Goal: Task Accomplishment & Management: Manage account settings

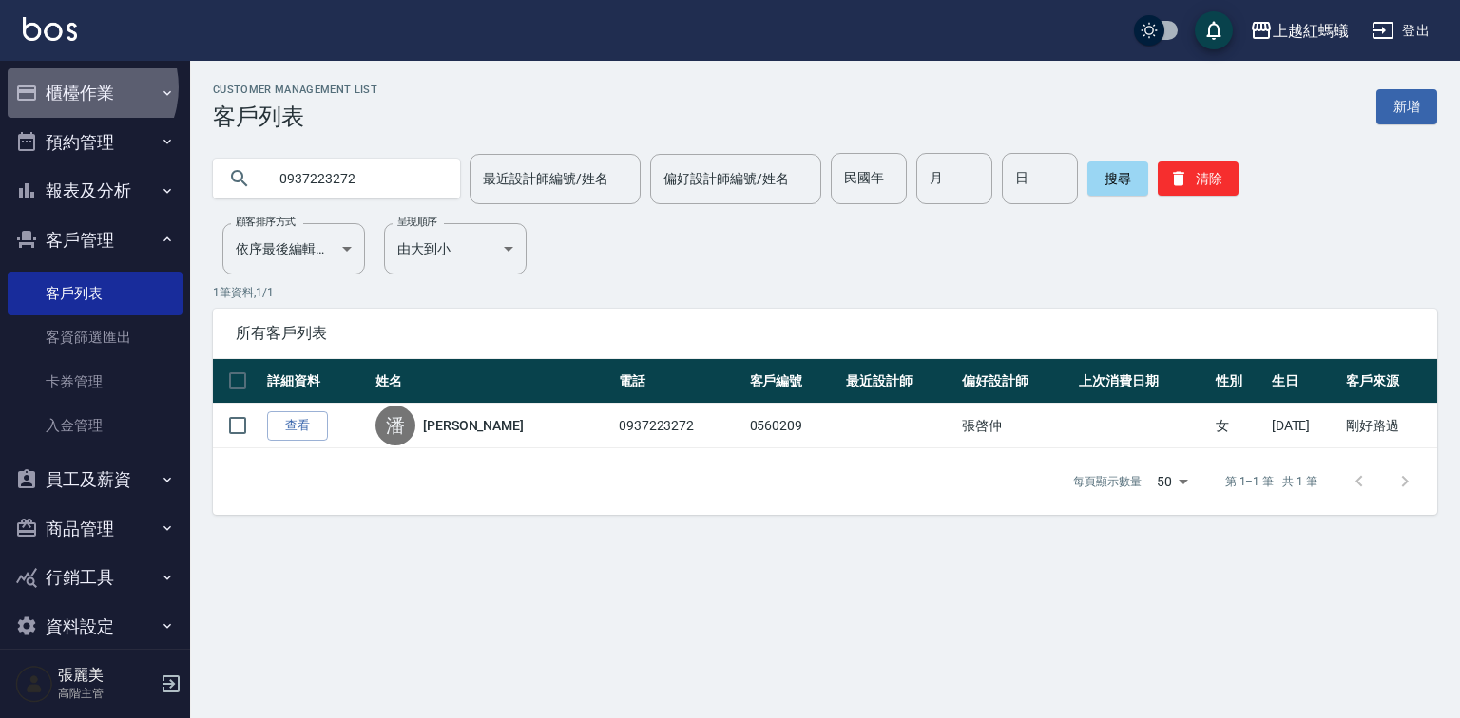
click at [79, 87] on button "櫃檯作業" at bounding box center [95, 92] width 175 height 49
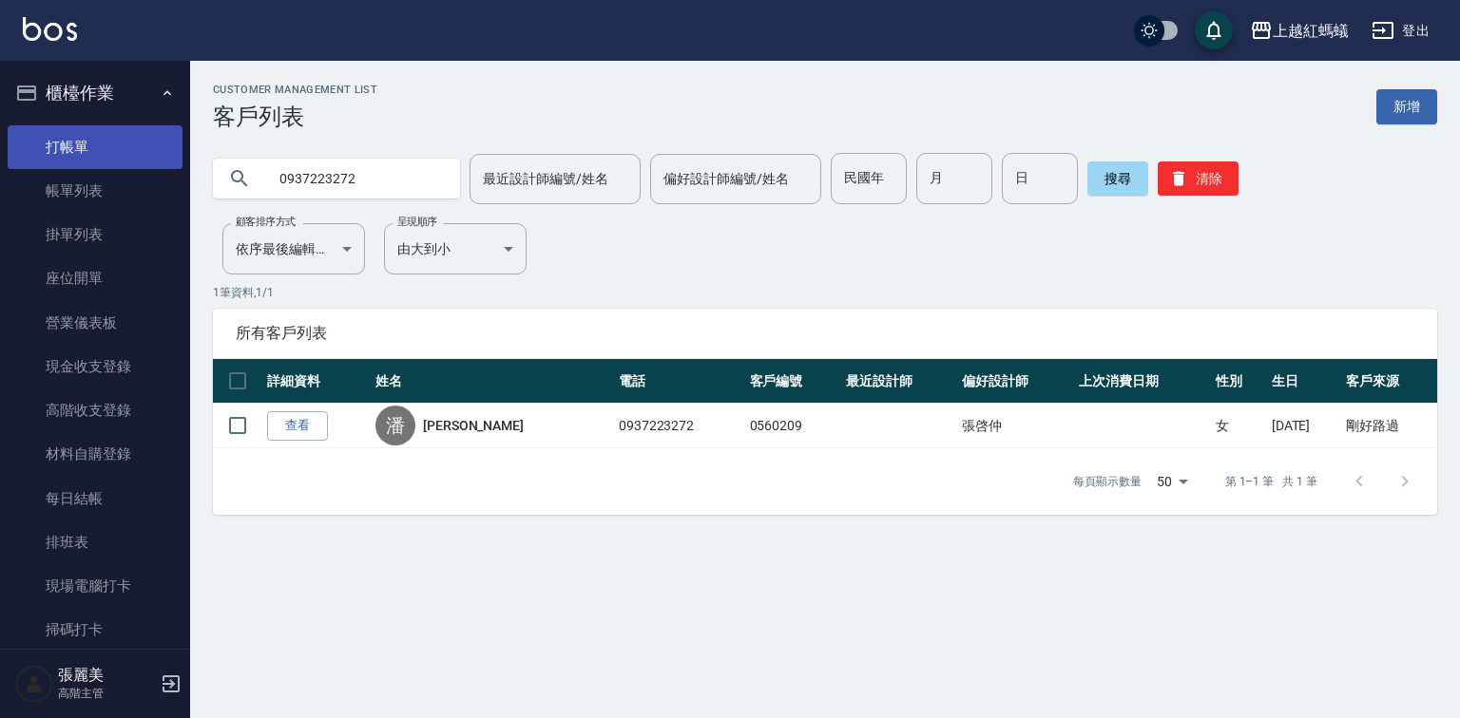
click at [117, 150] on link "打帳單" at bounding box center [95, 147] width 175 height 44
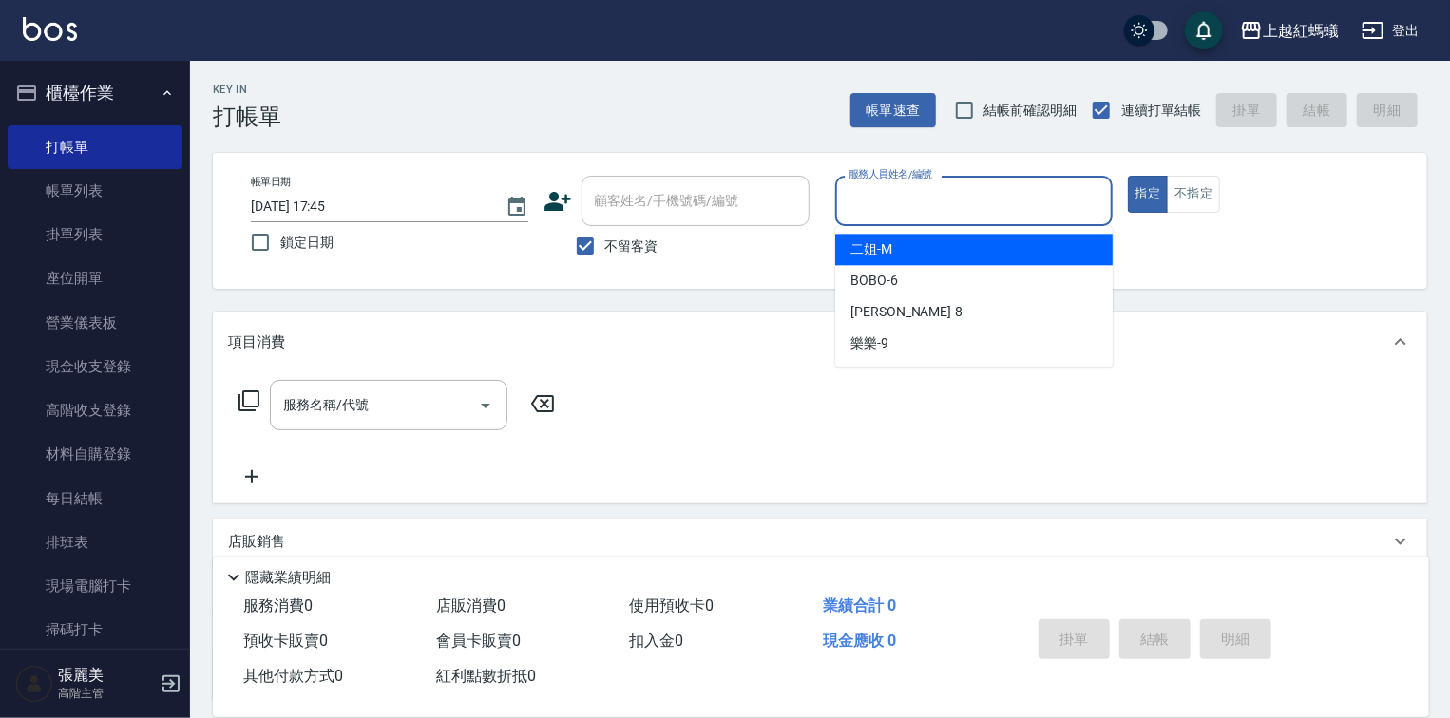
click at [935, 214] on input "服務人員姓名/編號" at bounding box center [974, 200] width 260 height 33
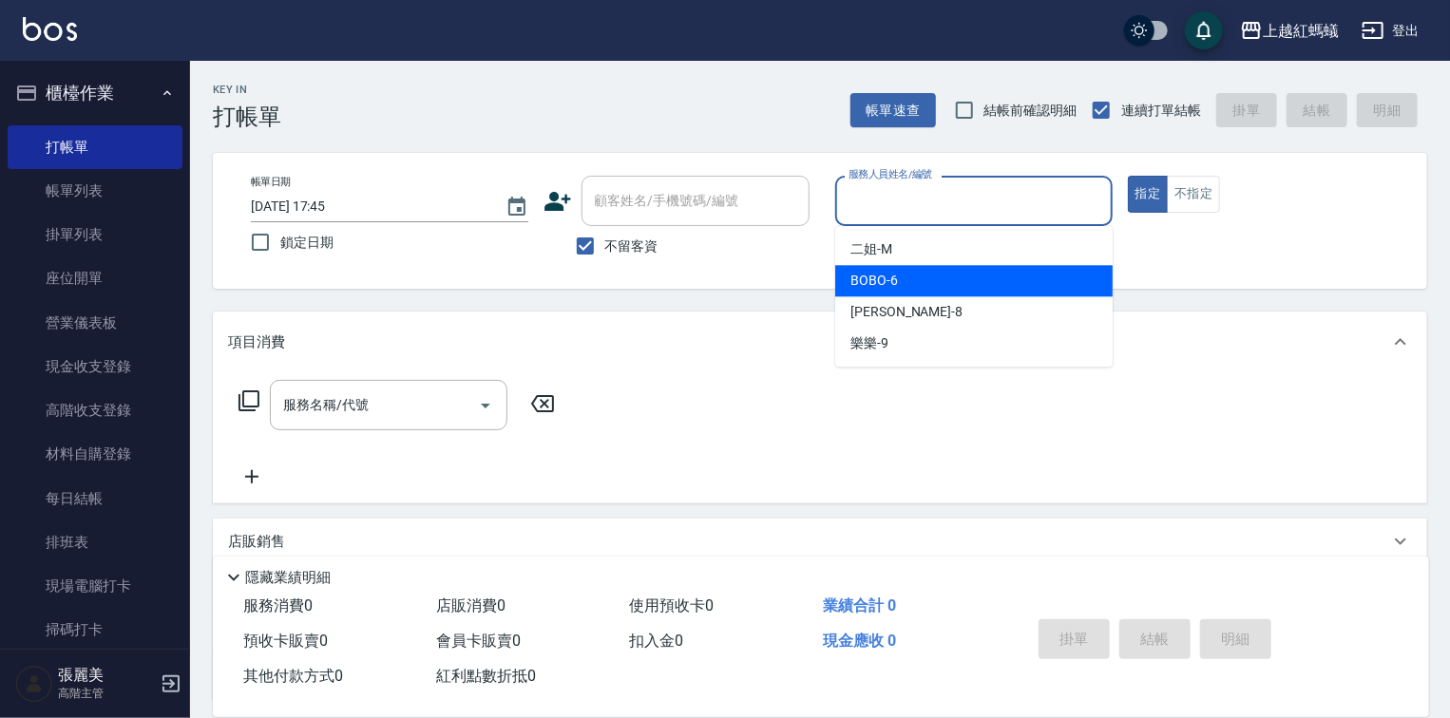
click at [917, 275] on div "BOBO -6" at bounding box center [973, 280] width 277 height 31
type input "BOBO-6"
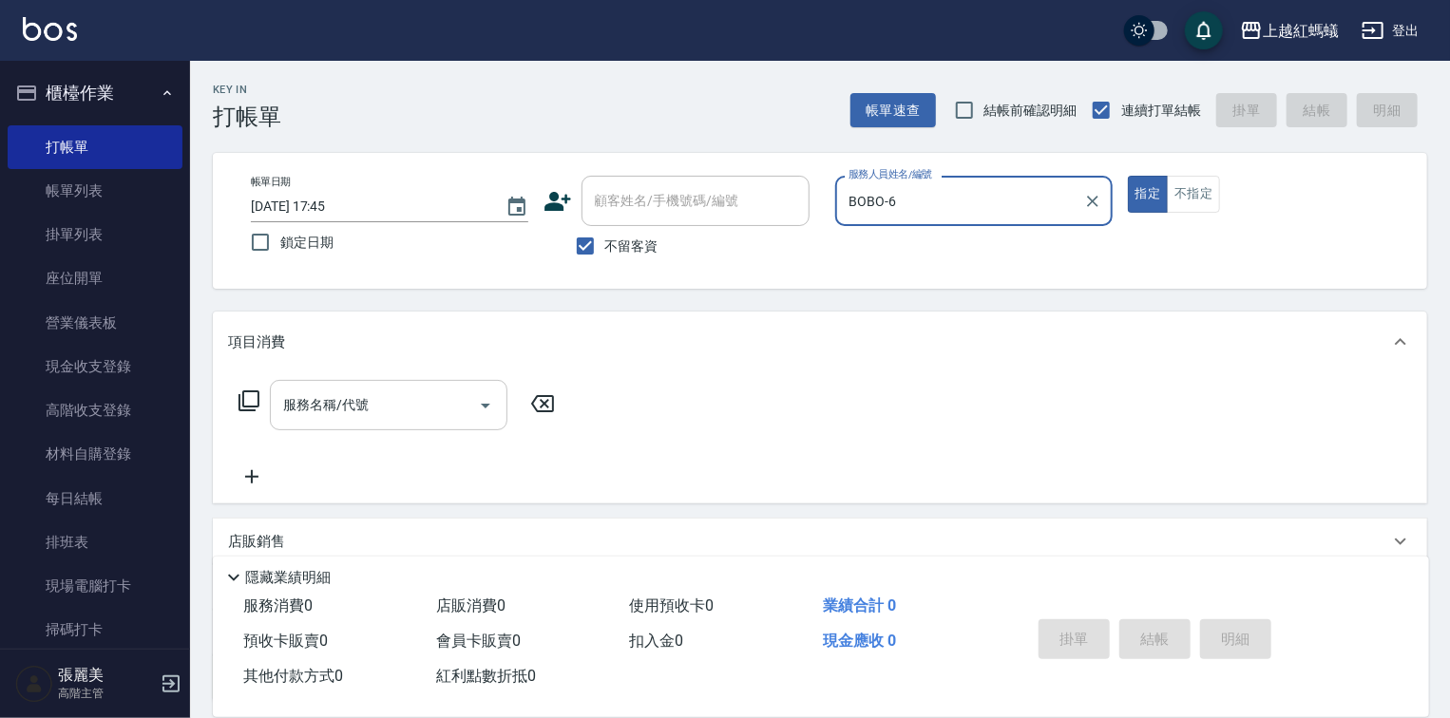
click at [423, 411] on input "服務名稱/代號" at bounding box center [374, 405] width 192 height 33
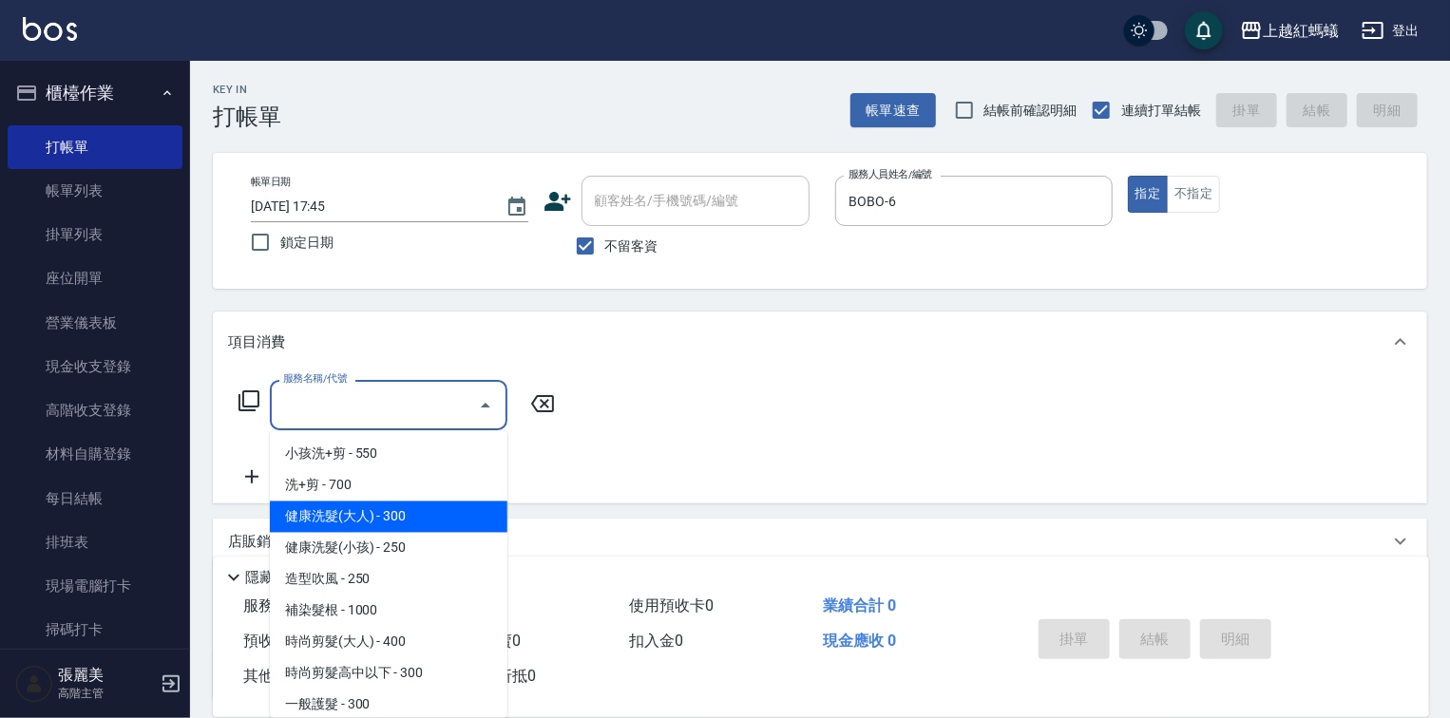
click at [418, 521] on span "健康洗髮(大人) - 300" at bounding box center [389, 517] width 238 height 31
type input "健康洗髮(大人)(201)"
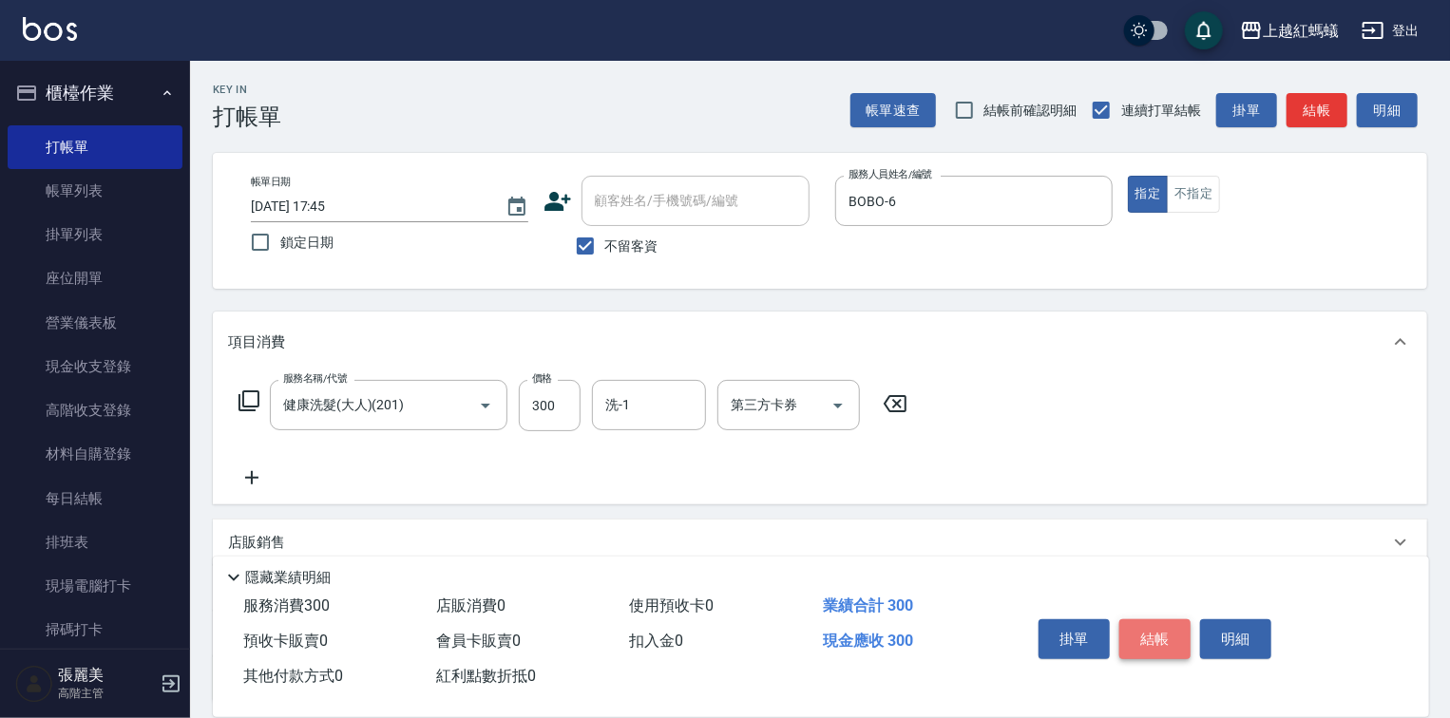
click at [1156, 641] on button "結帳" at bounding box center [1154, 640] width 71 height 40
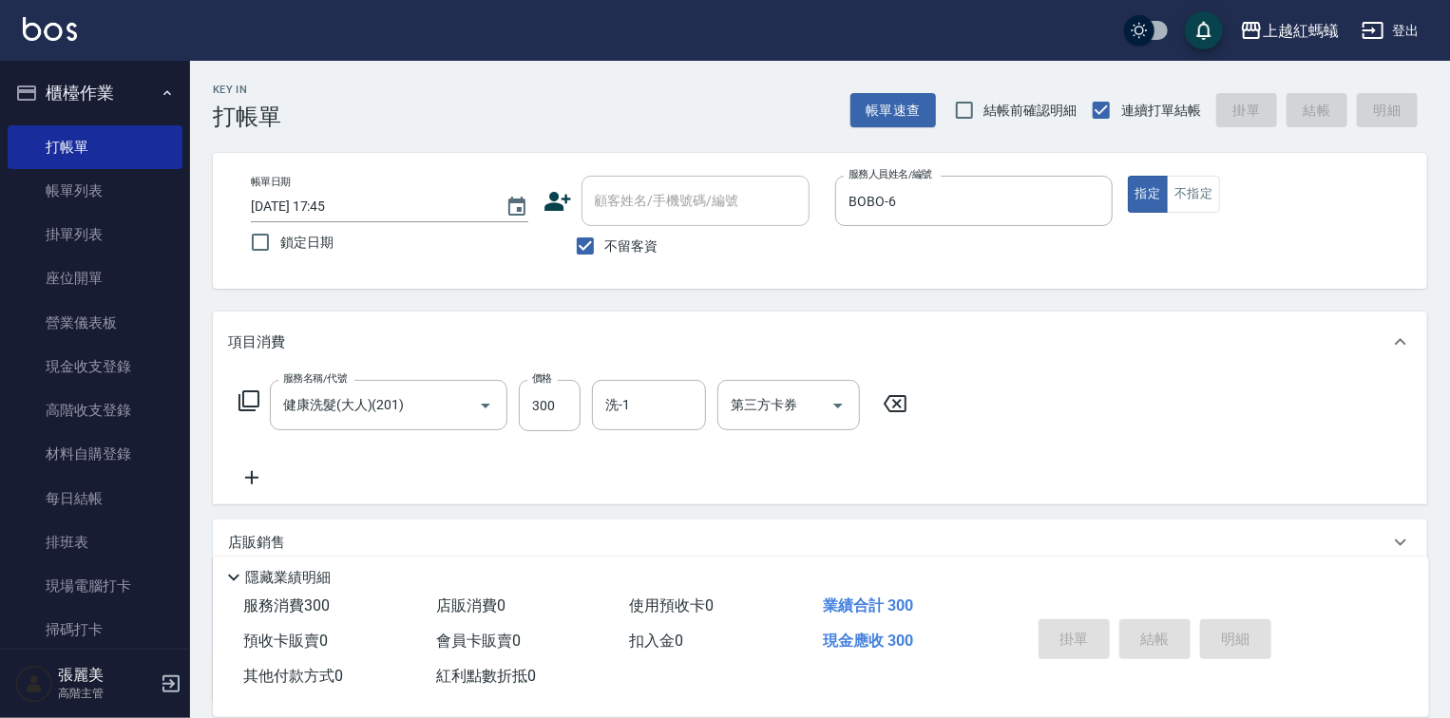
type input "[DATE] 17:46"
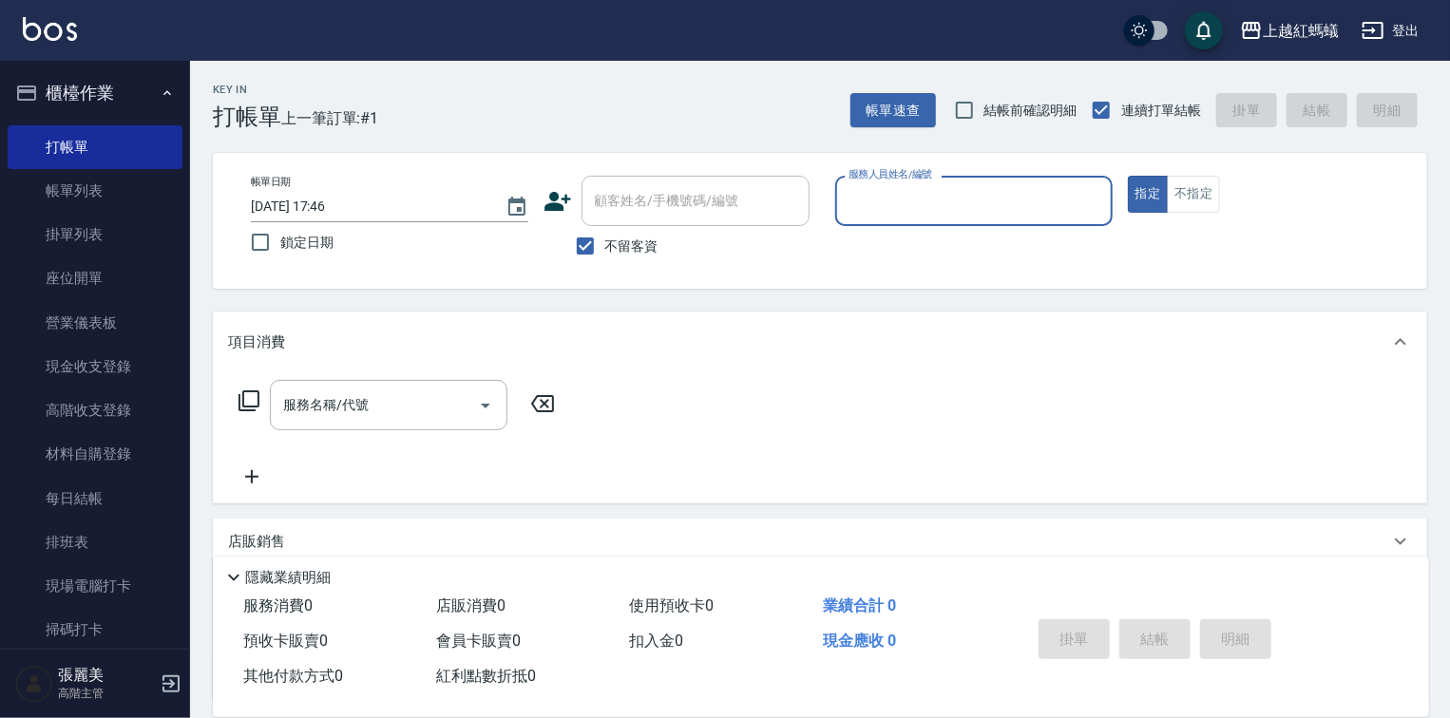
click at [925, 218] on div "服務人員姓名/編號" at bounding box center [973, 201] width 277 height 50
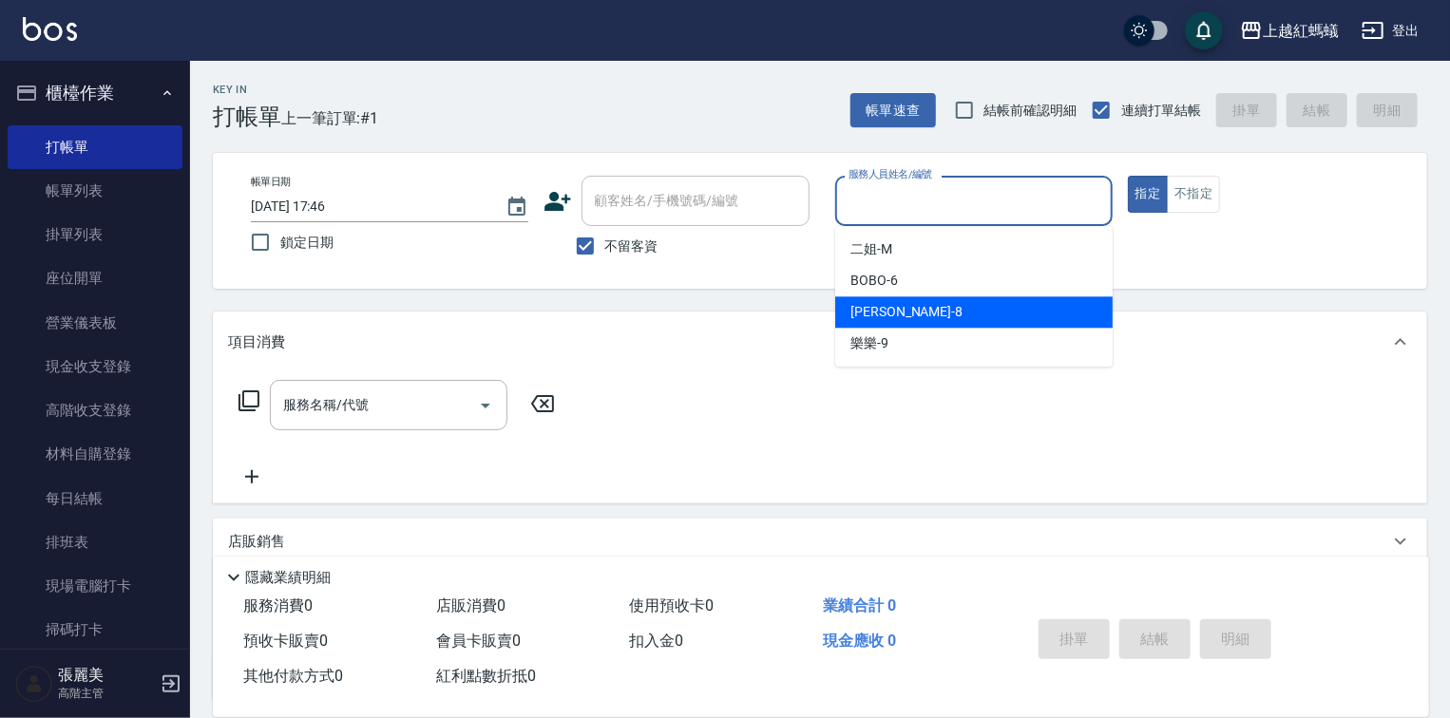
click at [902, 311] on div "[PERSON_NAME] -8" at bounding box center [973, 311] width 277 height 31
type input "[PERSON_NAME]-8"
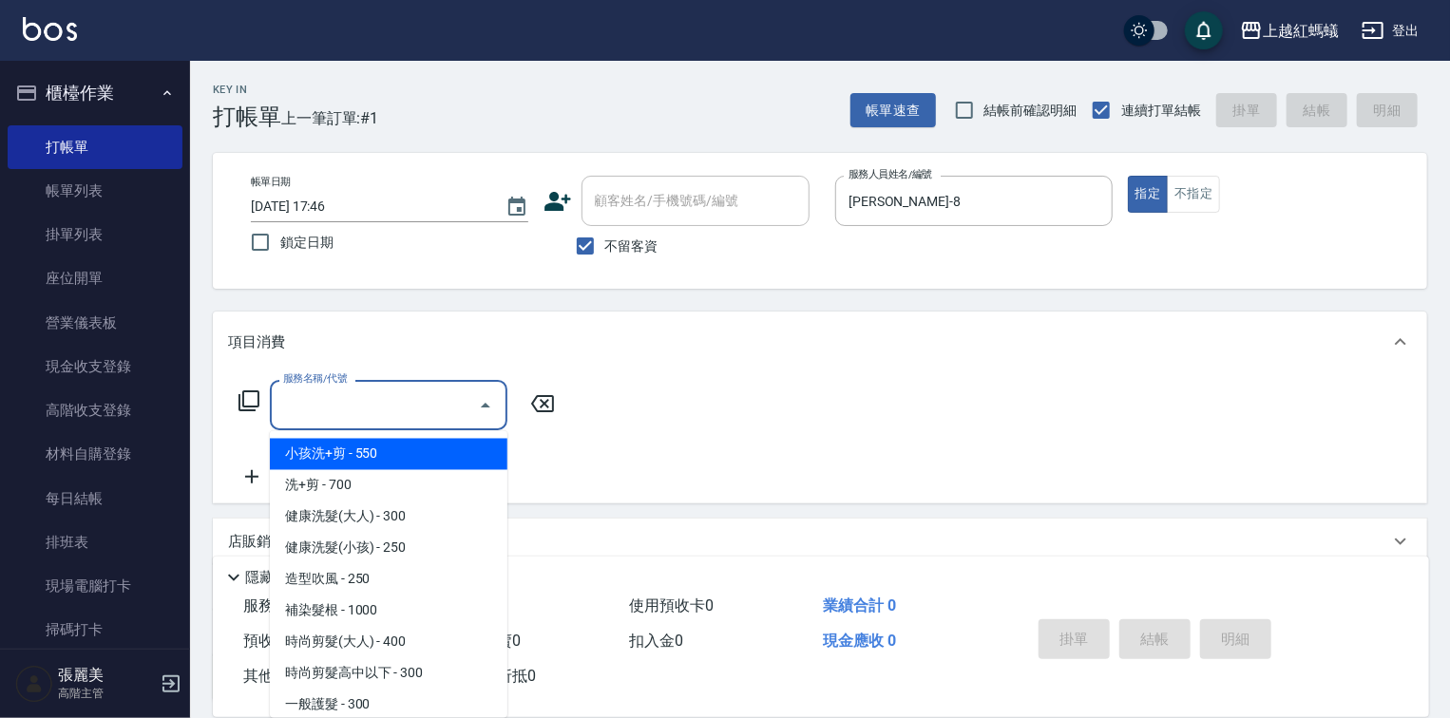
click at [392, 395] on input "服務名稱/代號" at bounding box center [374, 405] width 192 height 33
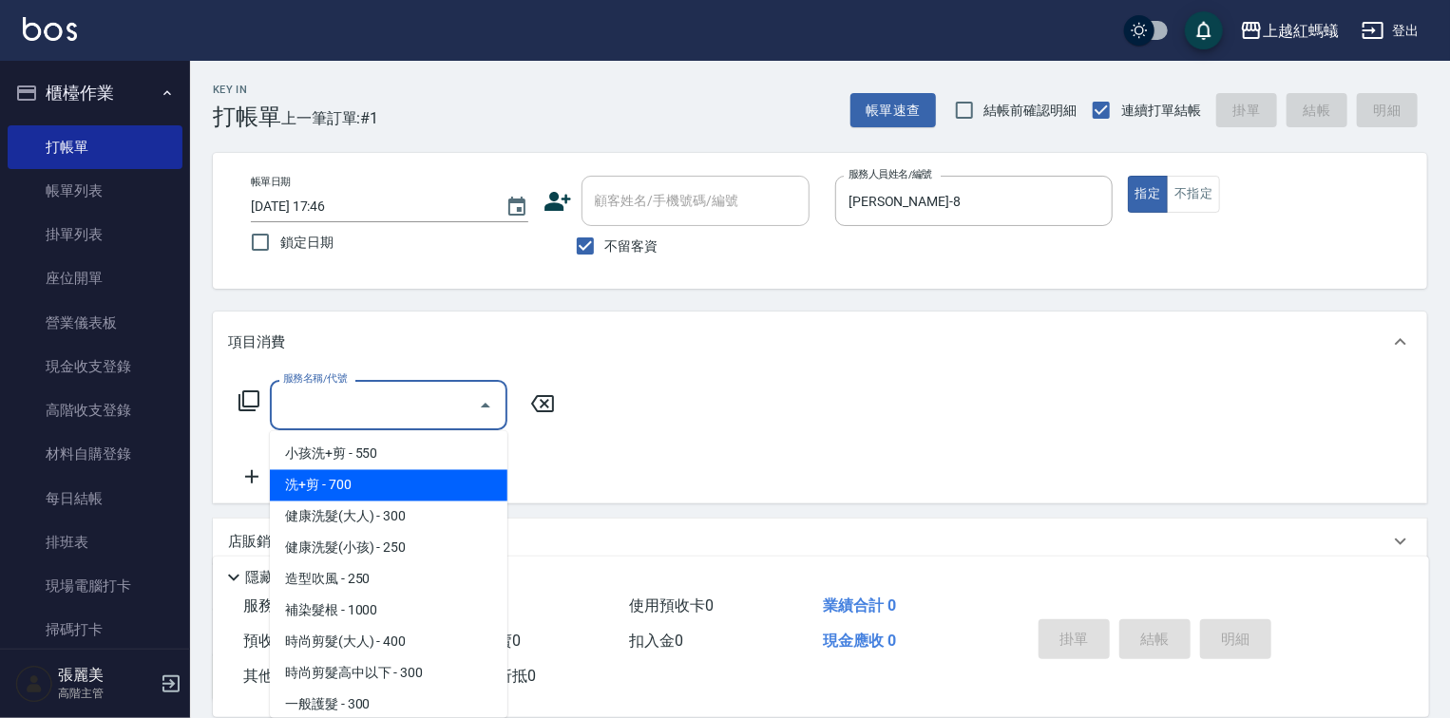
click at [343, 487] on span "洗+剪 - 700" at bounding box center [389, 485] width 238 height 31
type input "洗+剪(200)"
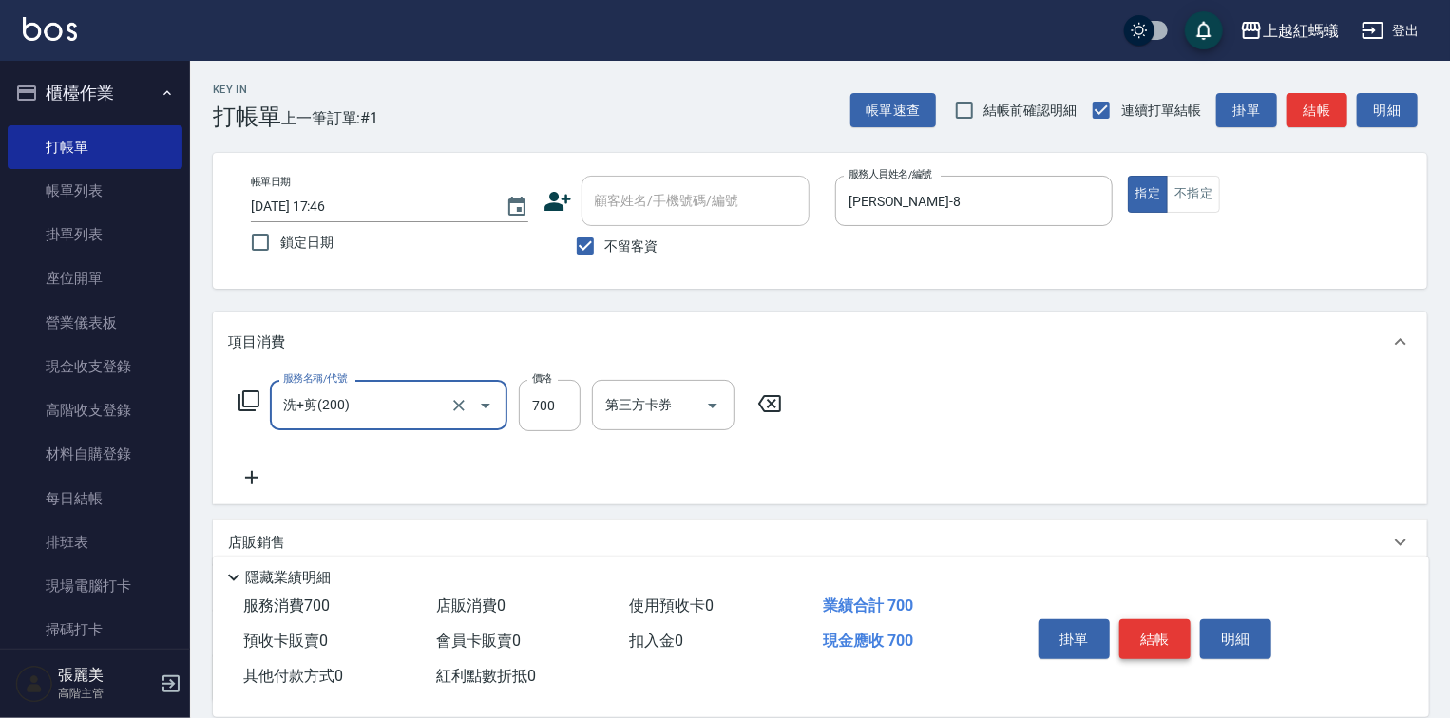
click at [1178, 628] on button "結帳" at bounding box center [1154, 640] width 71 height 40
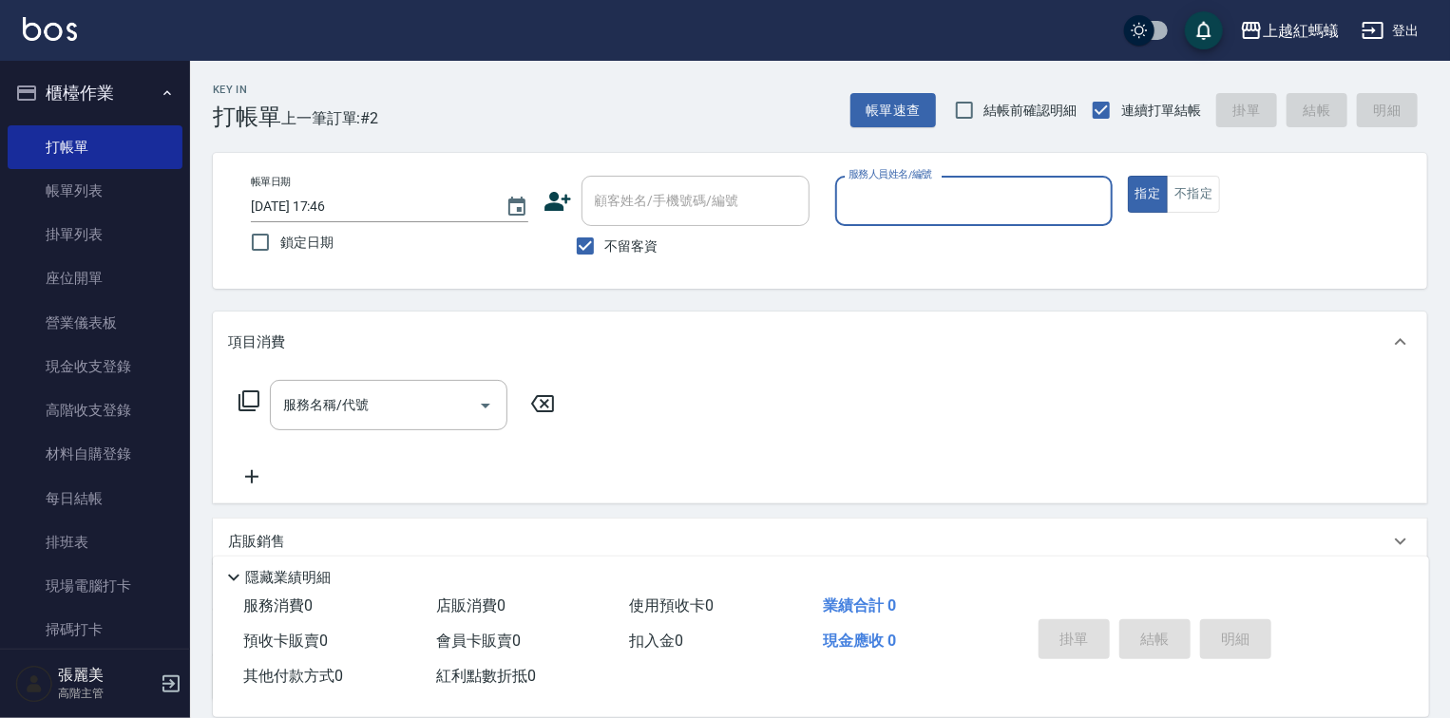
click at [1011, 213] on input "服務人員姓名/編號" at bounding box center [974, 200] width 260 height 33
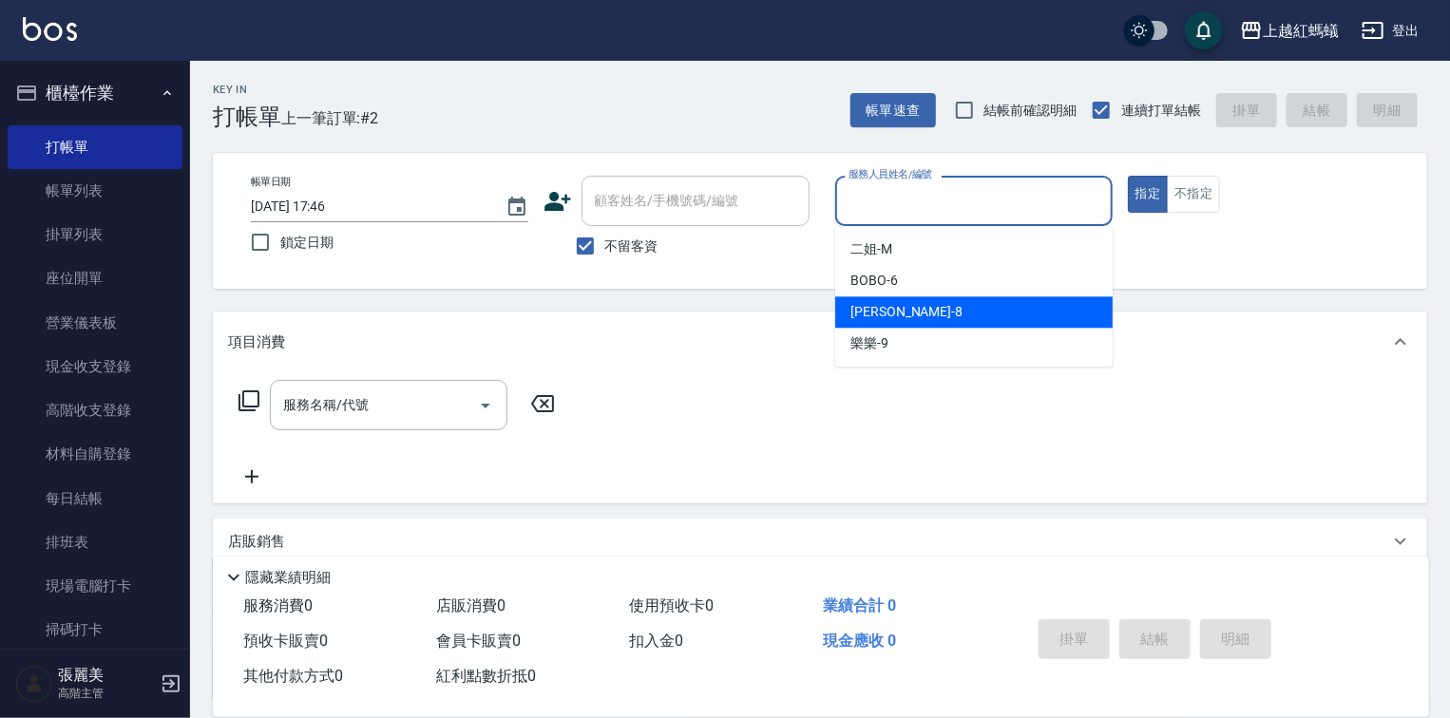
click at [973, 315] on div "[PERSON_NAME] -8" at bounding box center [973, 311] width 277 height 31
type input "[PERSON_NAME]-8"
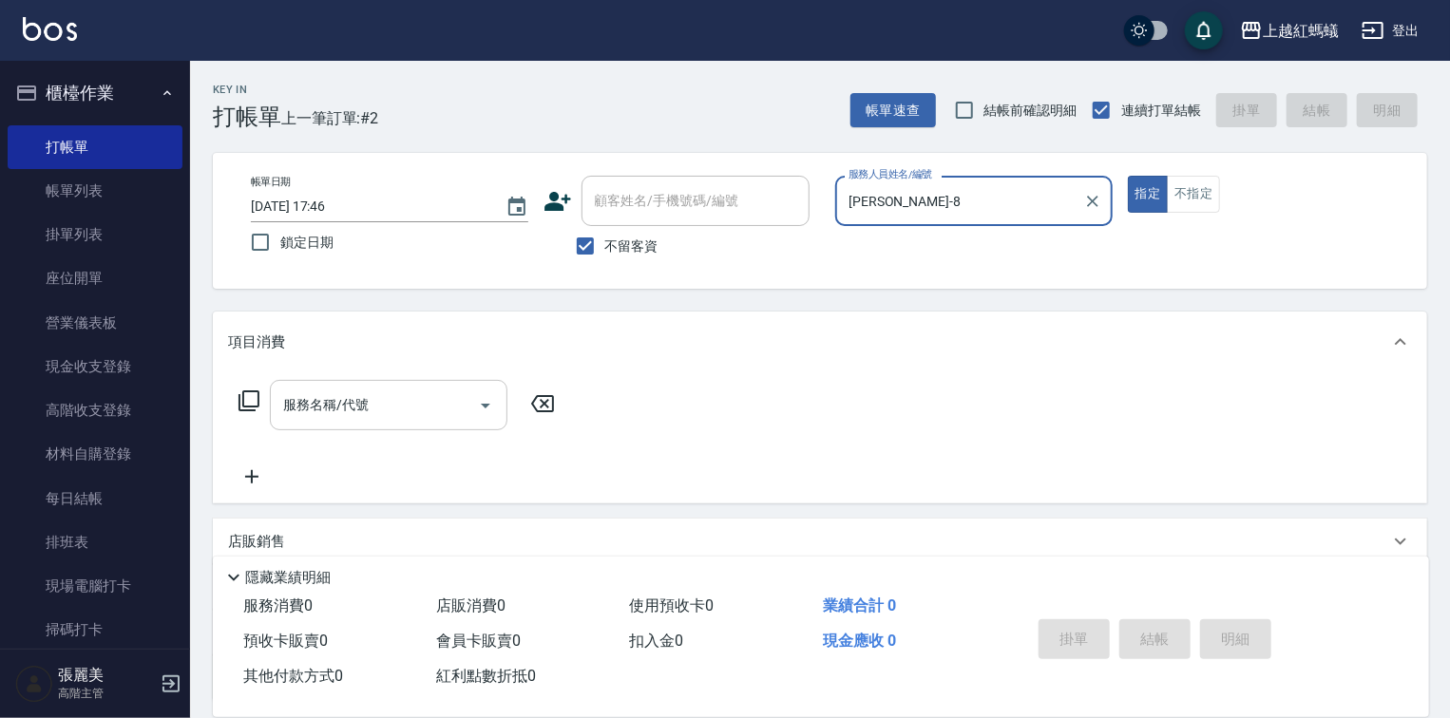
click at [355, 411] on input "服務名稱/代號" at bounding box center [374, 405] width 192 height 33
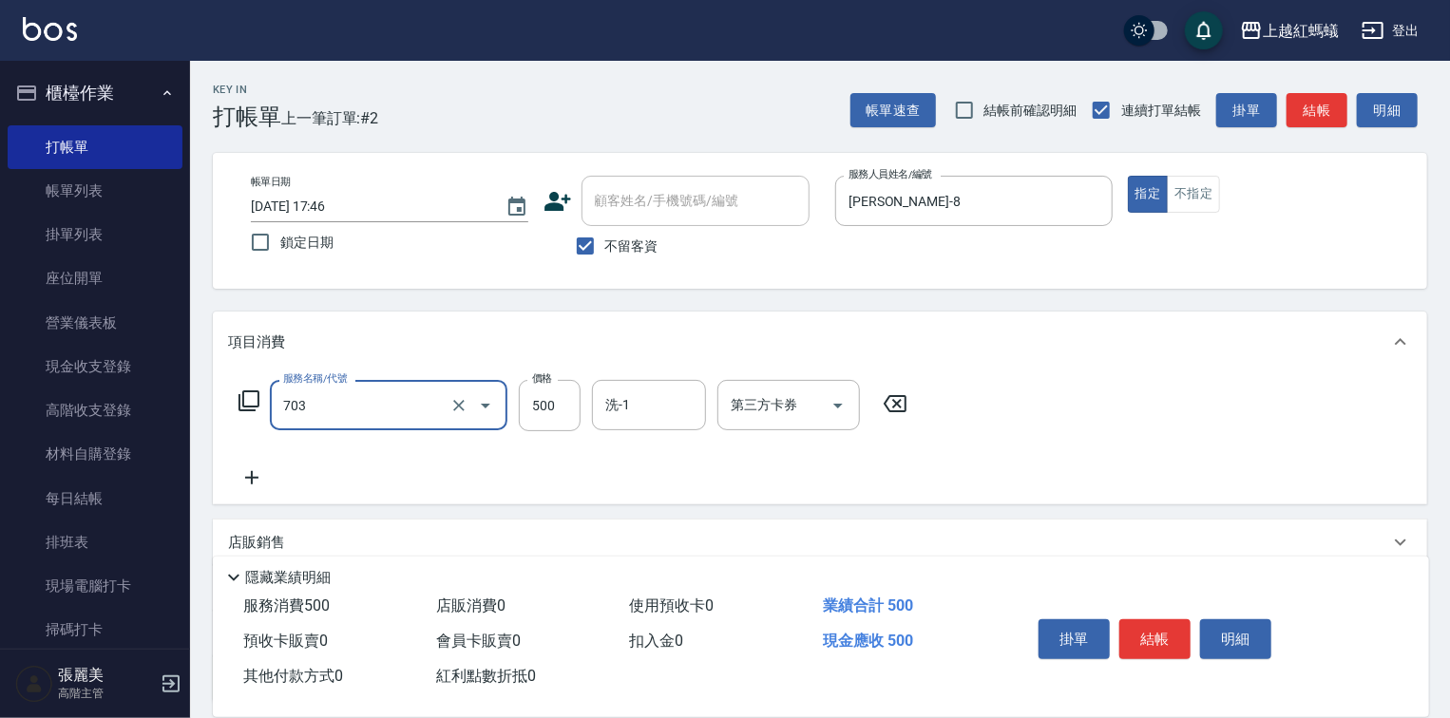
type input "[PERSON_NAME]兩段頭皮養護(703)"
drag, startPoint x: 1149, startPoint y: 558, endPoint x: 1094, endPoint y: 561, distance: 55.2
click at [1149, 560] on div "Key In 打帳單 上一筆訂單:#2 帳單速查 結帳前確認明細 連續打單結帳 掛單 結帳 明細 帳單日期 [DATE] 17:46 鎖定日期 顧客姓名/手機…" at bounding box center [820, 472] width 1260 height 822
click at [565, 400] on input "500" at bounding box center [550, 405] width 62 height 51
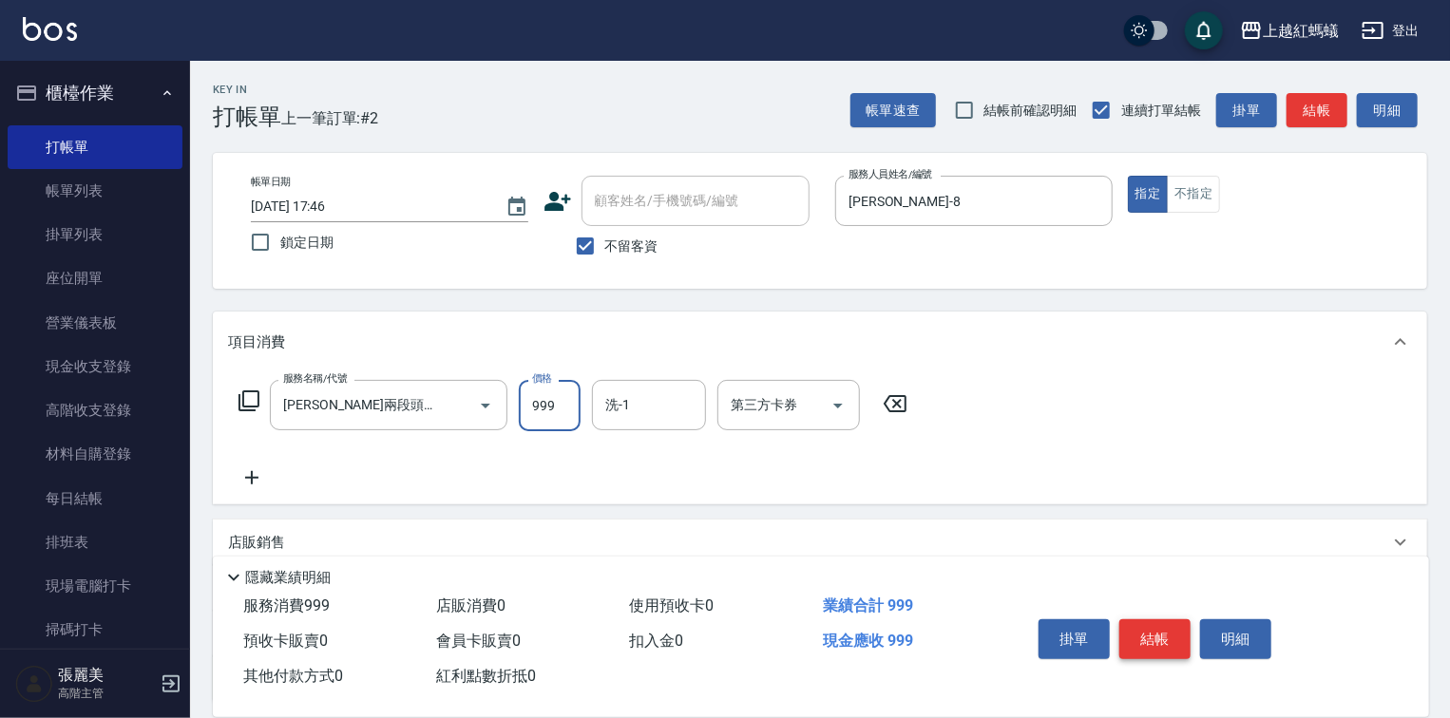
type input "999"
click at [1154, 625] on button "結帳" at bounding box center [1154, 640] width 71 height 40
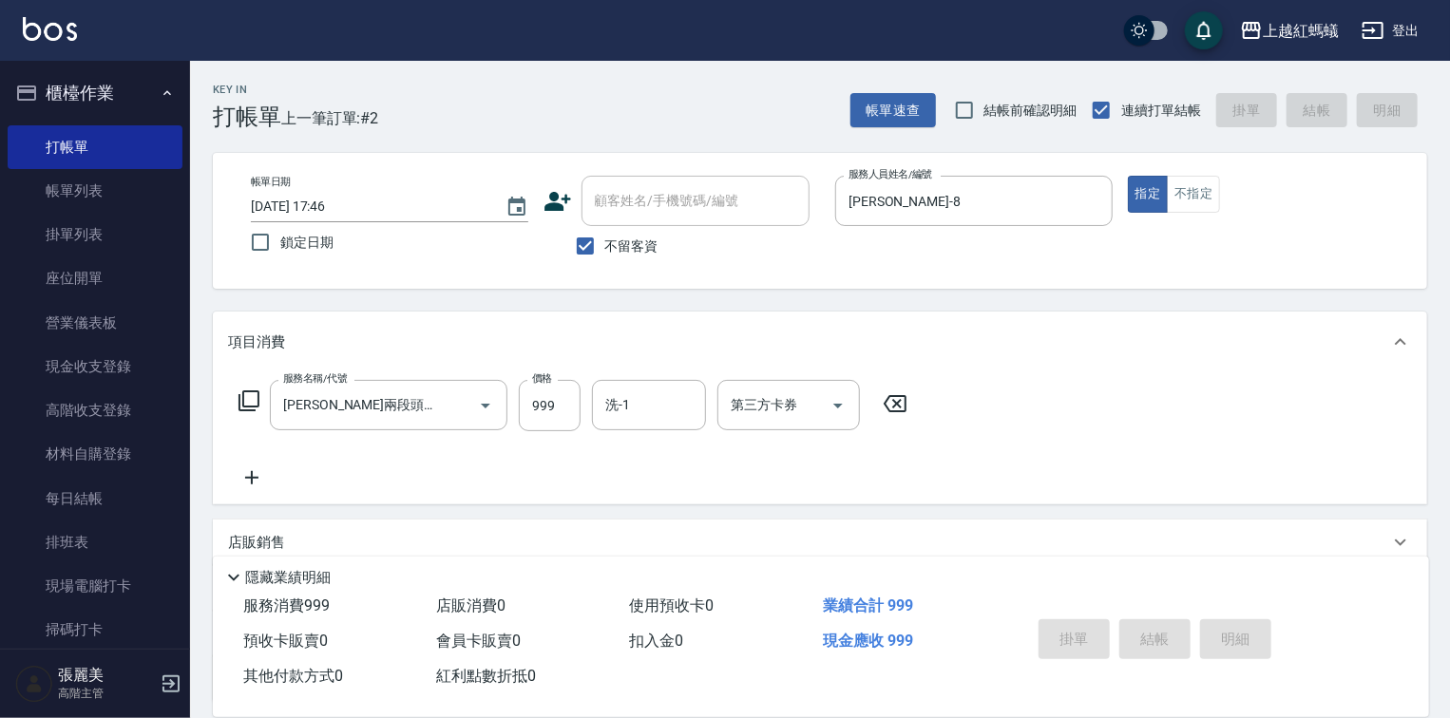
type input "[DATE] 17:48"
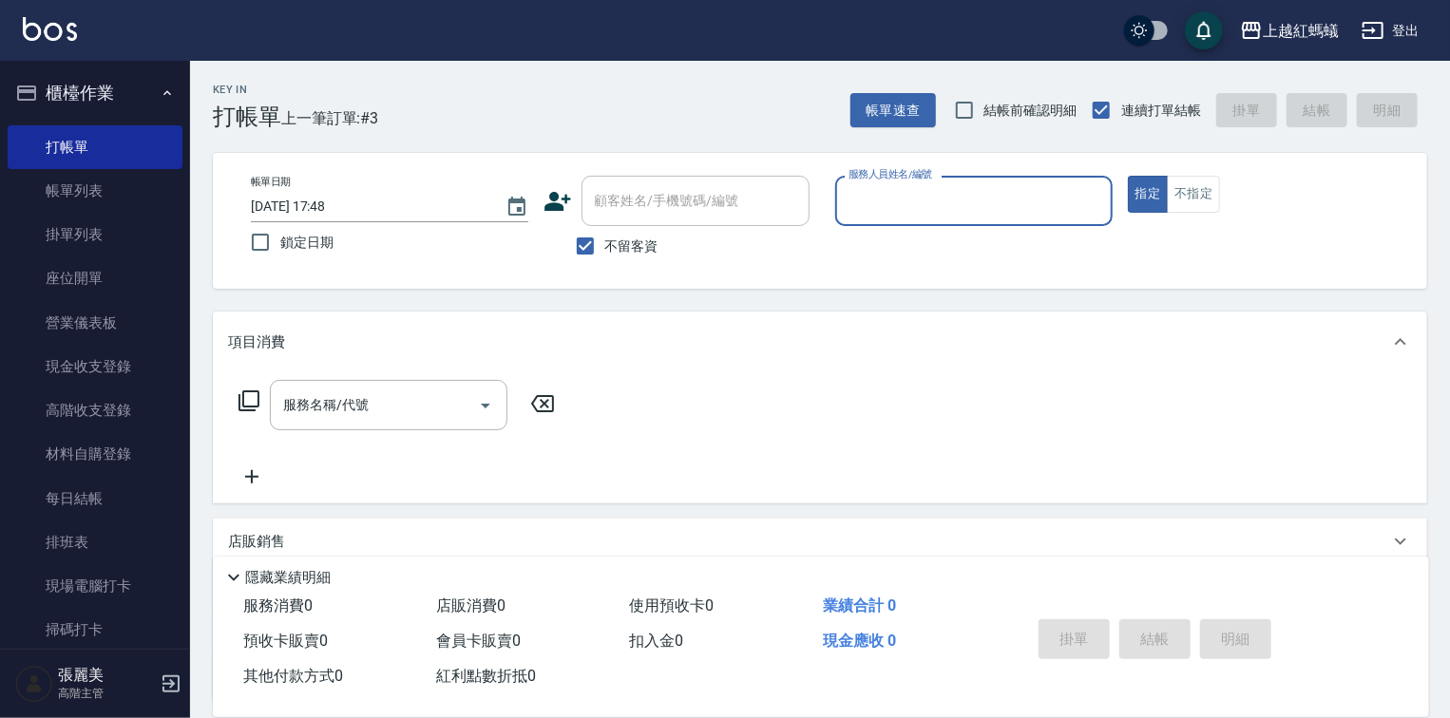
drag, startPoint x: 935, startPoint y: 188, endPoint x: 927, endPoint y: 202, distance: 16.2
click at [934, 188] on input "服務人員姓名/編號" at bounding box center [974, 200] width 260 height 33
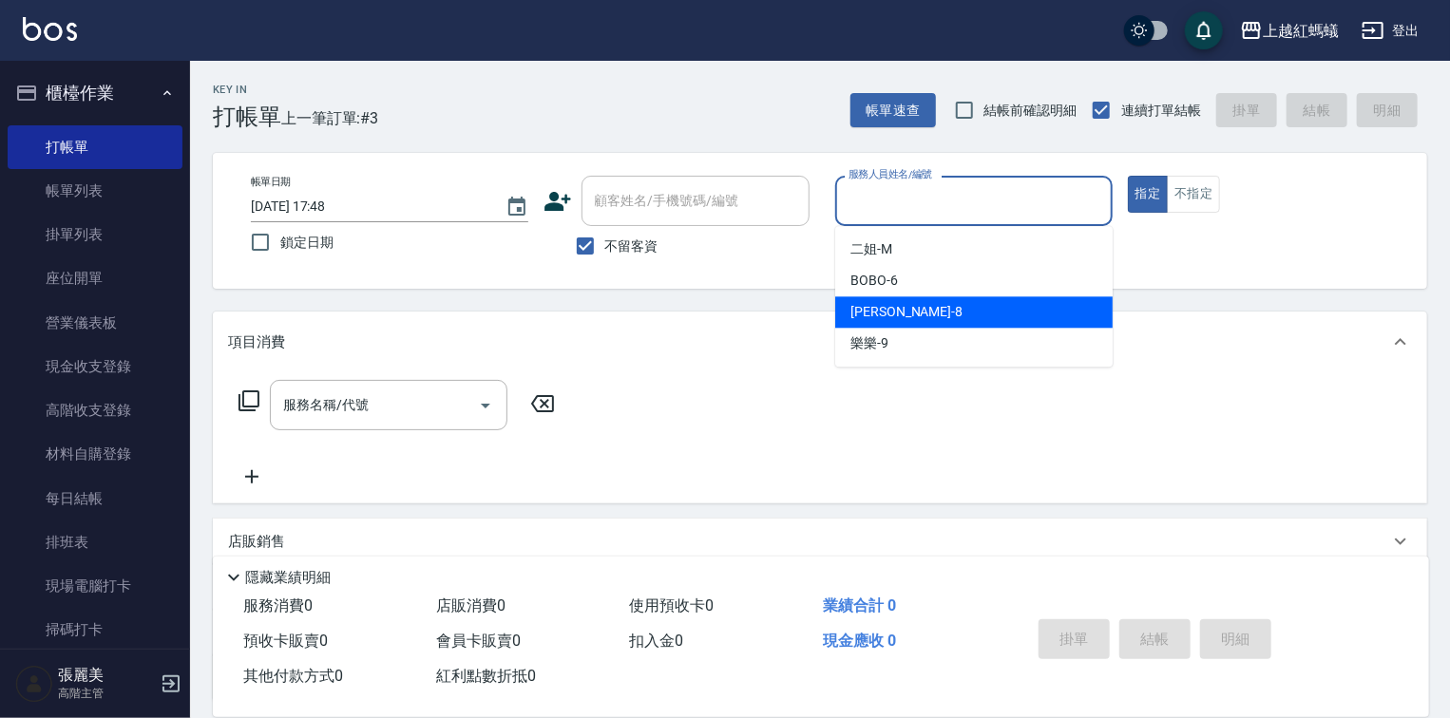
click at [909, 321] on div "[PERSON_NAME] -8" at bounding box center [973, 311] width 277 height 31
type input "[PERSON_NAME]-8"
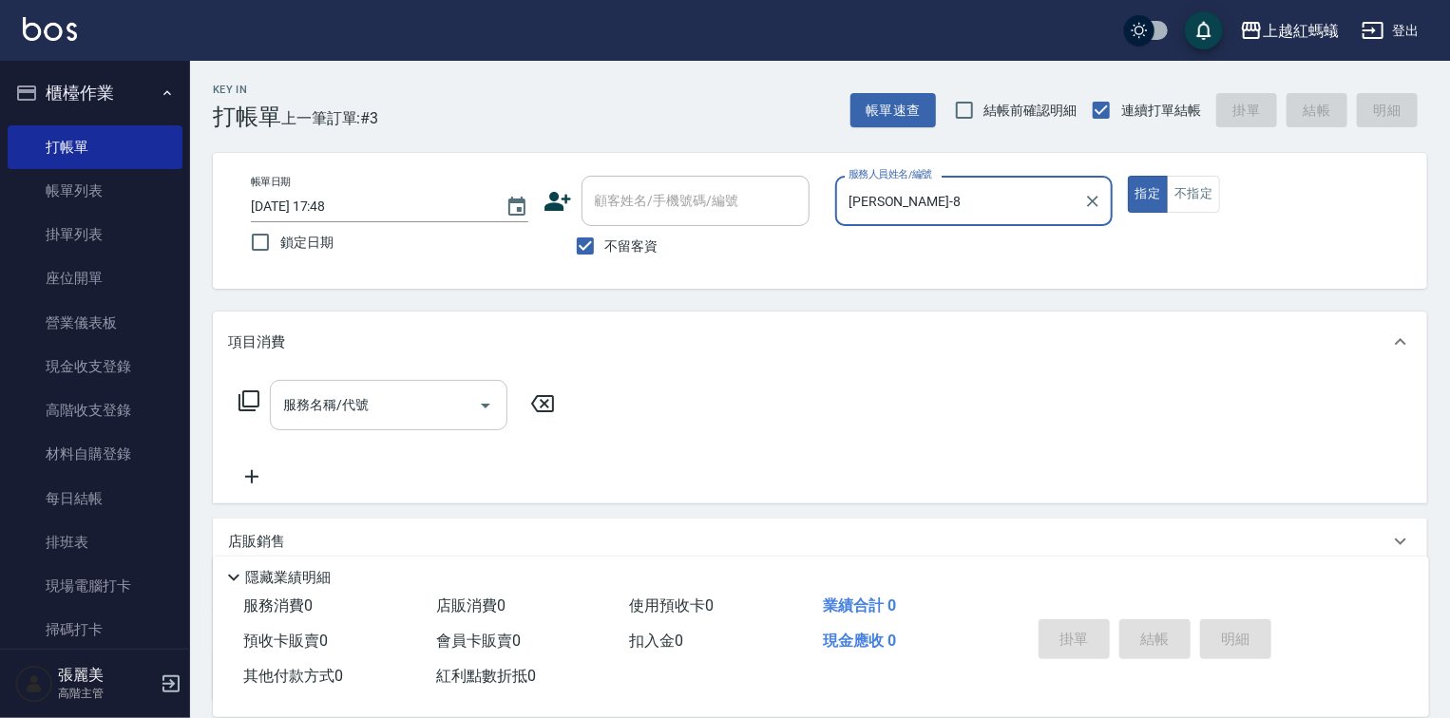
click at [349, 392] on div "服務名稱/代號 服務名稱/代號" at bounding box center [389, 405] width 238 height 50
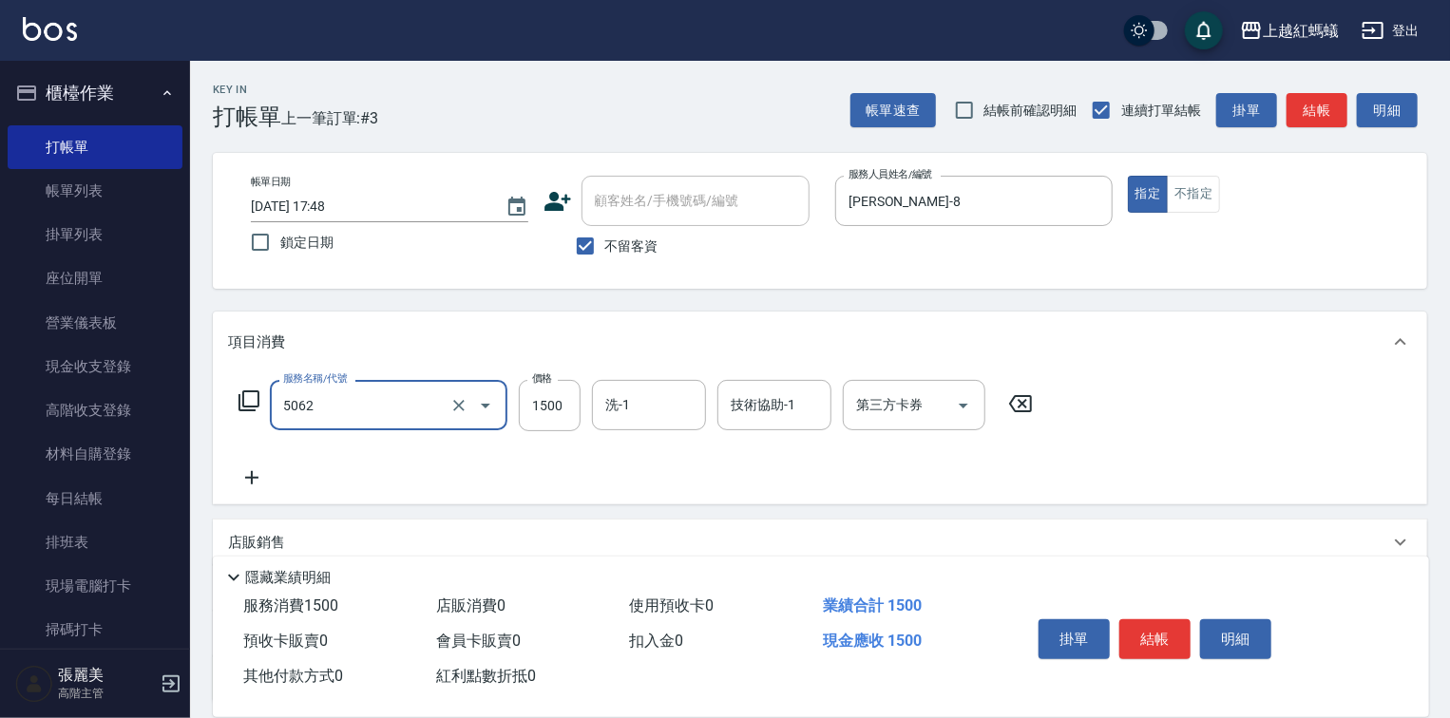
type input "花式燙髮(中)(5062)"
click at [1030, 404] on icon at bounding box center [1020, 403] width 23 height 17
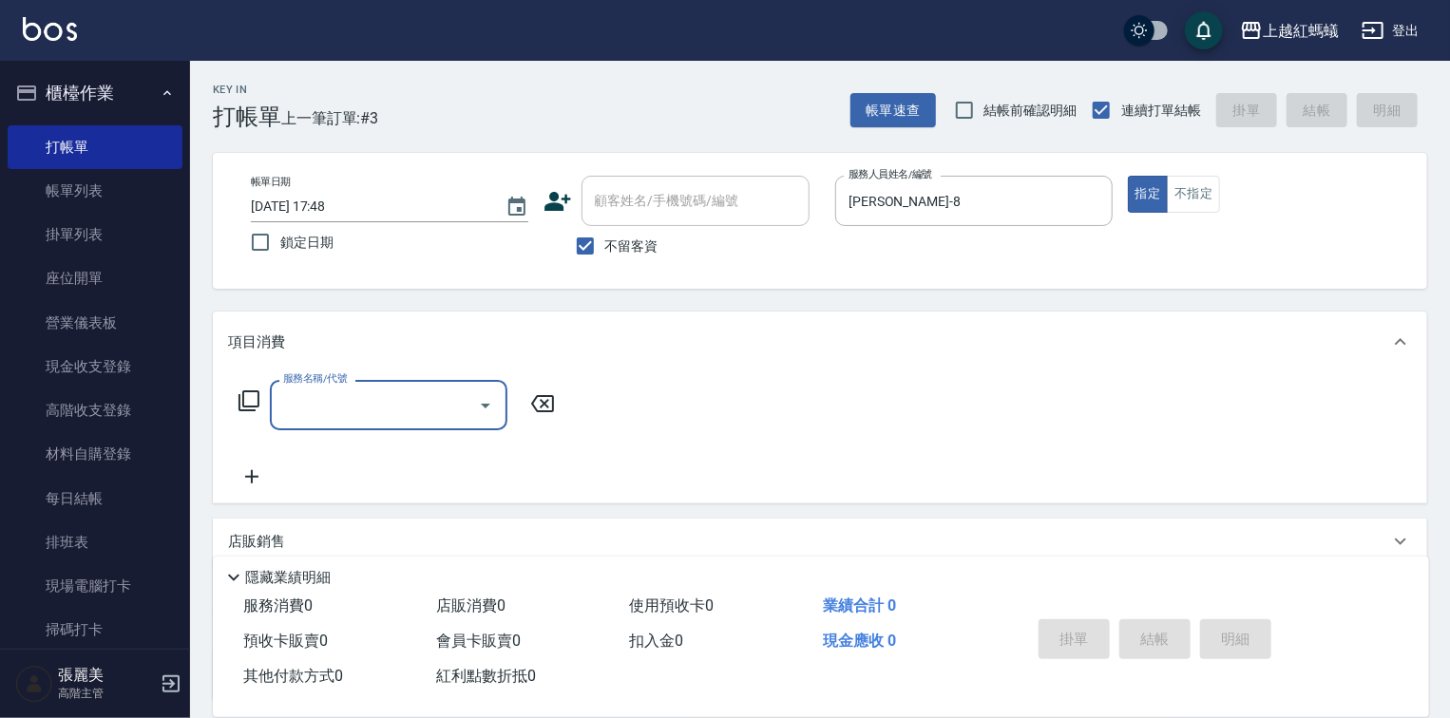
click at [455, 395] on input "服務名稱/代號" at bounding box center [374, 405] width 192 height 33
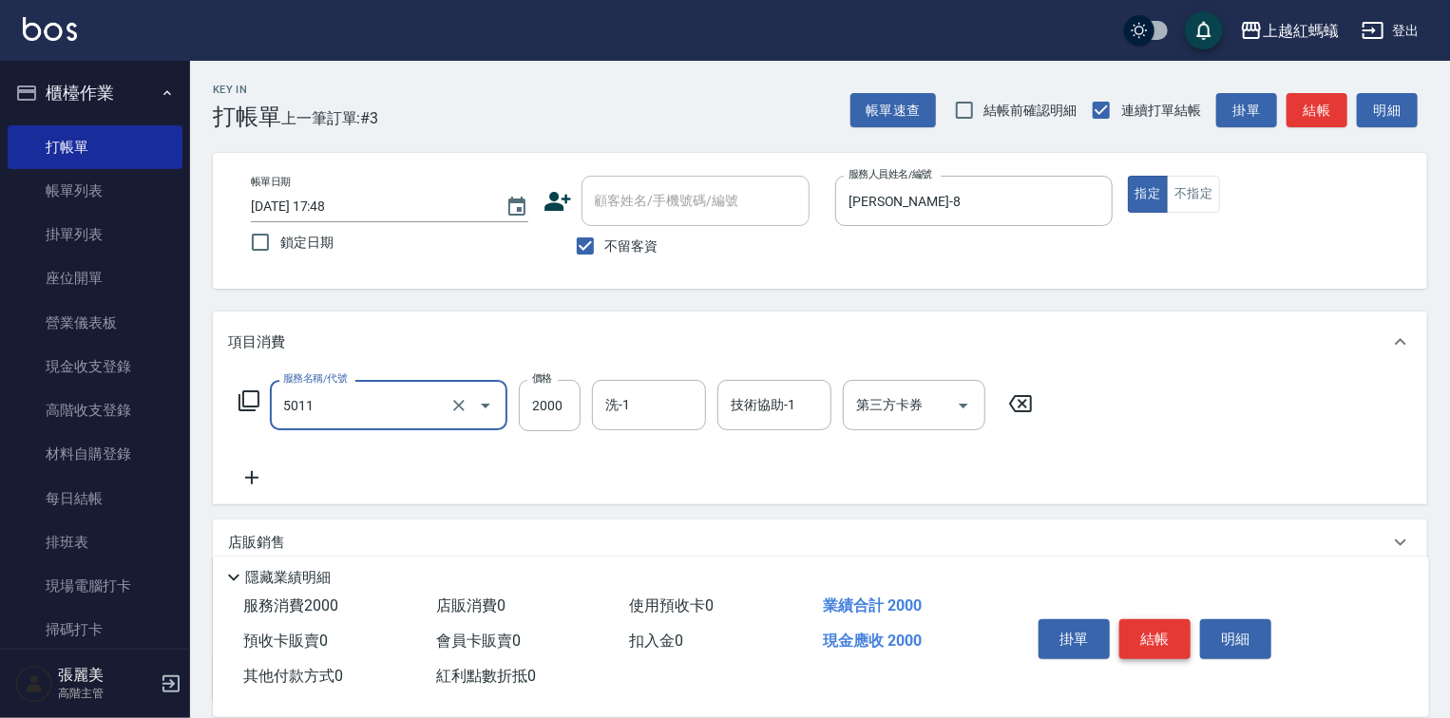
type input "桑多麗燙(短)(5011)"
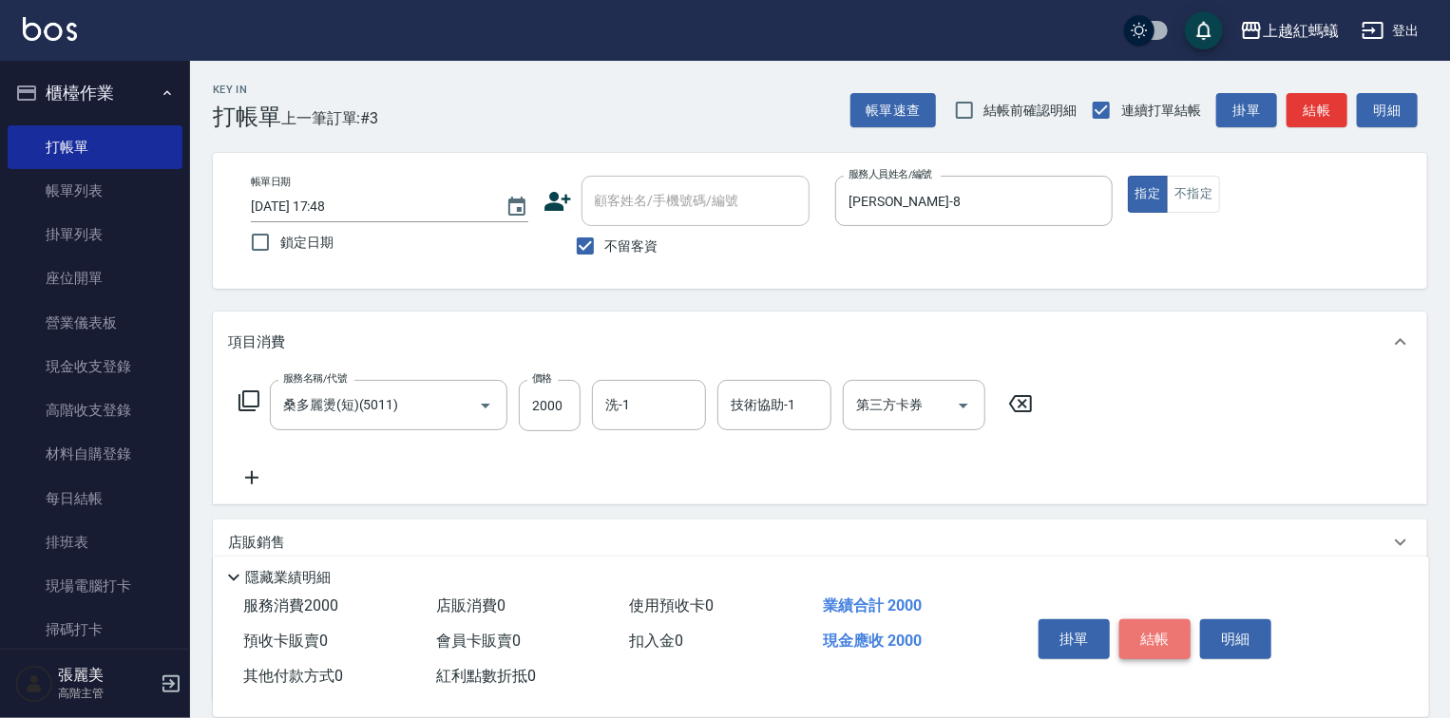
click at [1154, 630] on button "結帳" at bounding box center [1154, 640] width 71 height 40
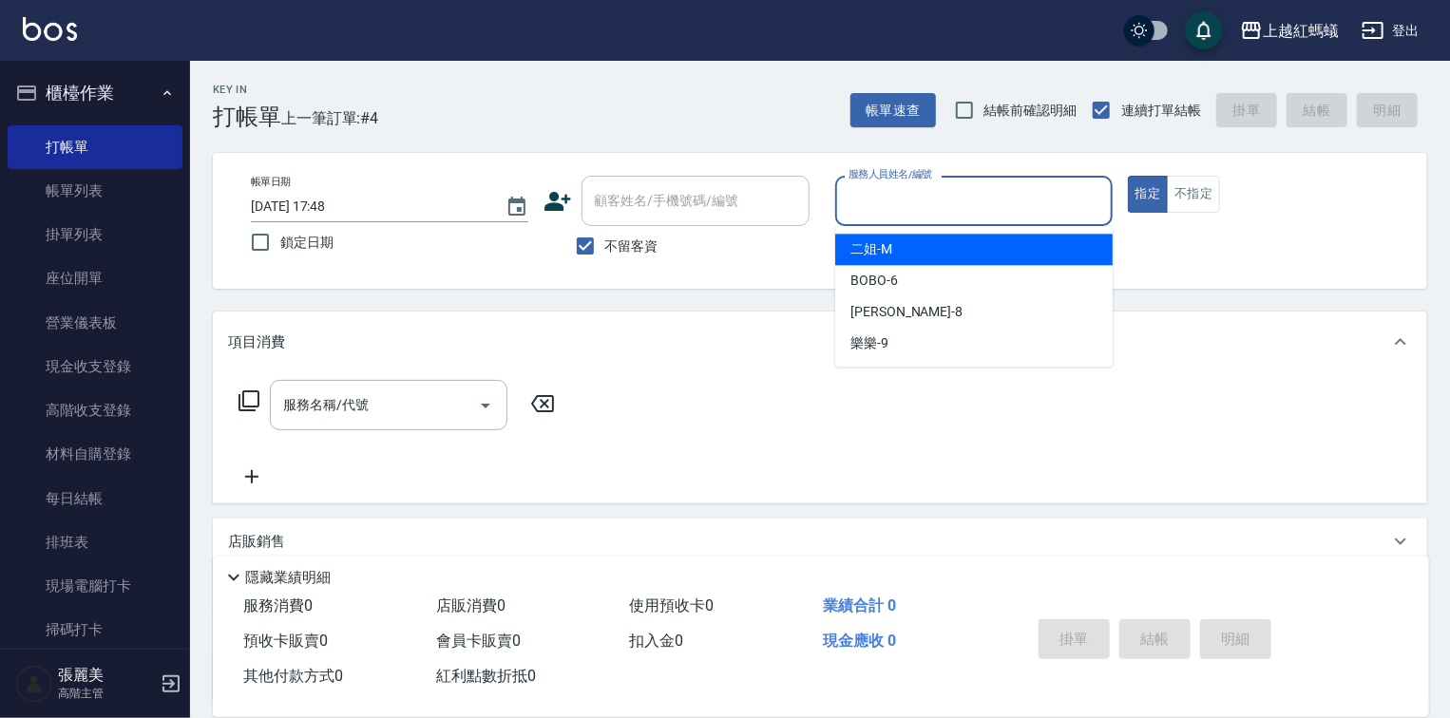
click at [953, 200] on input "服務人員姓名/編號" at bounding box center [974, 200] width 260 height 33
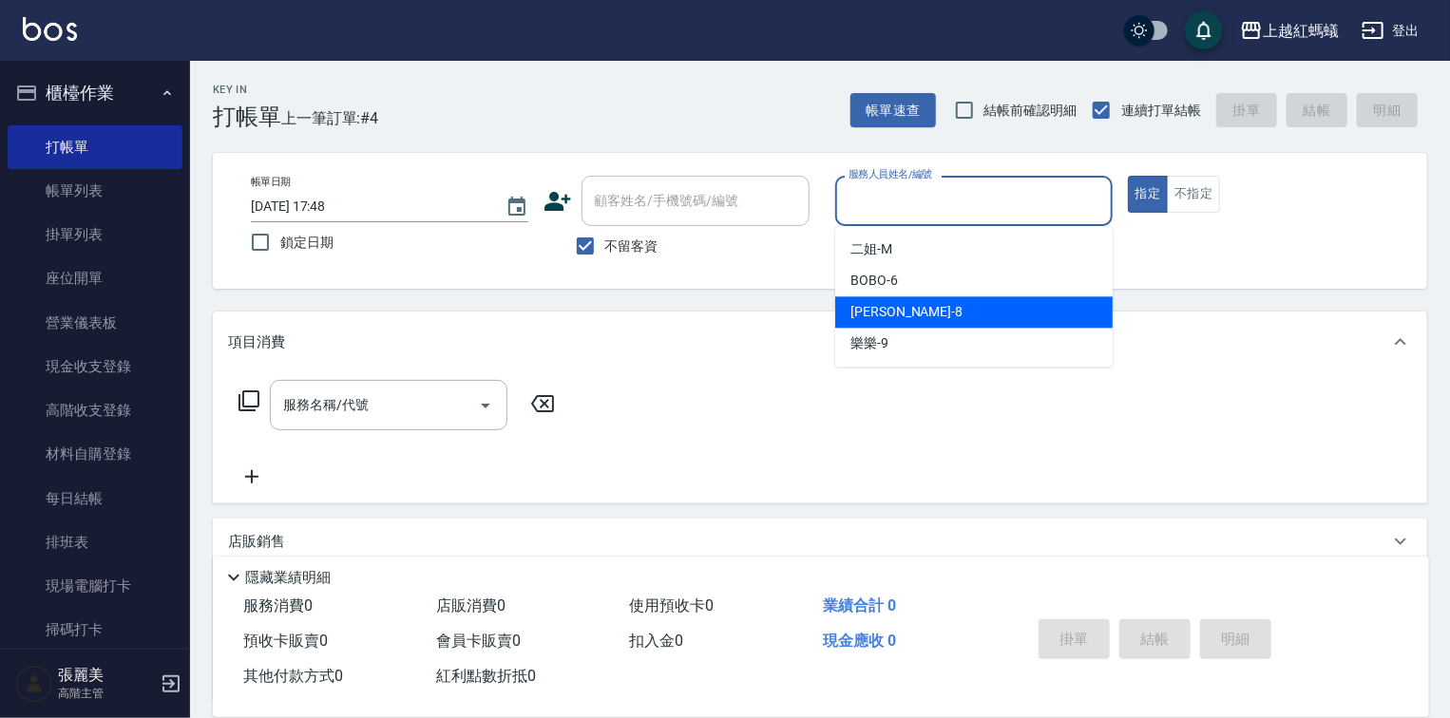
click at [947, 311] on div "[PERSON_NAME] -8" at bounding box center [973, 311] width 277 height 31
type input "[PERSON_NAME]-8"
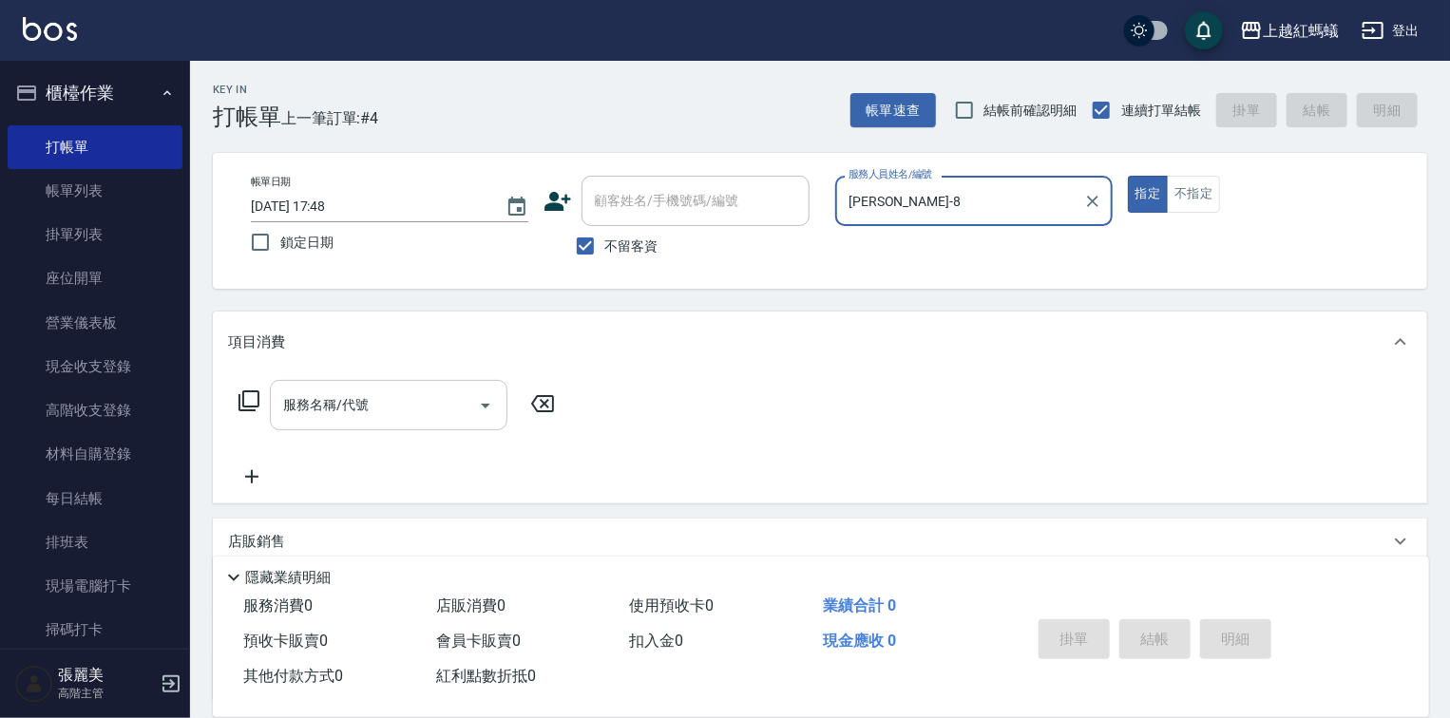
click at [374, 407] on input "服務名稱/代號" at bounding box center [374, 405] width 192 height 33
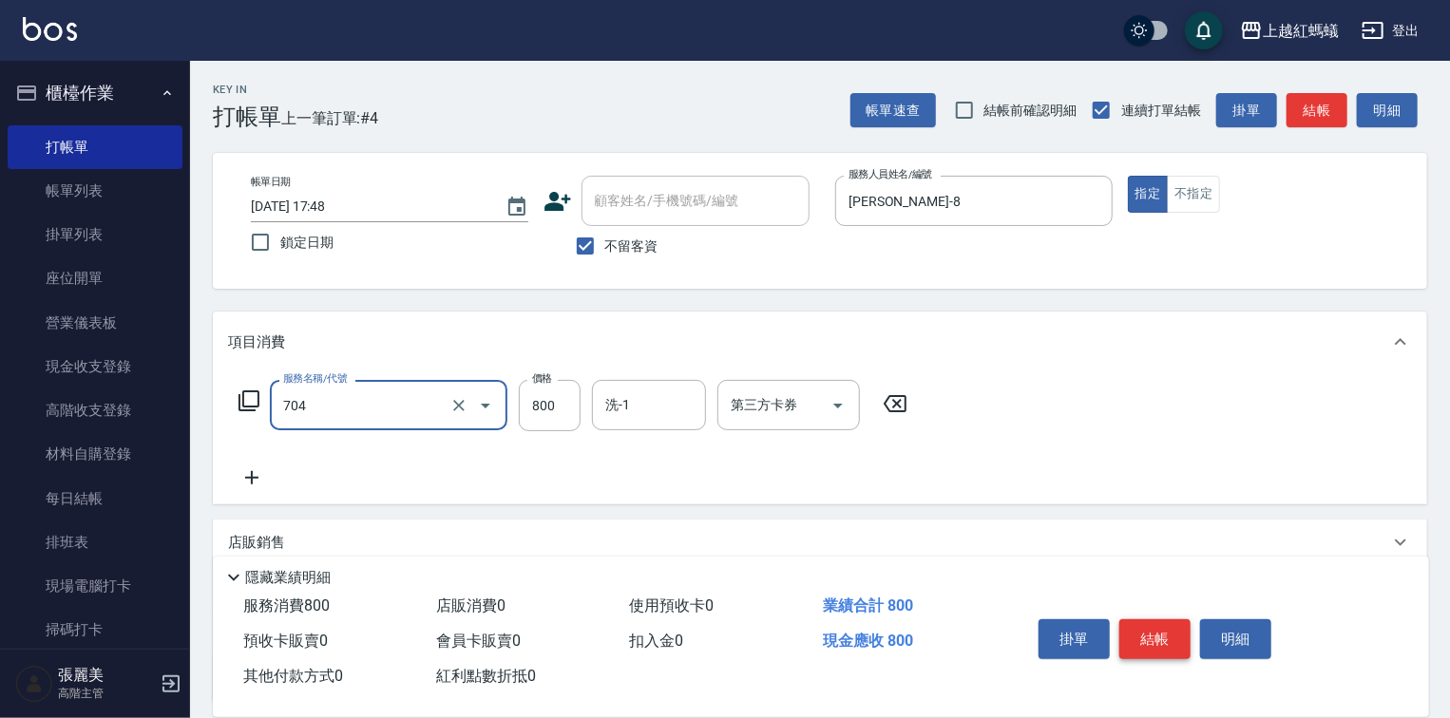
type input "華旭四段頭皮養護(704)"
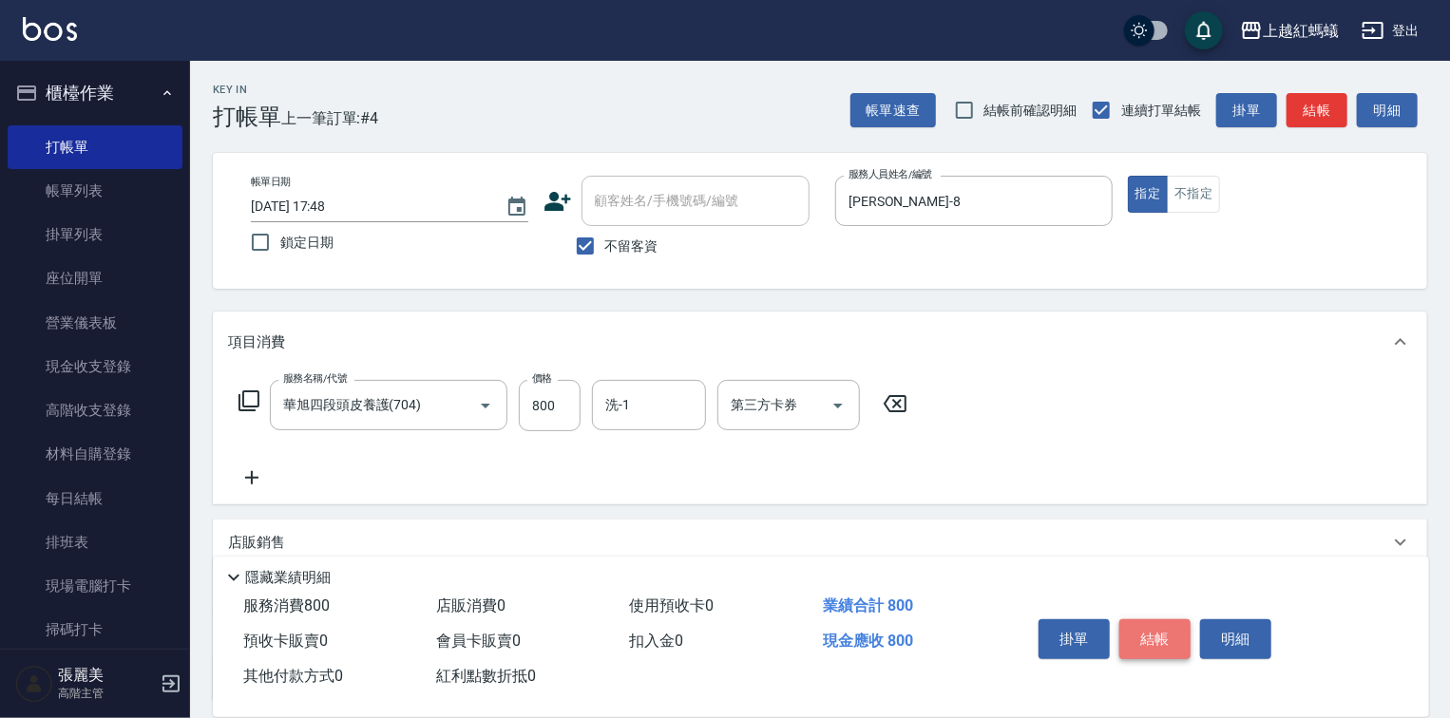
click at [1149, 637] on button "結帳" at bounding box center [1154, 640] width 71 height 40
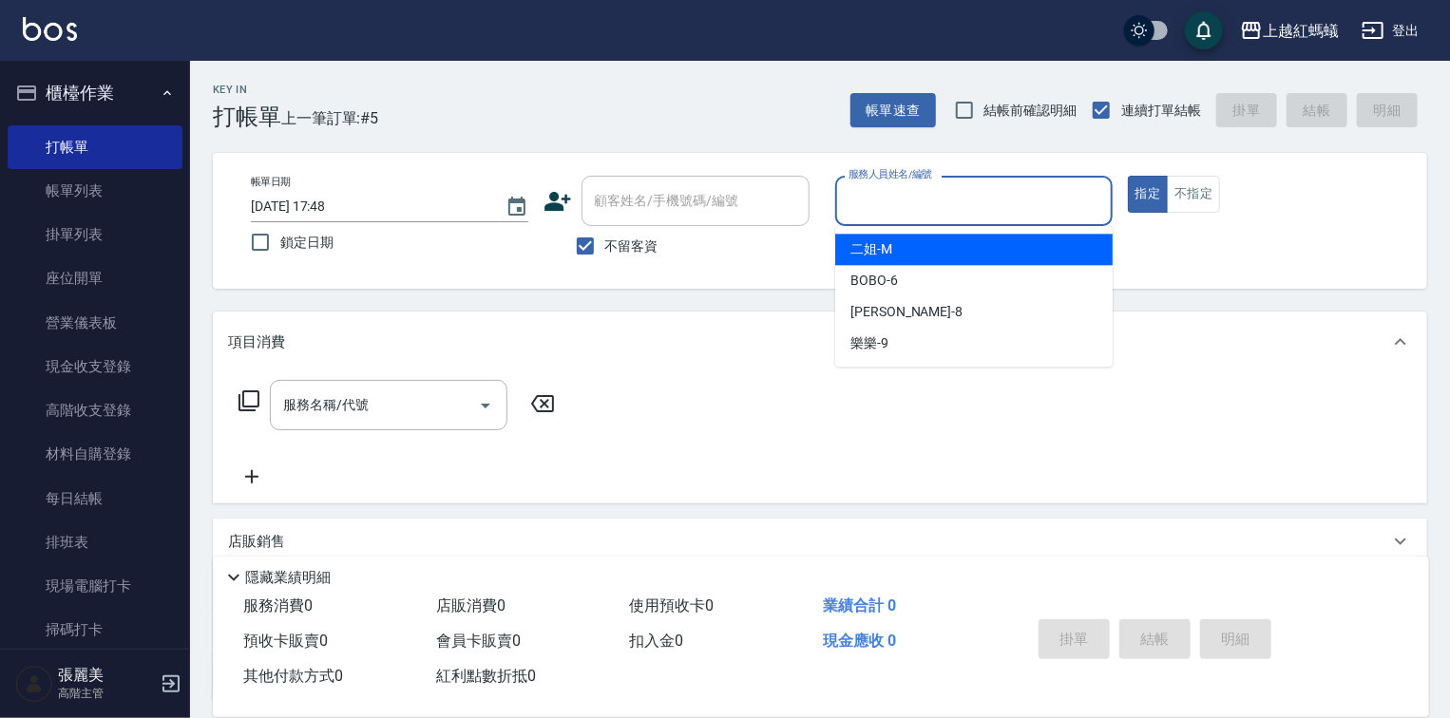
click at [922, 198] on input "服務人員姓名/編號" at bounding box center [974, 200] width 260 height 33
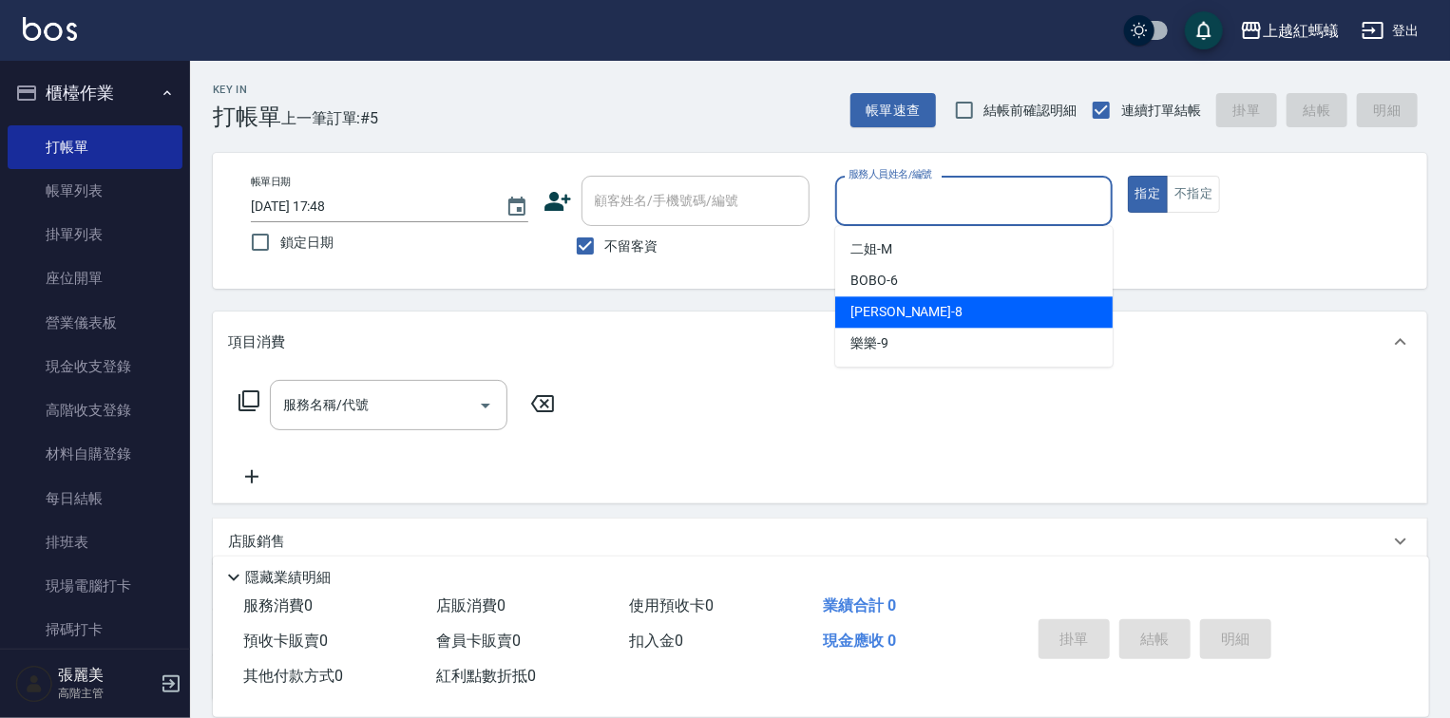
click at [901, 312] on div "[PERSON_NAME] -8" at bounding box center [973, 311] width 277 height 31
type input "[PERSON_NAME]-8"
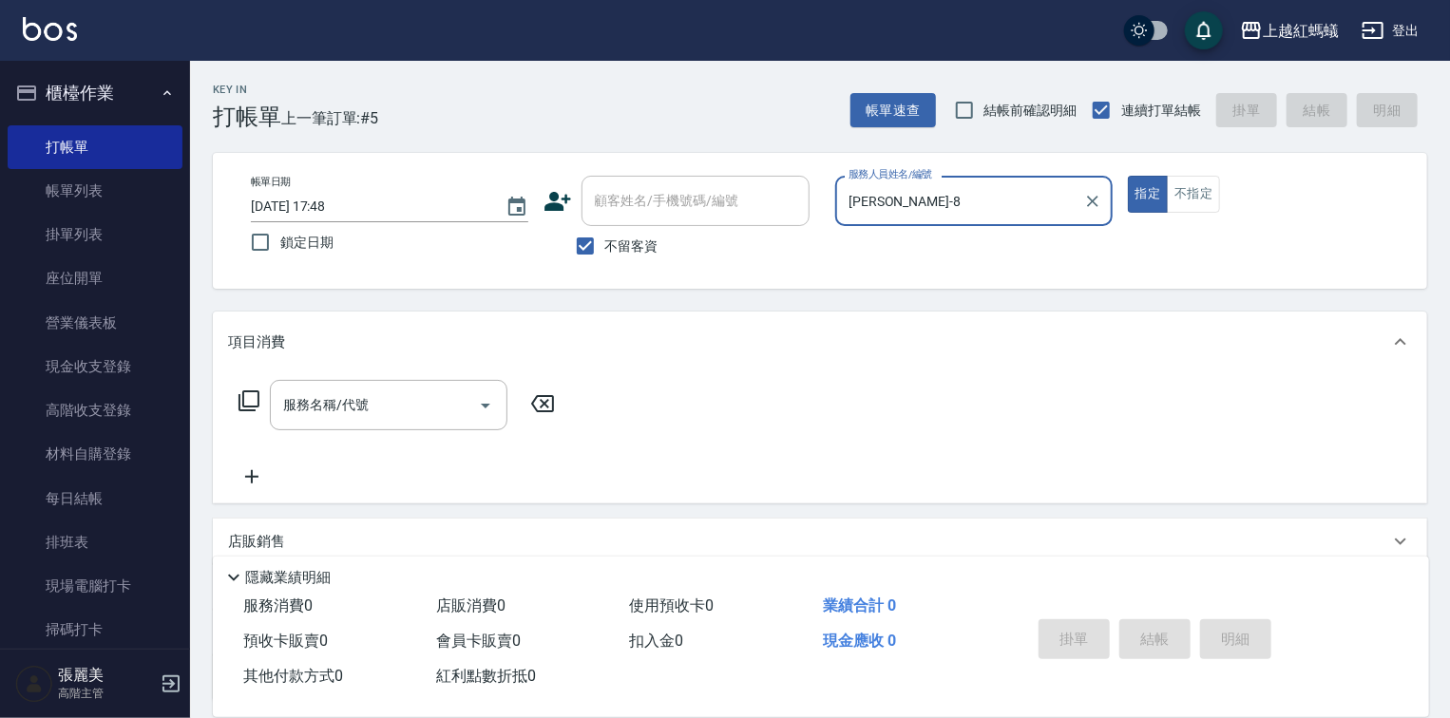
click at [366, 396] on input "服務名稱/代號" at bounding box center [374, 405] width 192 height 33
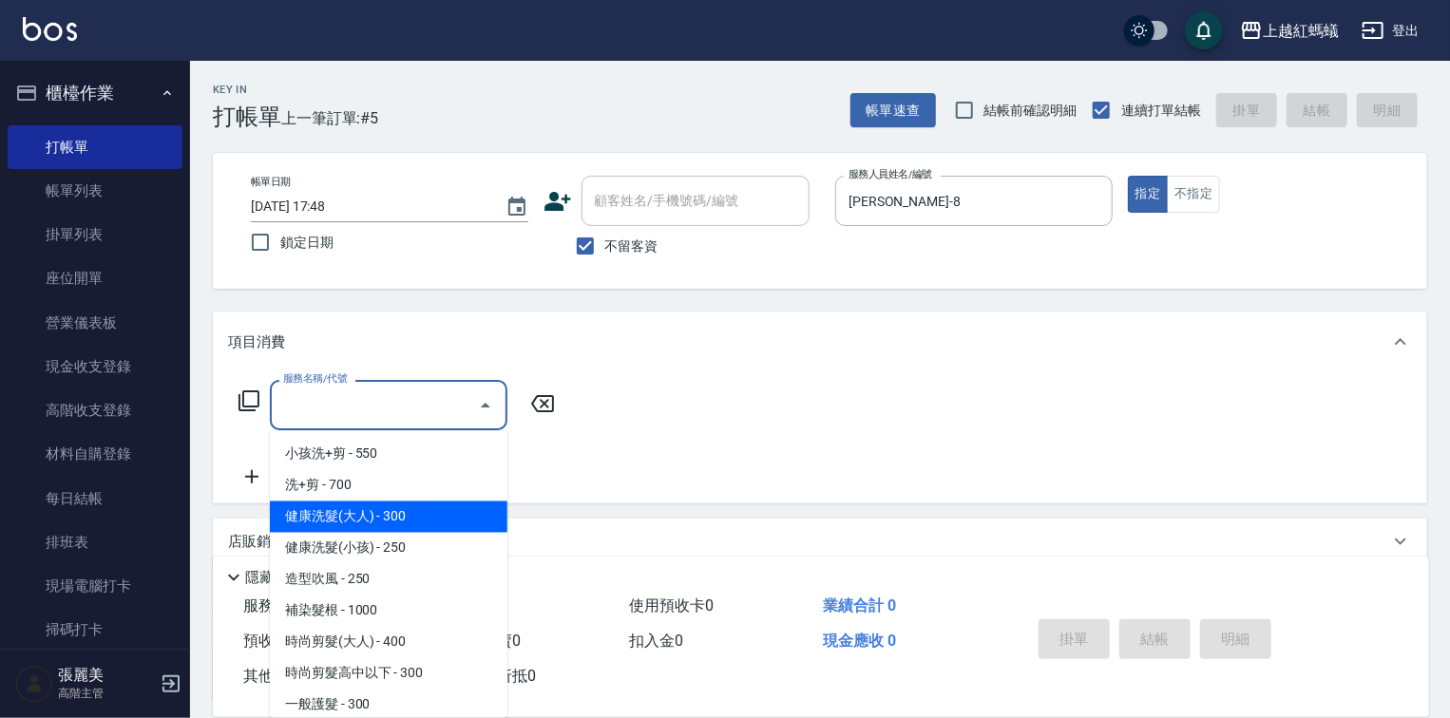
click at [426, 506] on span "健康洗髮(大人) - 300" at bounding box center [389, 517] width 238 height 31
type input "健康洗髮(大人)(201)"
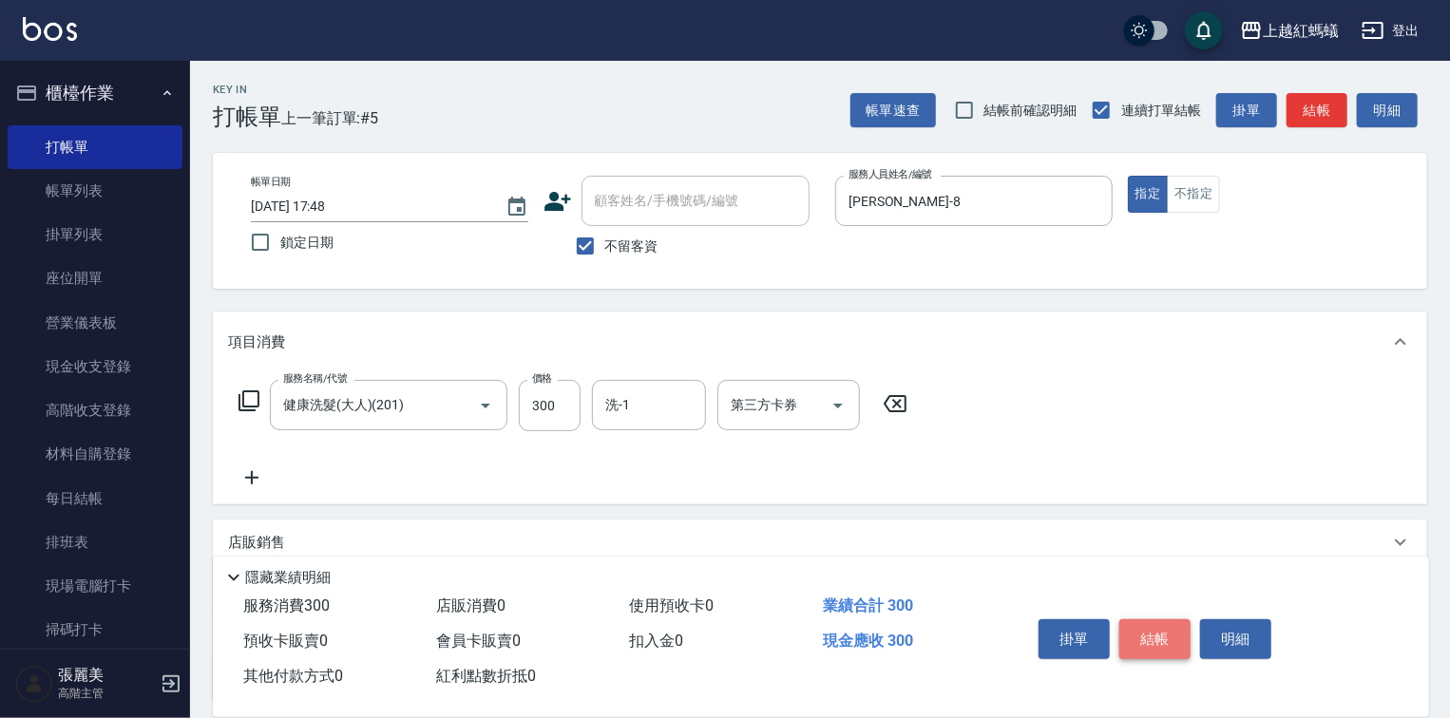
click at [1156, 635] on button "結帳" at bounding box center [1154, 640] width 71 height 40
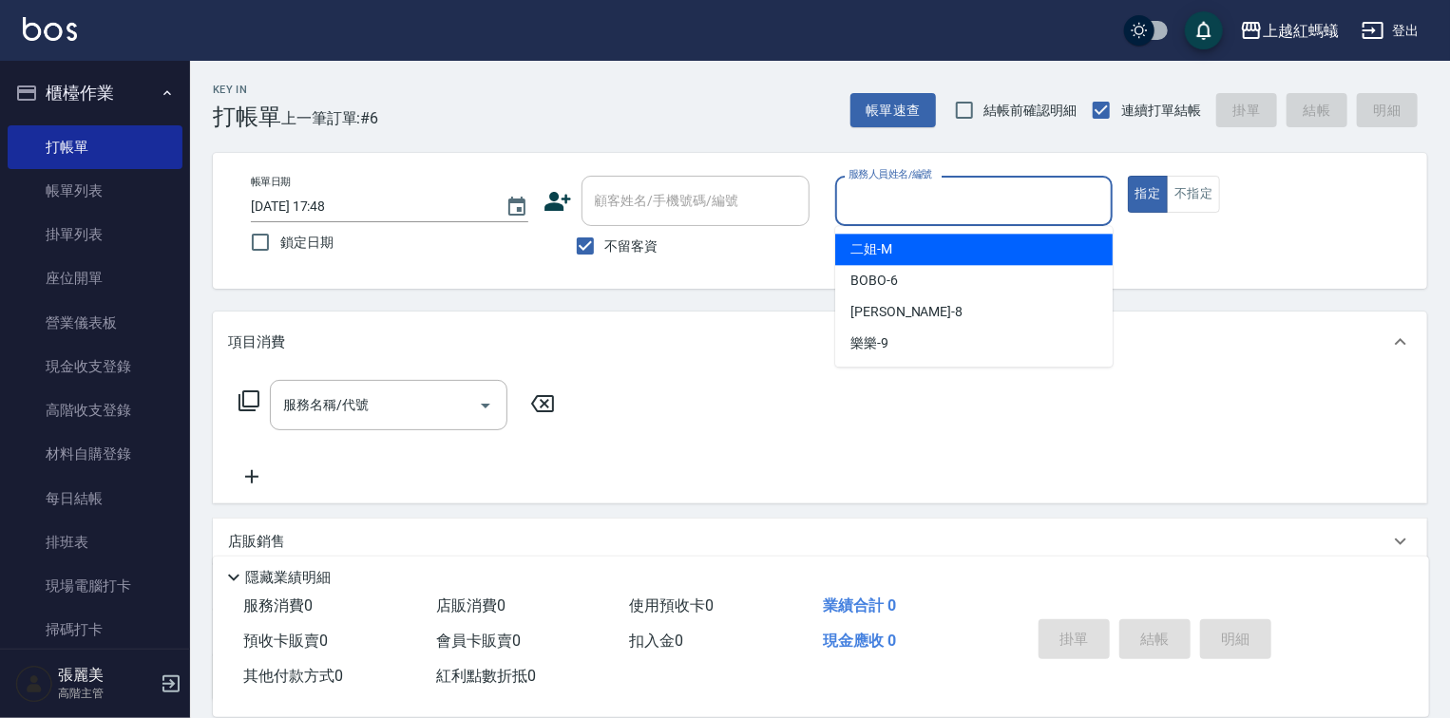
click at [1027, 209] on input "服務人員姓名/編號" at bounding box center [974, 200] width 260 height 33
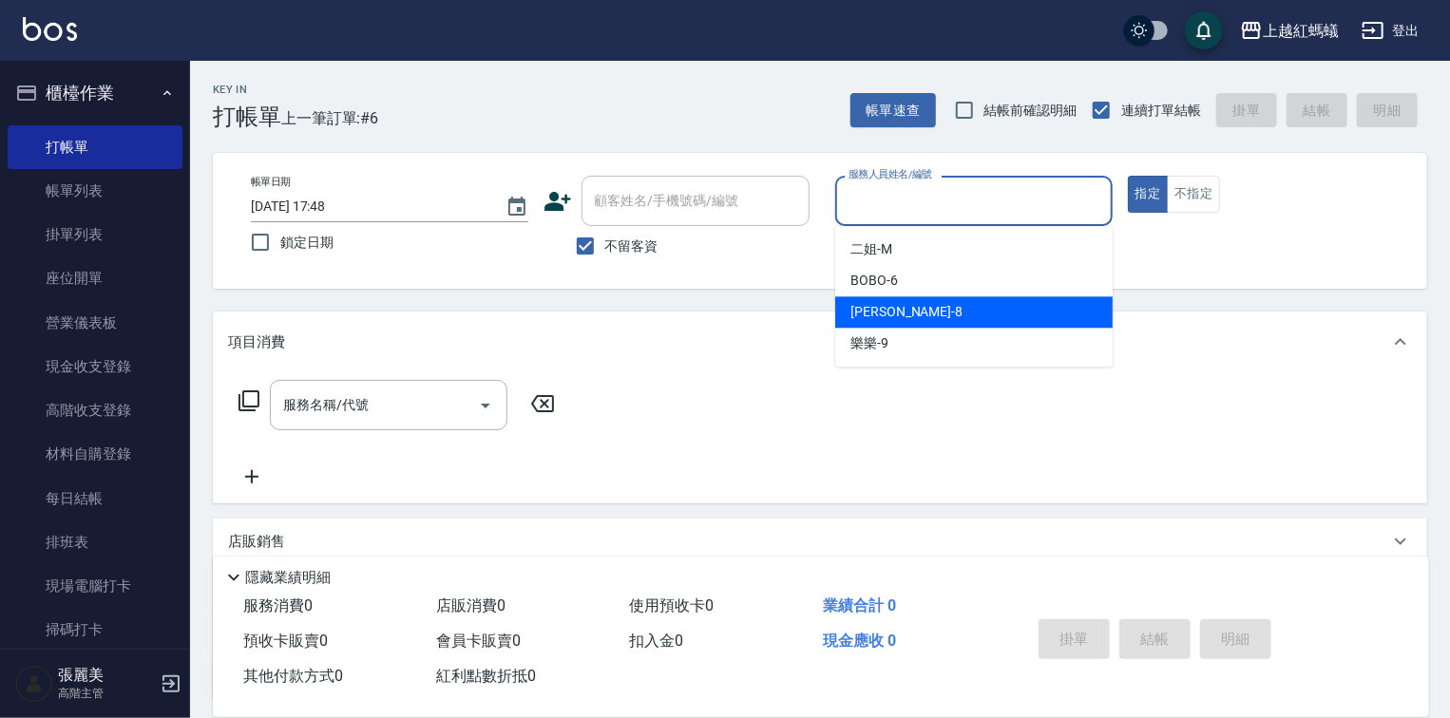
click at [934, 308] on div "[PERSON_NAME] -8" at bounding box center [973, 311] width 277 height 31
type input "[PERSON_NAME]-8"
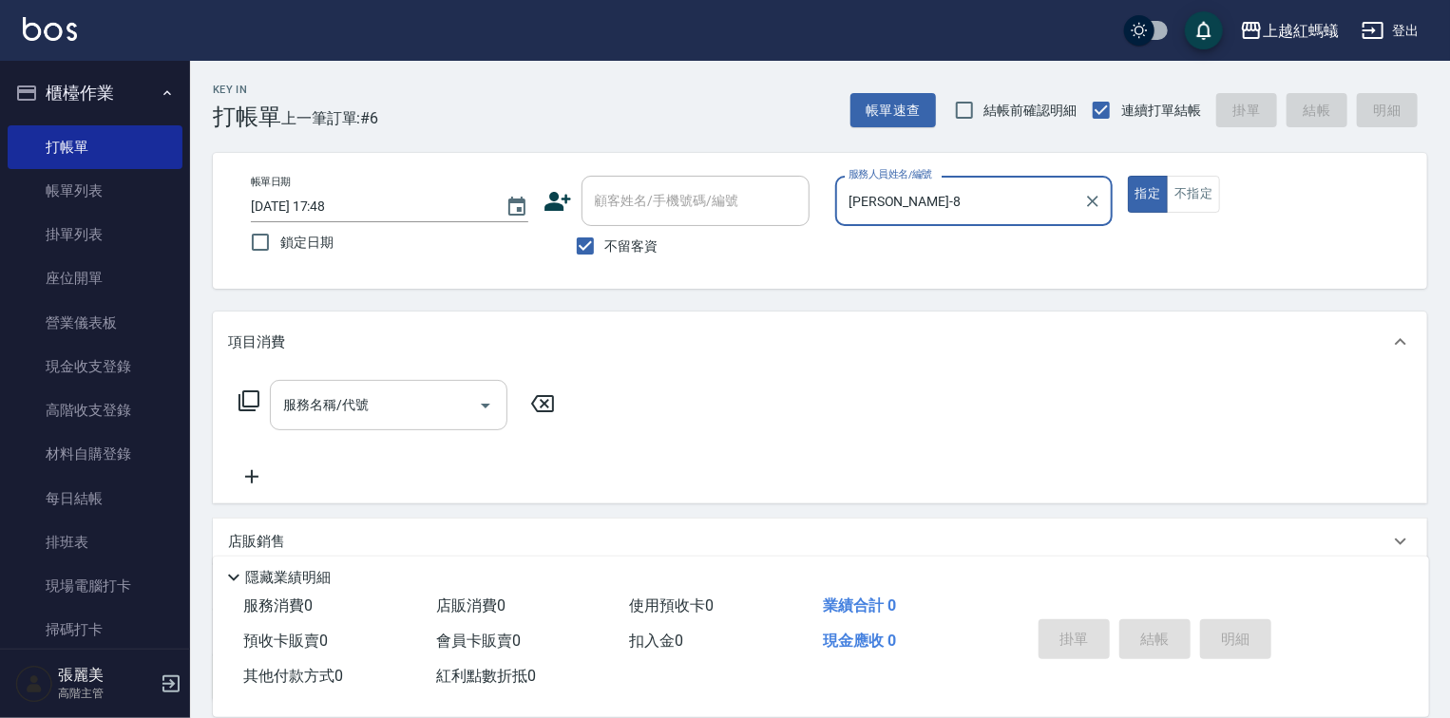
click at [430, 392] on input "服務名稱/代號" at bounding box center [374, 405] width 192 height 33
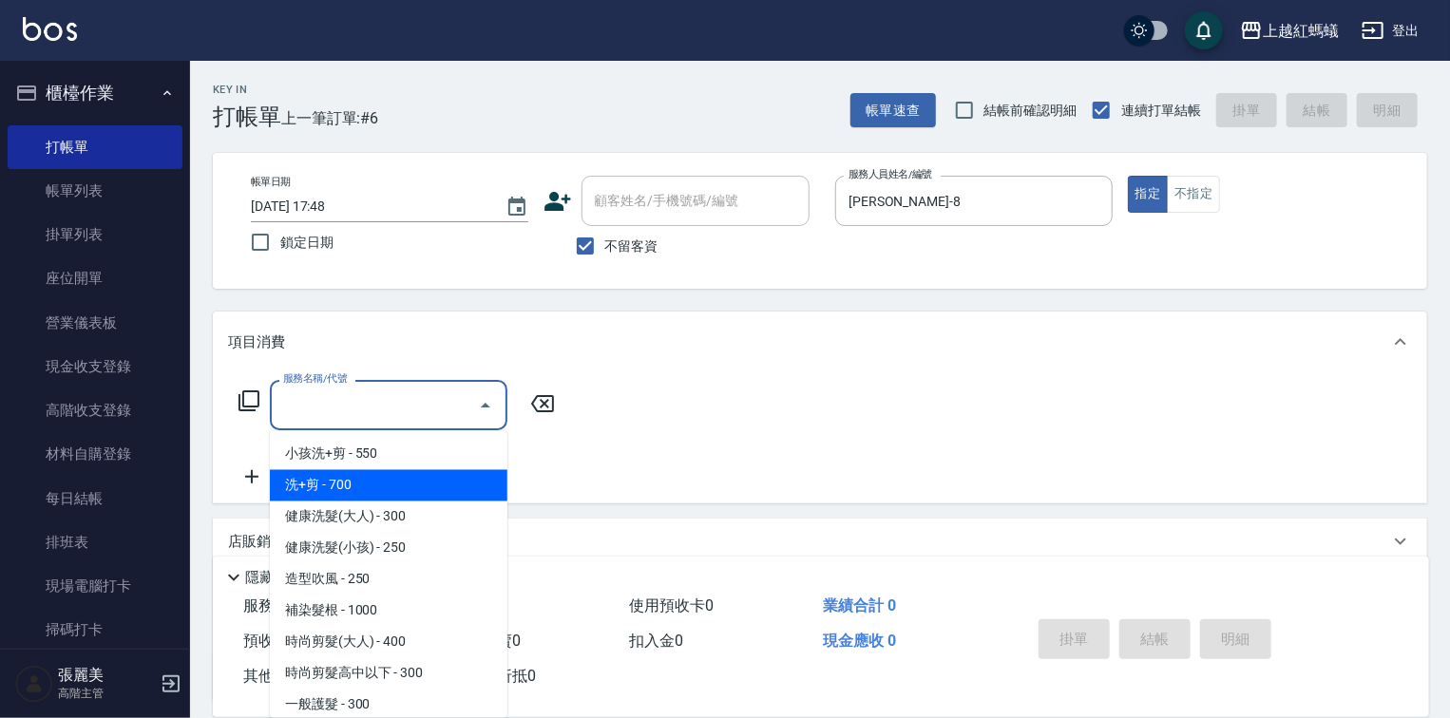
click at [346, 482] on span "洗+剪 - 700" at bounding box center [389, 485] width 238 height 31
type input "洗+剪(200)"
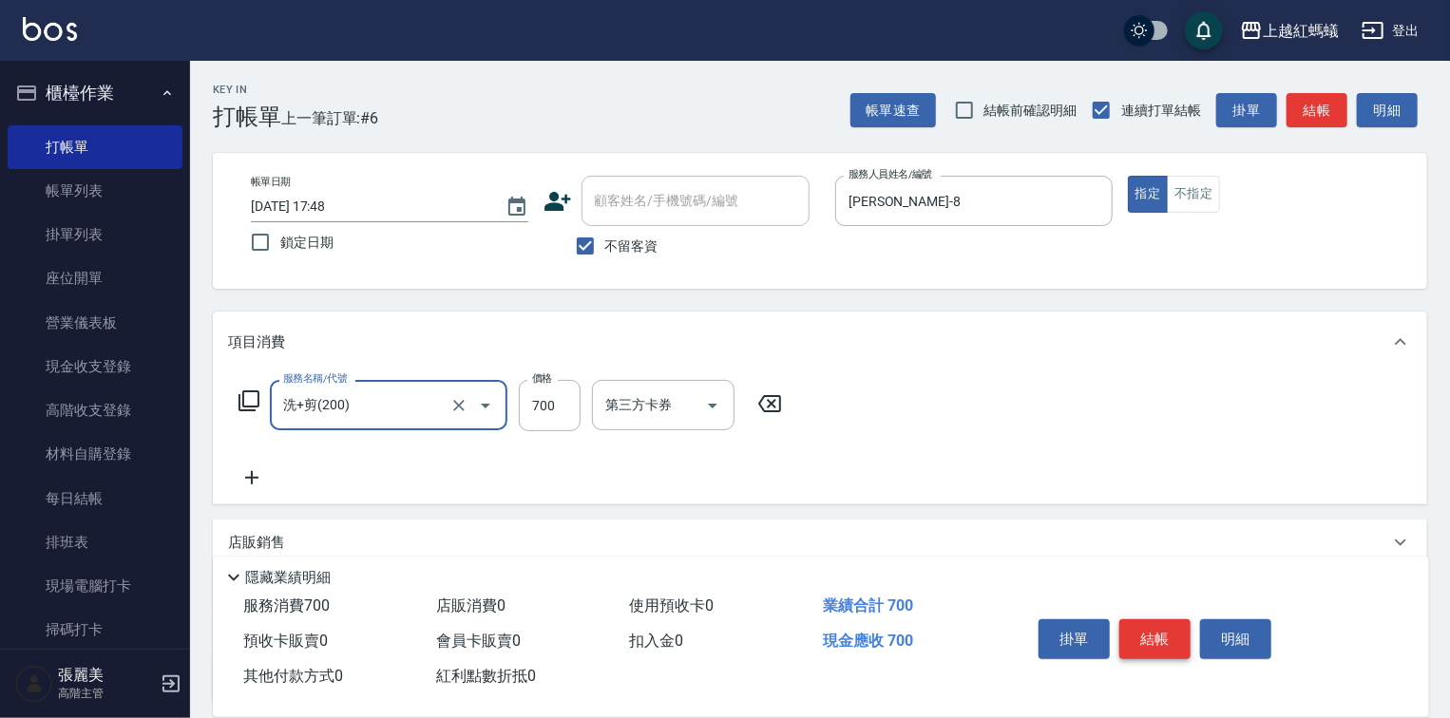
click at [1154, 623] on button "結帳" at bounding box center [1154, 640] width 71 height 40
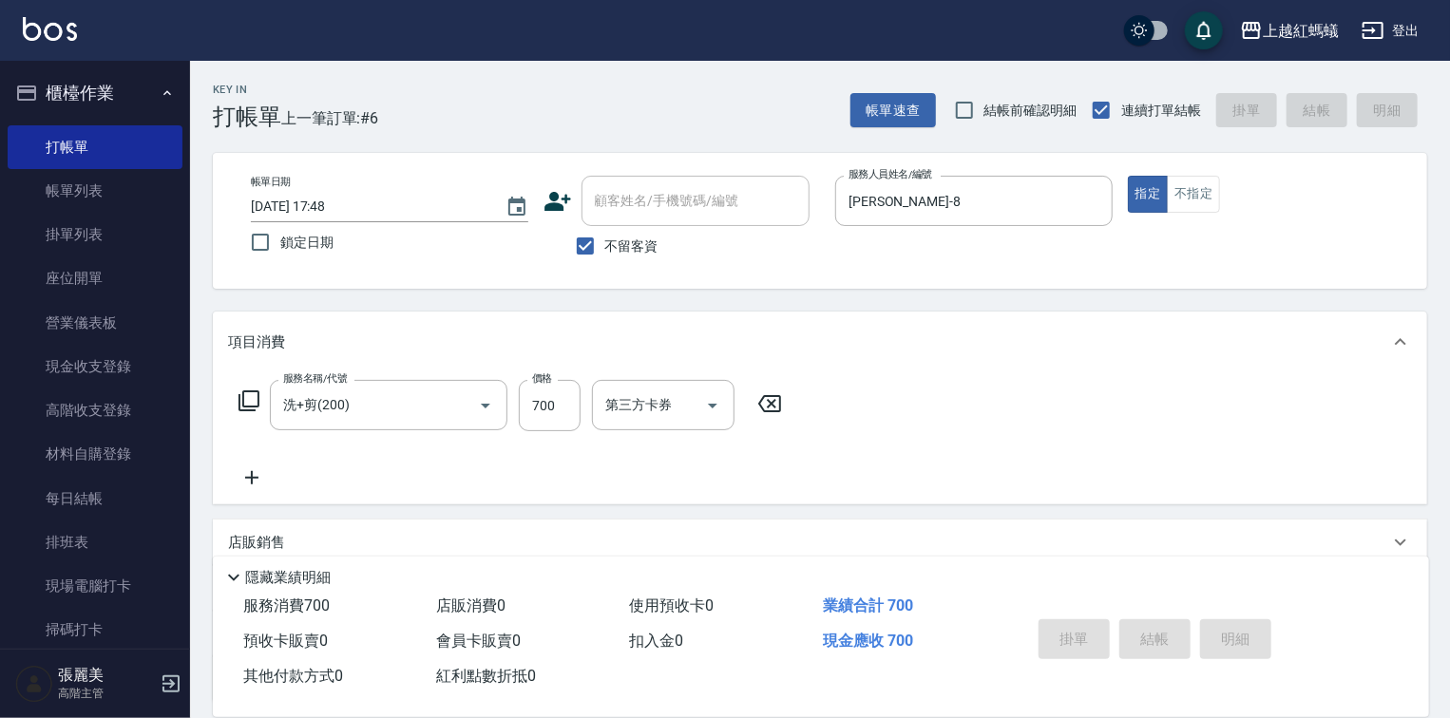
type input "[DATE] 17:49"
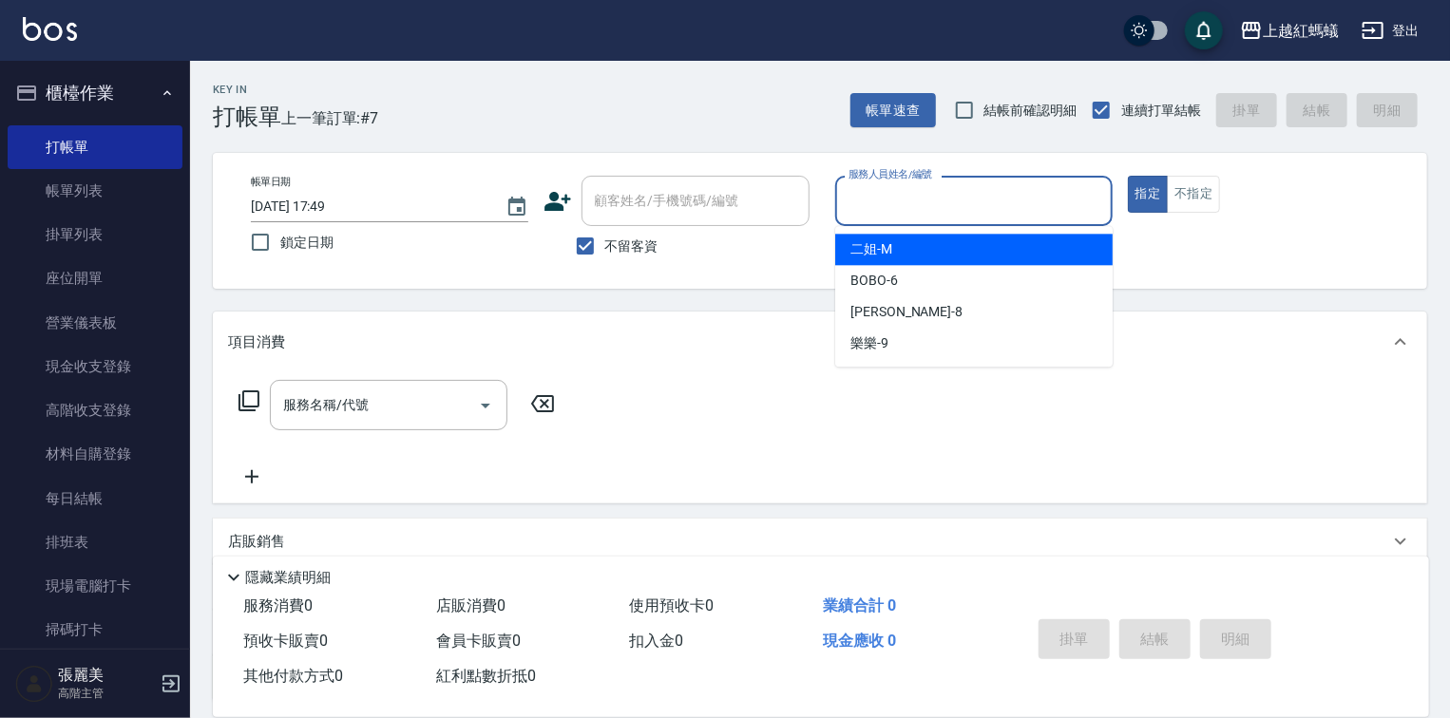
click at [925, 200] on input "服務人員姓名/編號" at bounding box center [974, 200] width 260 height 33
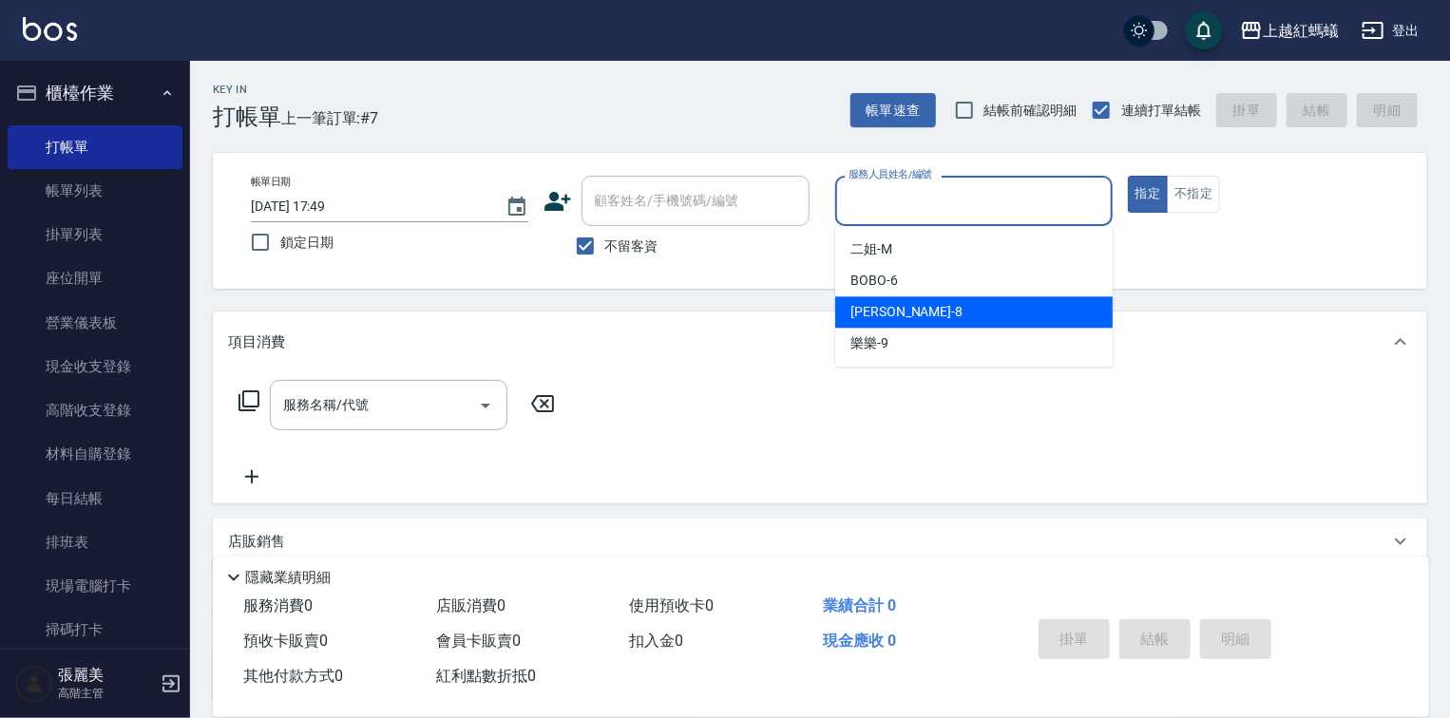
click at [910, 319] on div "[PERSON_NAME] -8" at bounding box center [973, 311] width 277 height 31
type input "[PERSON_NAME]-8"
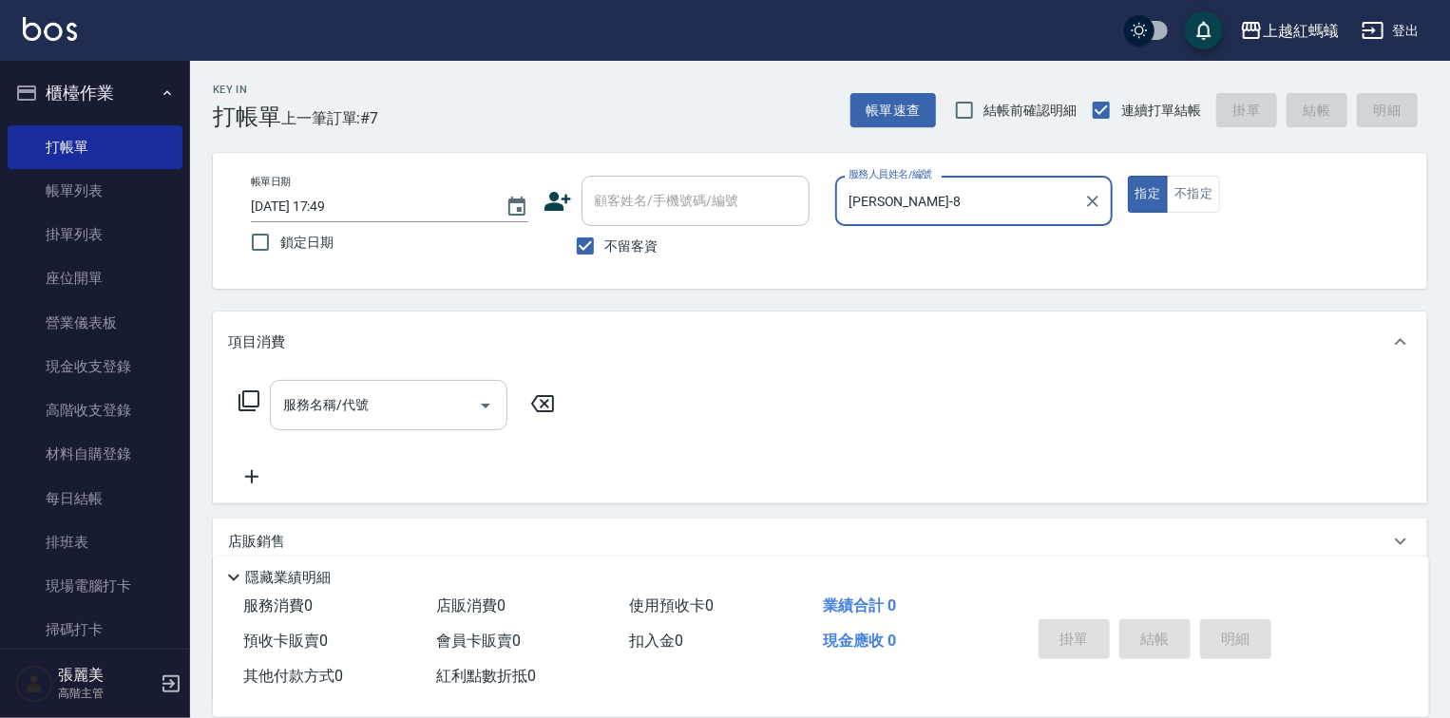
click at [435, 411] on input "服務名稱/代號" at bounding box center [374, 405] width 192 height 33
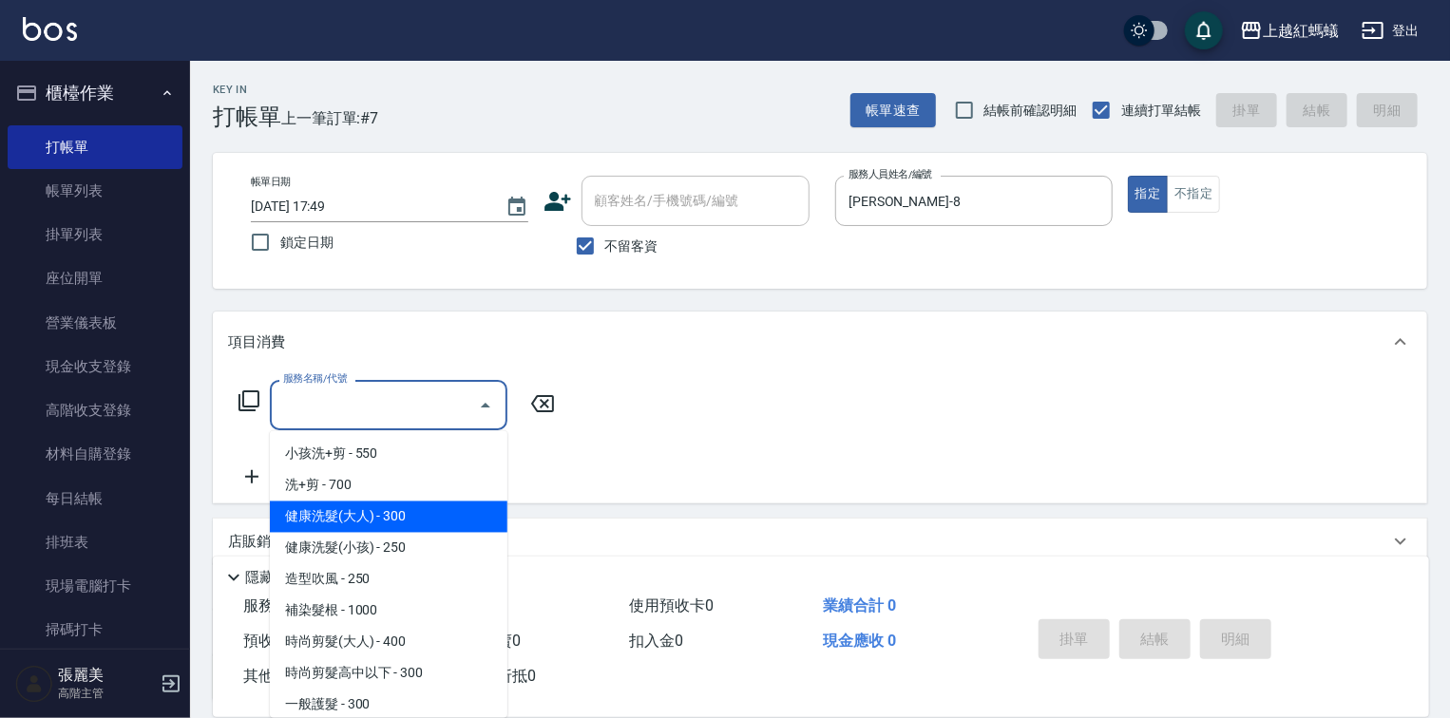
click at [448, 521] on span "健康洗髮(大人) - 300" at bounding box center [389, 517] width 238 height 31
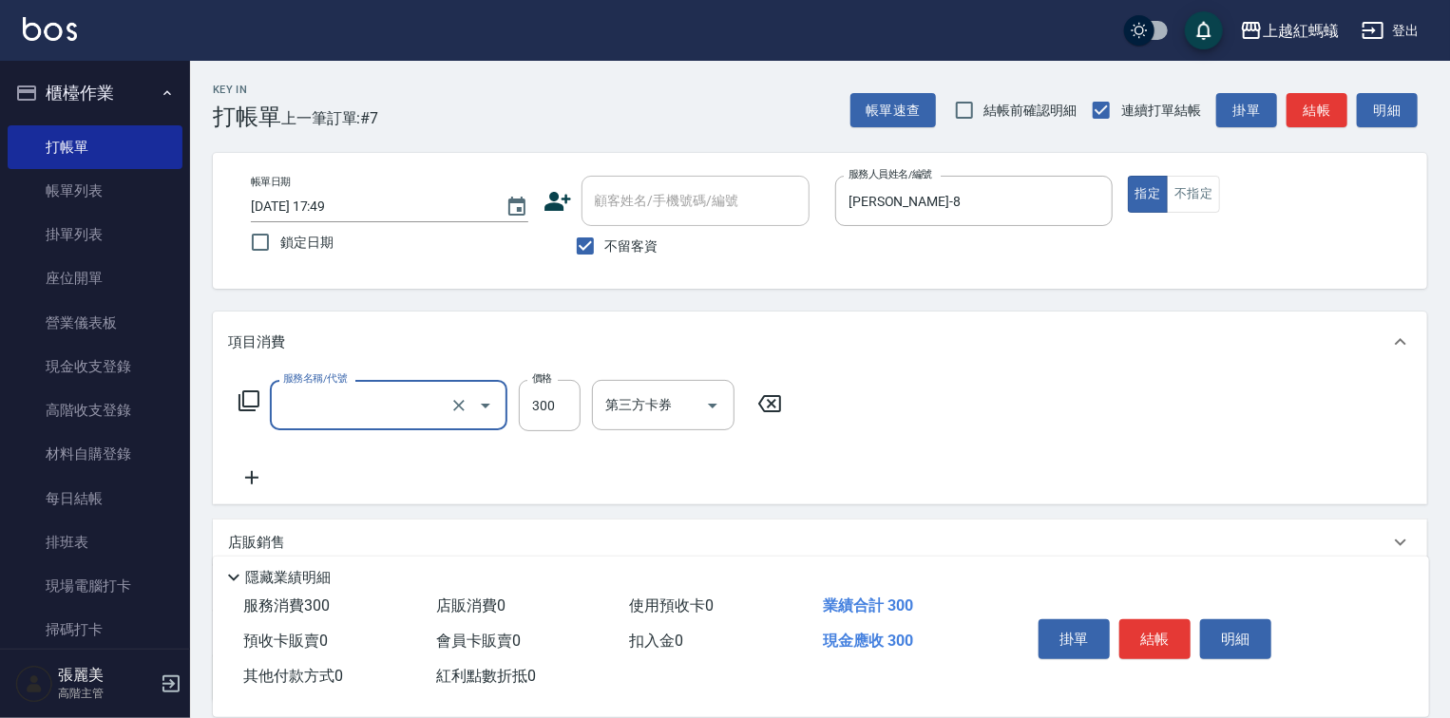
type input "健康洗髮(大人)(201)"
click at [1175, 624] on button "結帳" at bounding box center [1154, 640] width 71 height 40
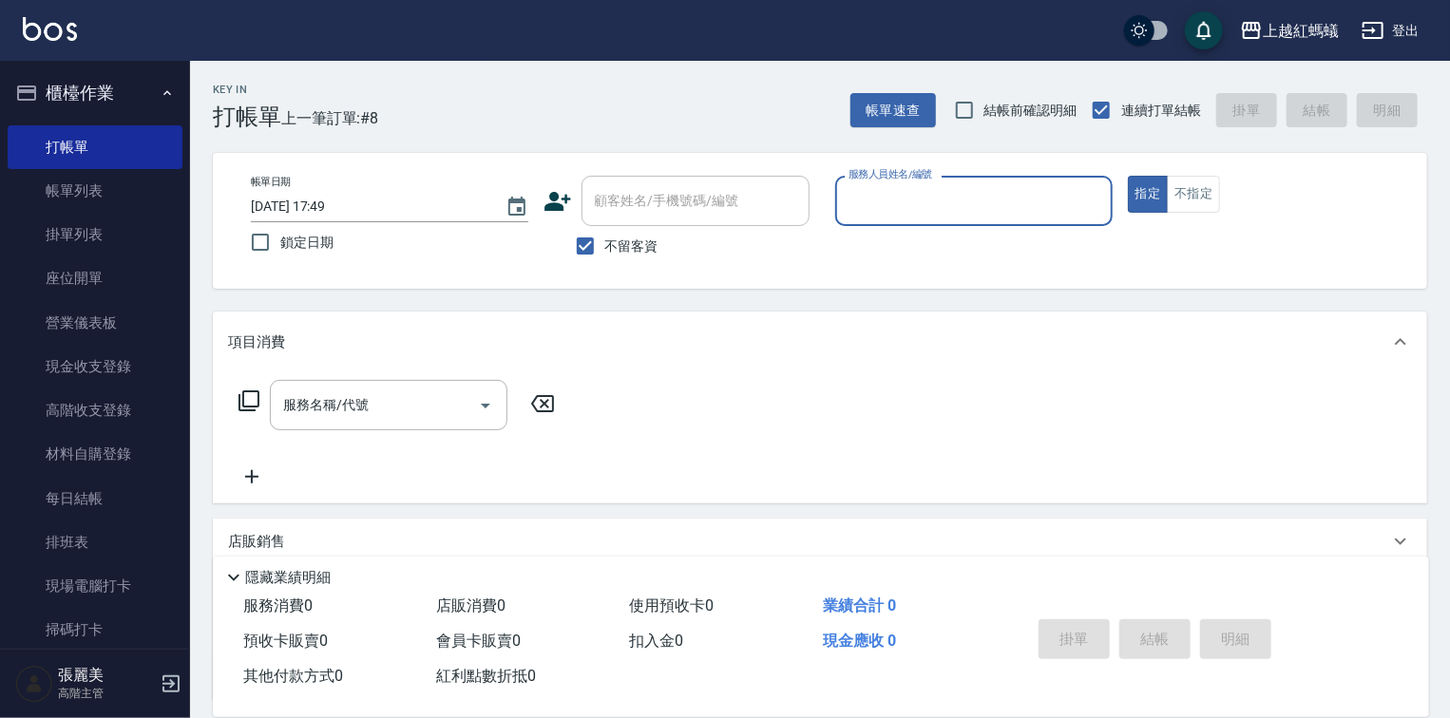
click at [924, 179] on label "服務人員姓名/編號" at bounding box center [891, 174] width 84 height 14
click at [924, 184] on input "服務人員姓名/編號" at bounding box center [974, 200] width 260 height 33
click at [913, 158] on div "帳單日期 [DATE] 17:49 鎖定日期 顧客姓名/手機號碼/編號 顧客姓名/手機號碼/編號 不留客資 服務人員姓名/編號 服務人員姓名/編號 指定 不指定" at bounding box center [820, 221] width 1214 height 136
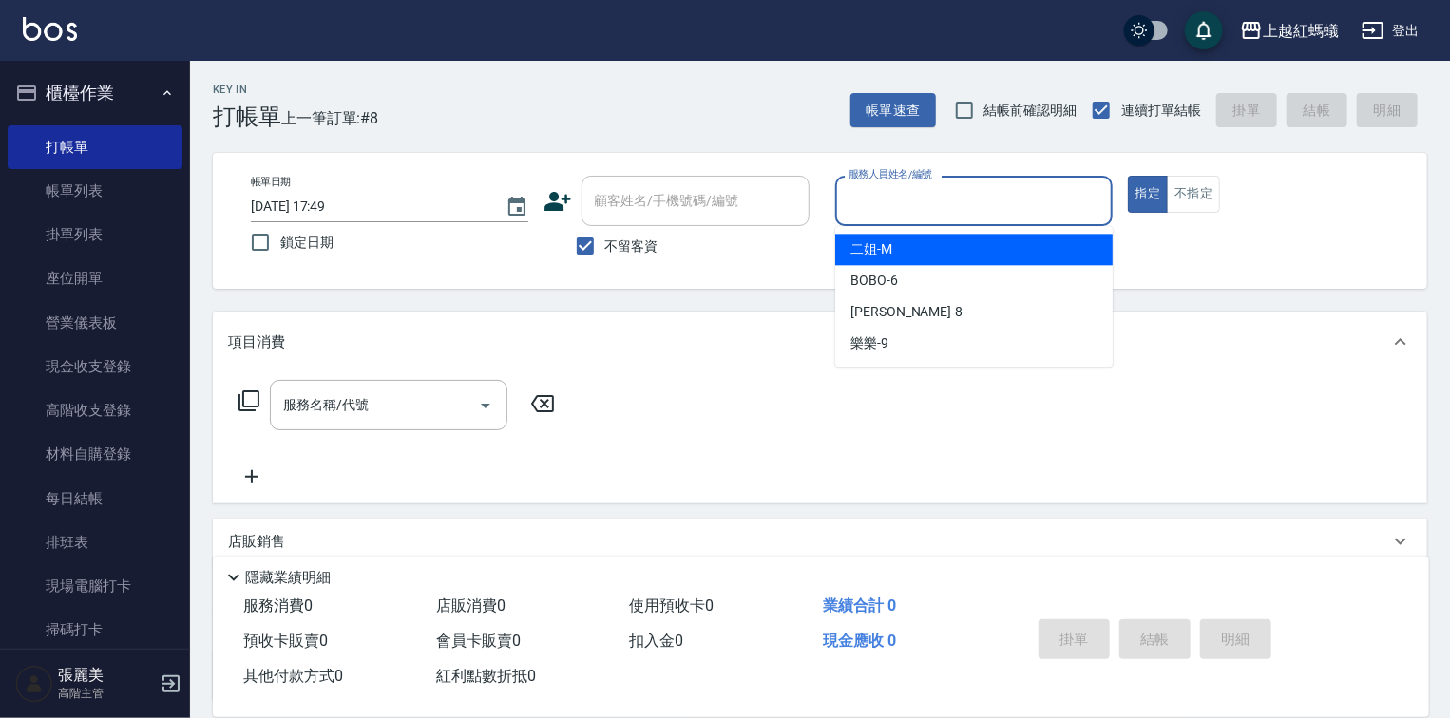
click at [911, 194] on input "服務人員姓名/編號" at bounding box center [974, 200] width 260 height 33
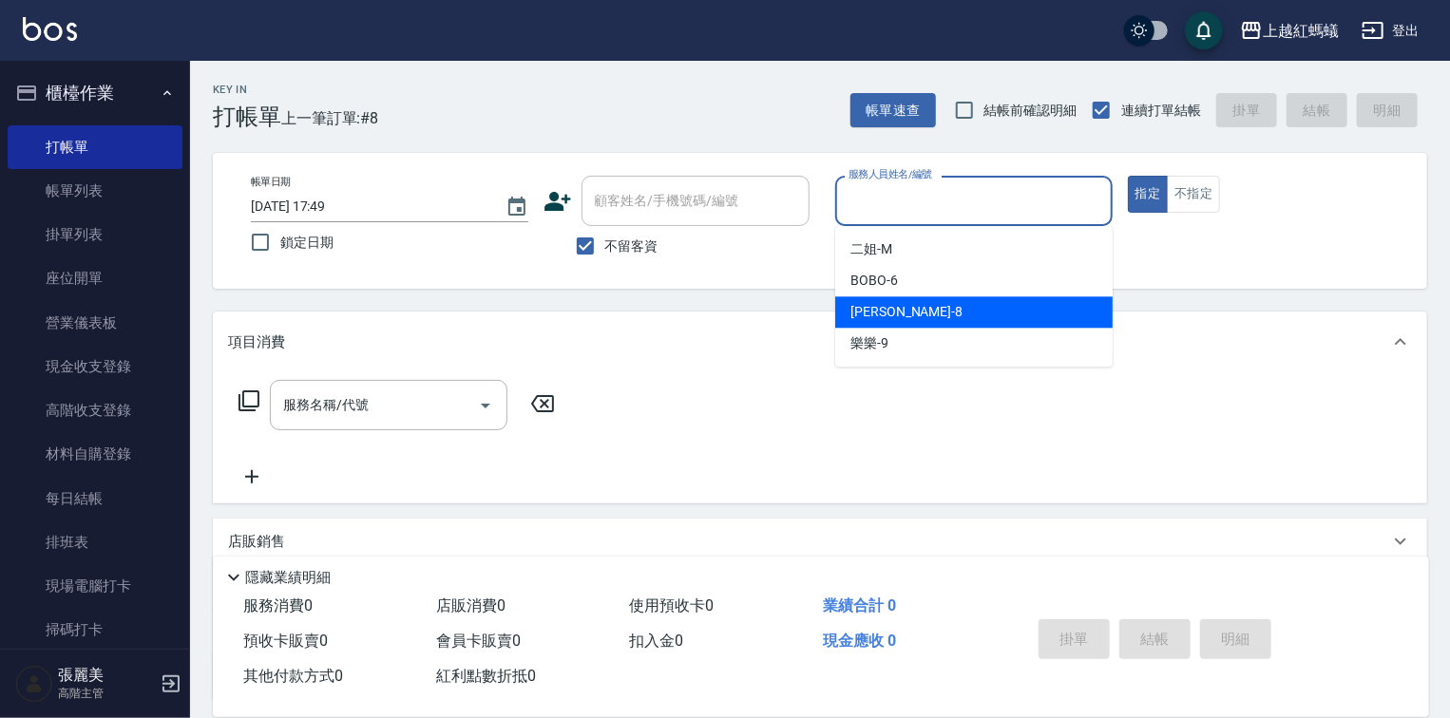
click at [875, 300] on div "[PERSON_NAME] -8" at bounding box center [973, 311] width 277 height 31
type input "[PERSON_NAME]-8"
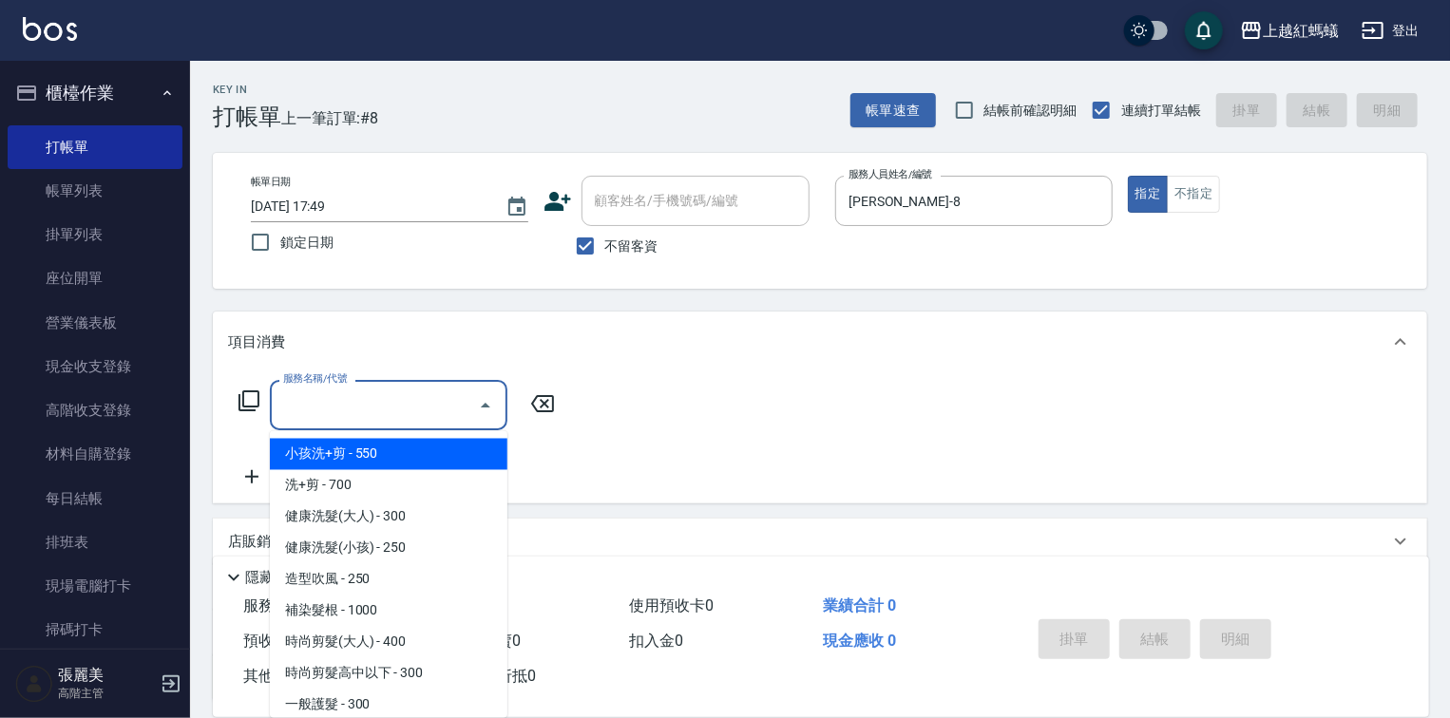
click at [430, 403] on input "服務名稱/代號" at bounding box center [374, 405] width 192 height 33
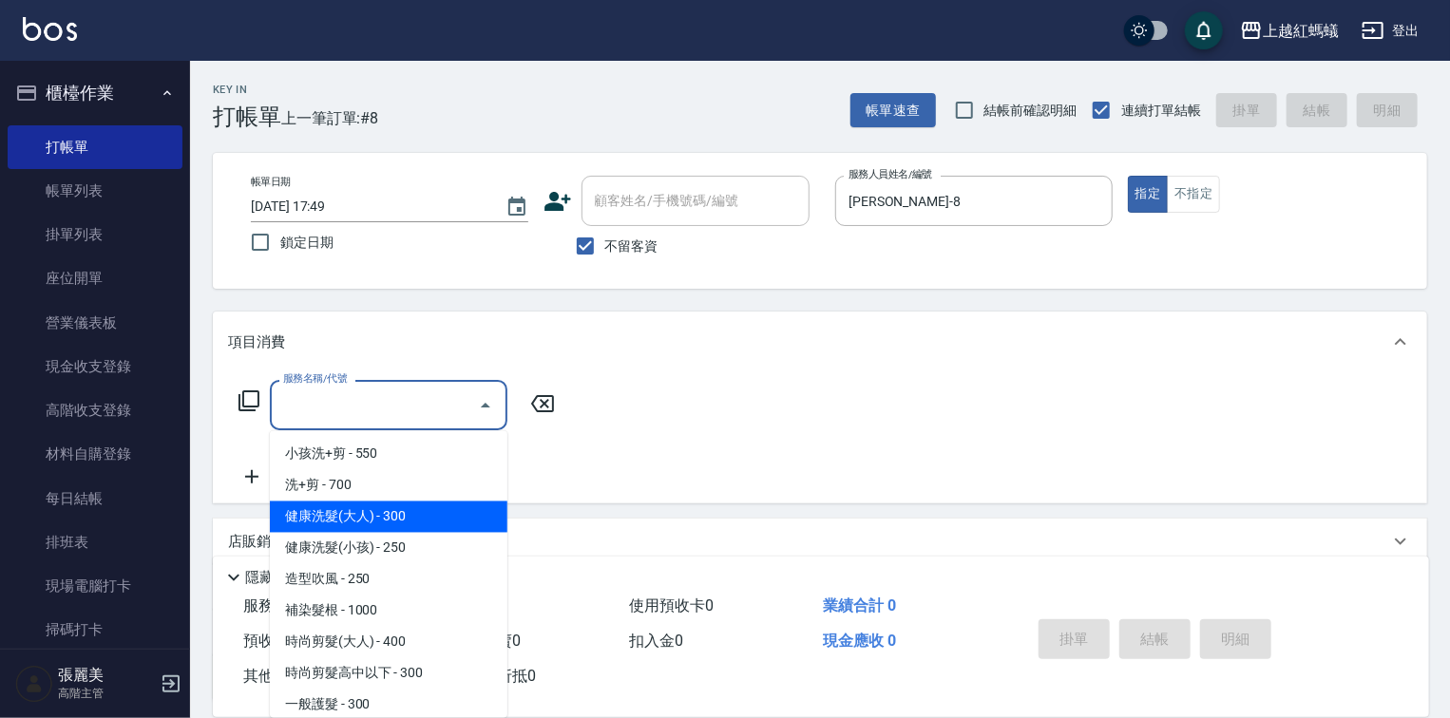
click at [426, 517] on span "健康洗髮(大人) - 300" at bounding box center [389, 517] width 238 height 31
type input "健康洗髮(大人)(201)"
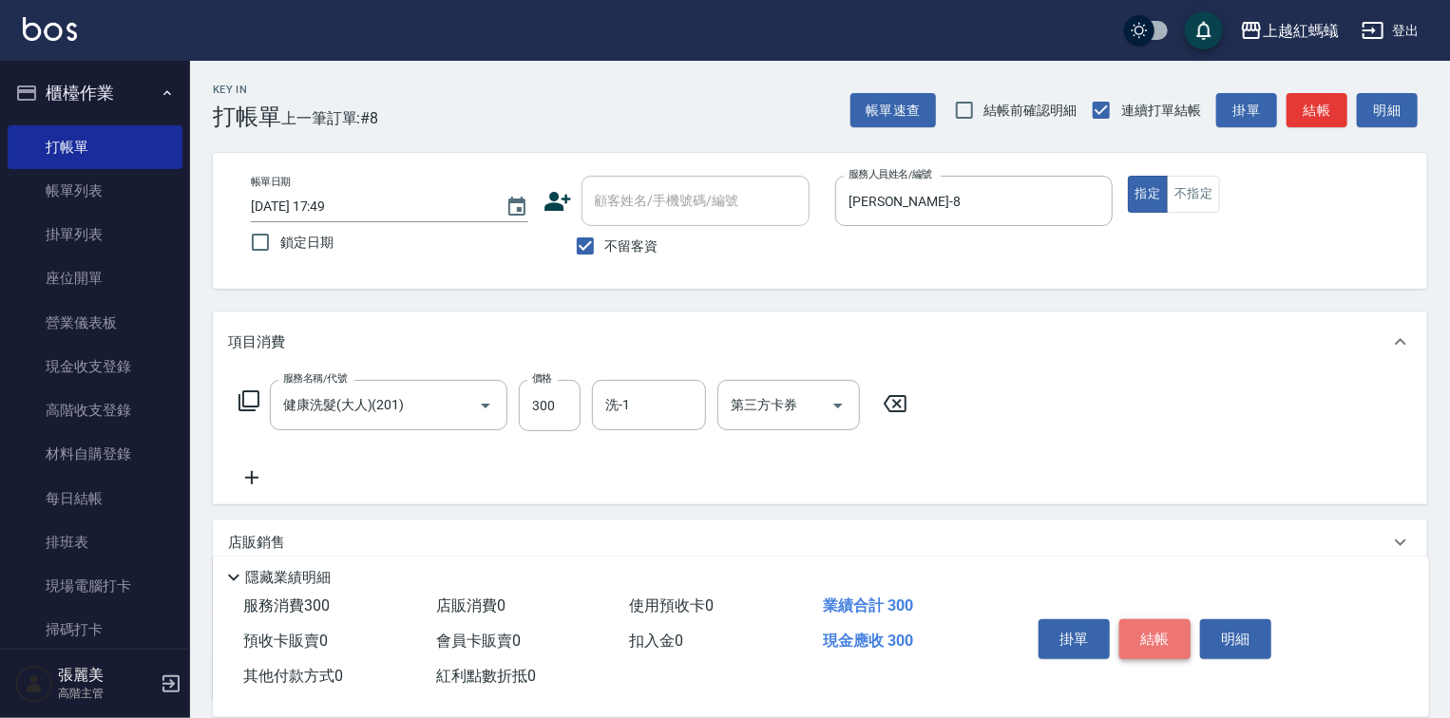
click at [1160, 637] on button "結帳" at bounding box center [1154, 640] width 71 height 40
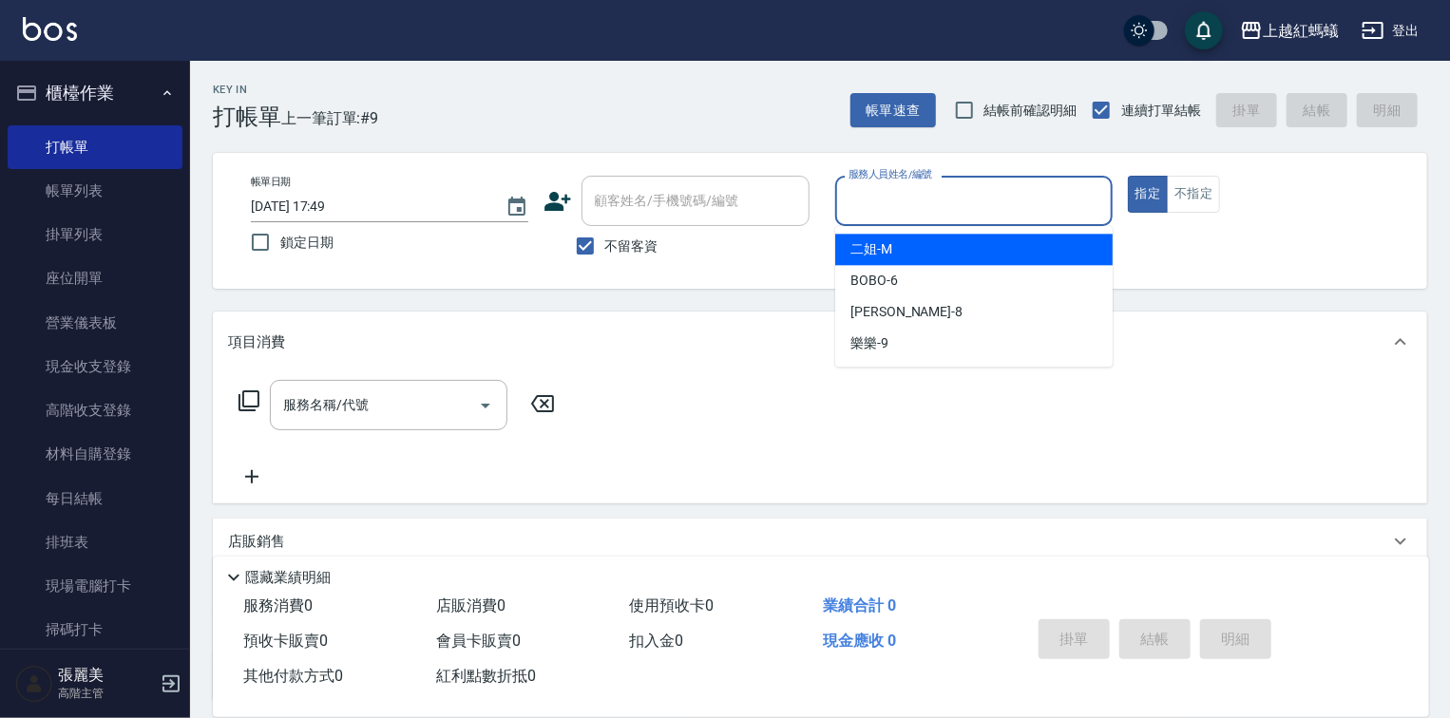
click at [935, 217] on input "服務人員姓名/編號" at bounding box center [974, 200] width 260 height 33
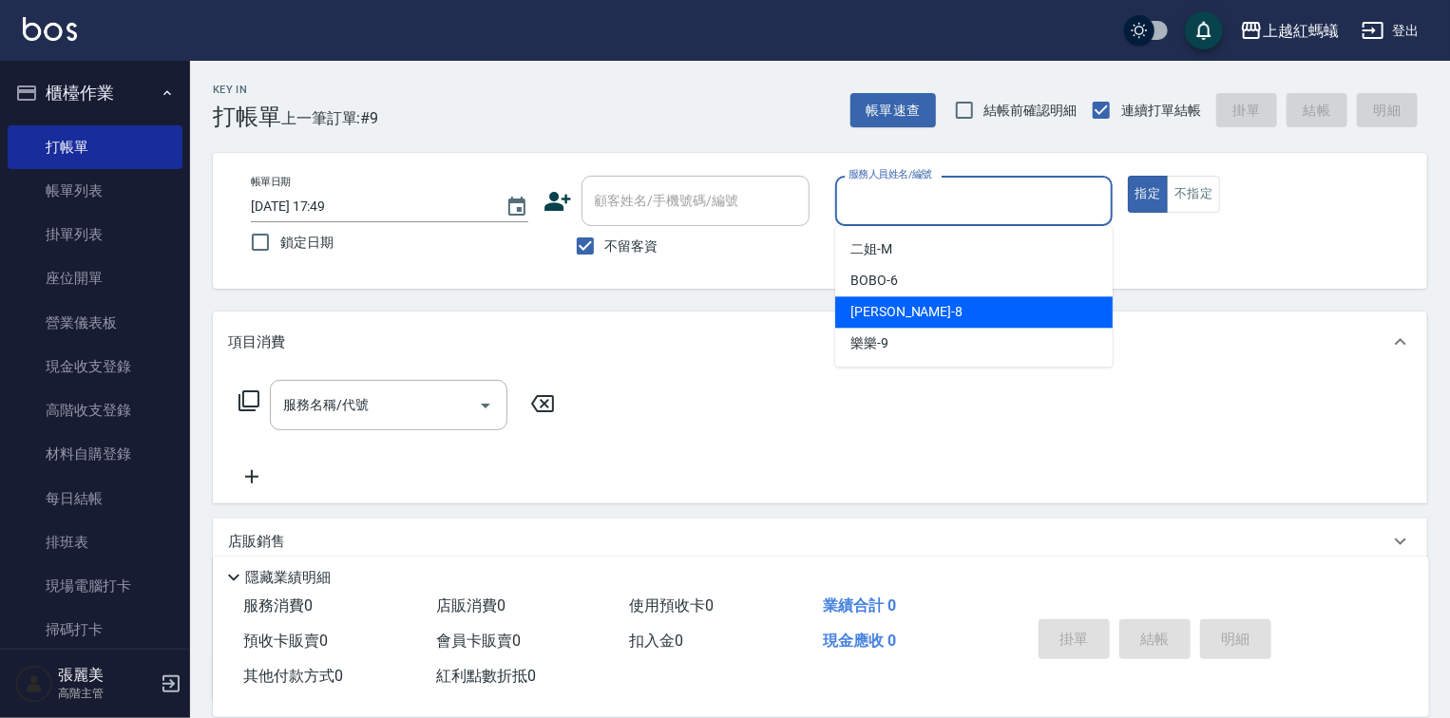
click at [907, 312] on div "[PERSON_NAME] -8" at bounding box center [973, 311] width 277 height 31
type input "[PERSON_NAME]-8"
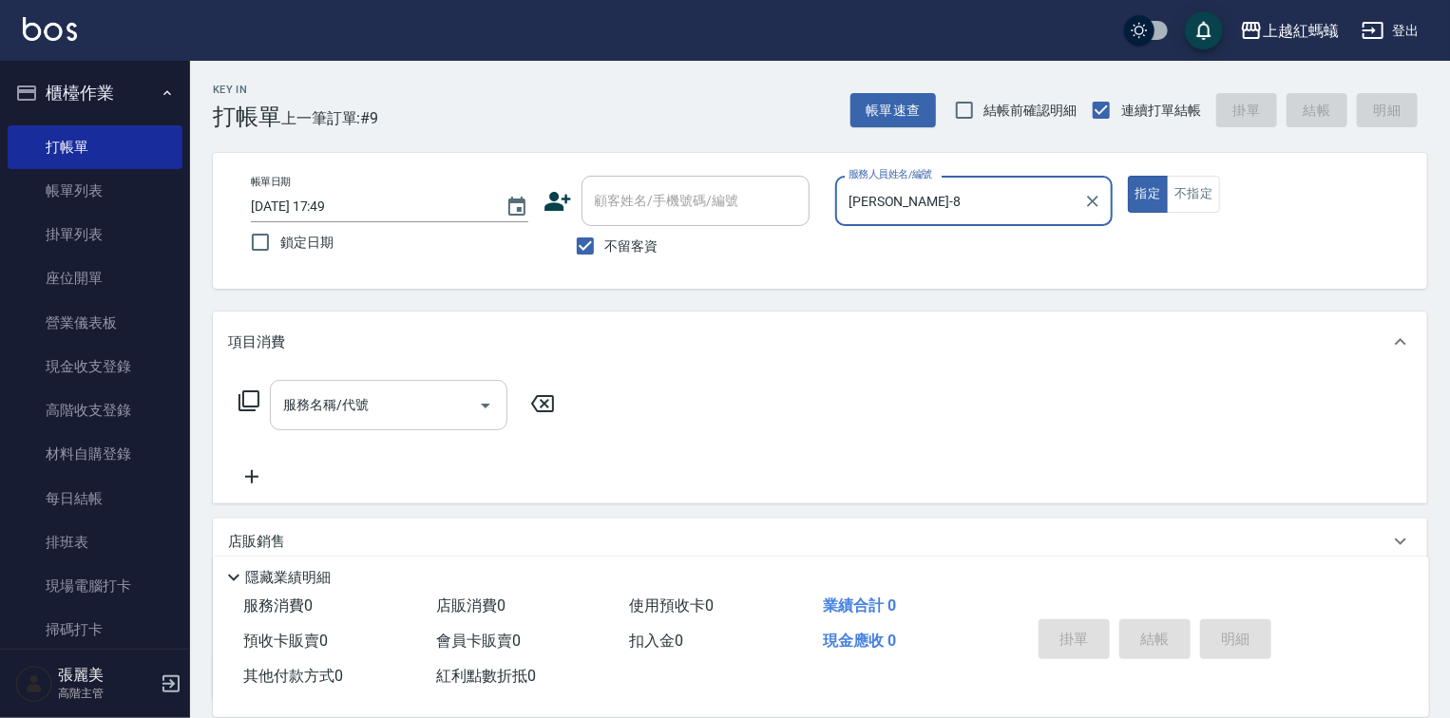
click at [441, 403] on input "服務名稱/代號" at bounding box center [374, 405] width 192 height 33
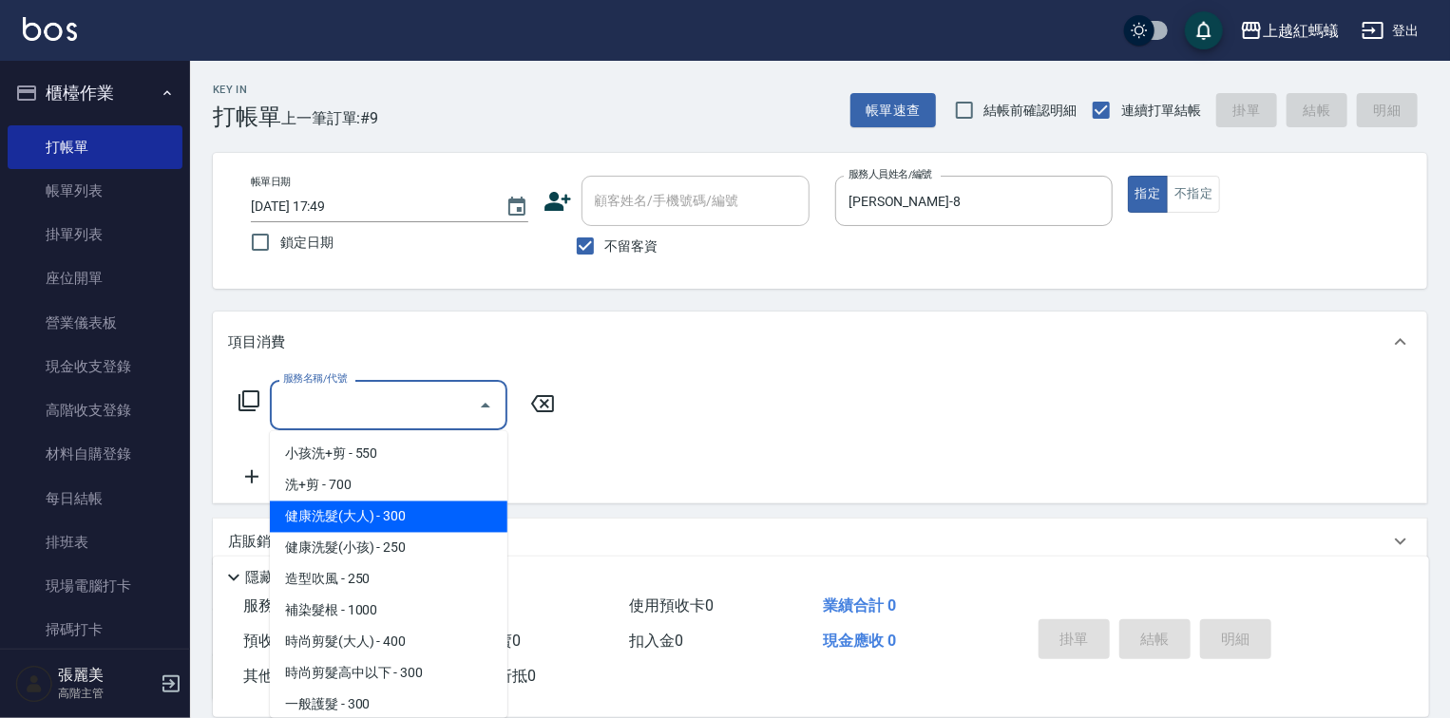
click at [433, 516] on span "健康洗髮(大人) - 300" at bounding box center [389, 517] width 238 height 31
type input "健康洗髮(大人)(201)"
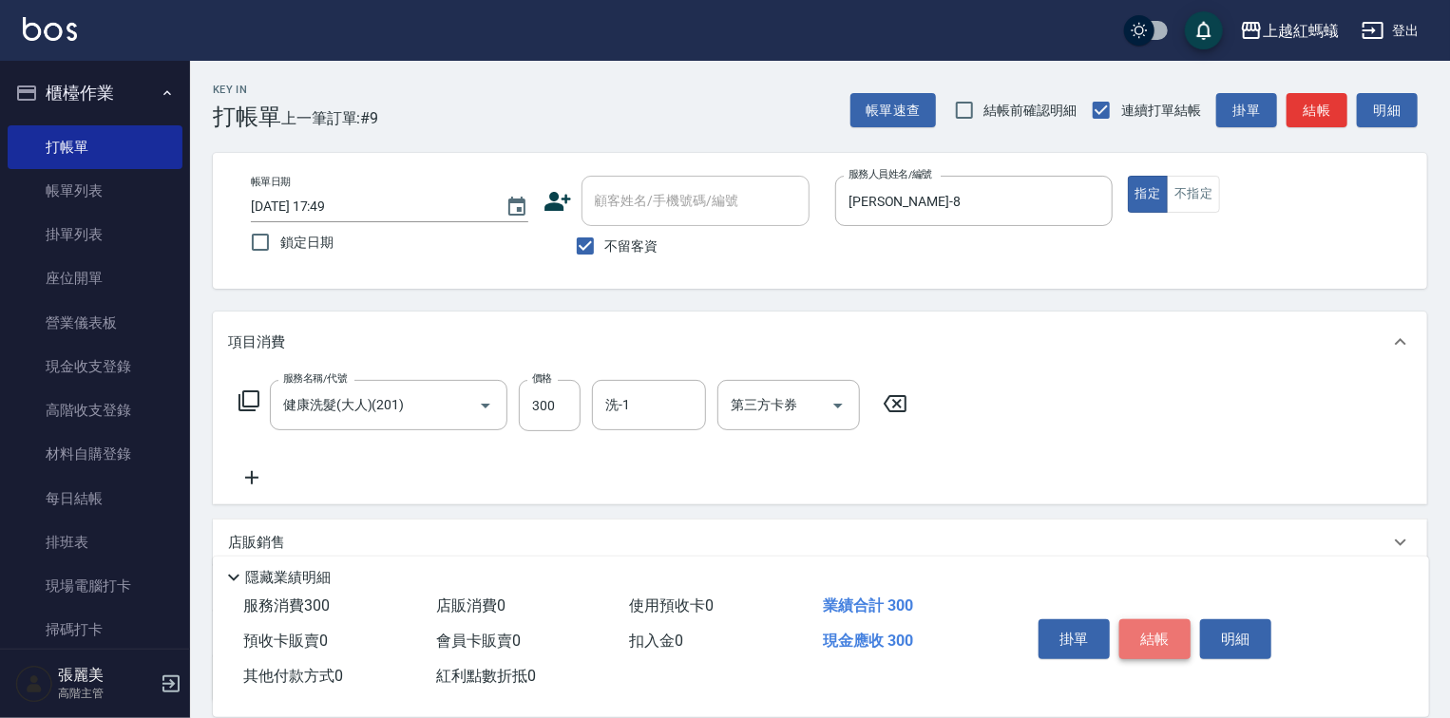
click at [1139, 633] on button "結帳" at bounding box center [1154, 640] width 71 height 40
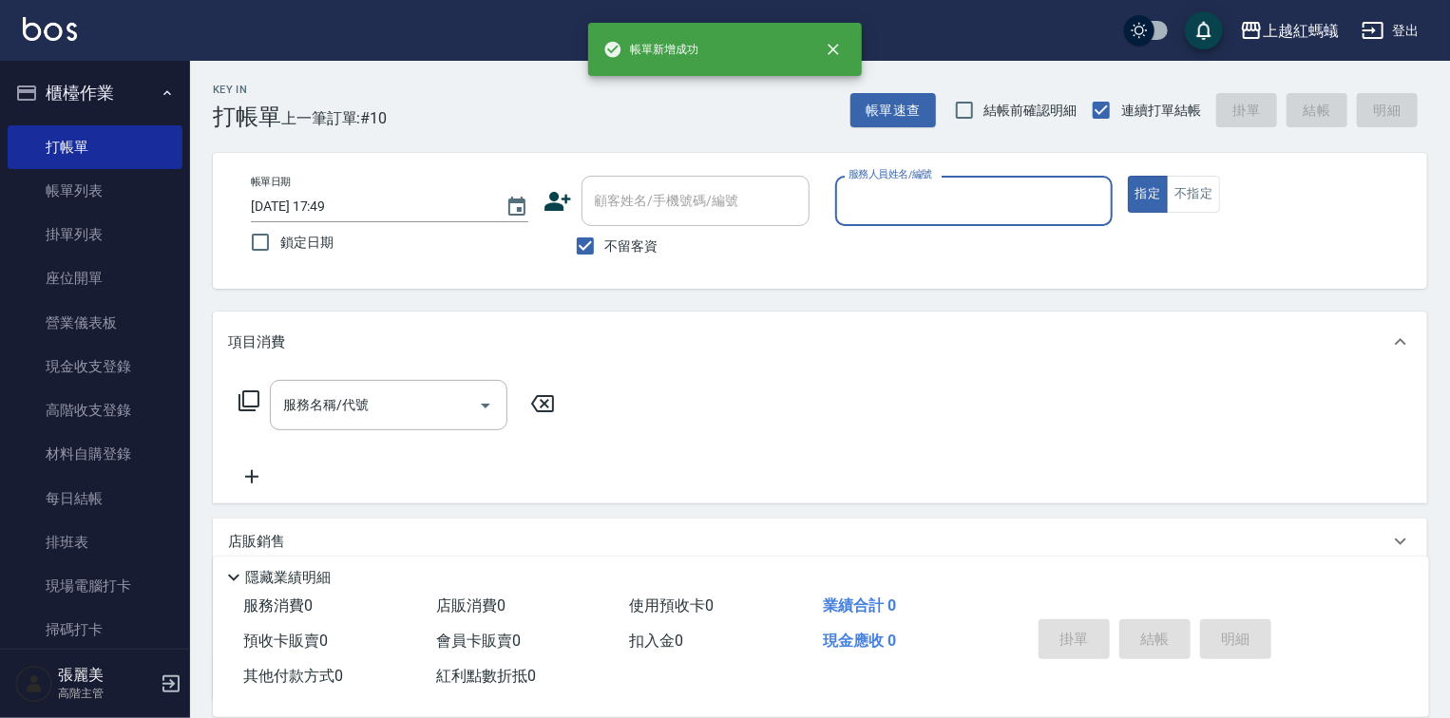
drag, startPoint x: 912, startPoint y: 215, endPoint x: 910, endPoint y: 224, distance: 9.7
click at [912, 216] on input "服務人員姓名/編號" at bounding box center [974, 200] width 260 height 33
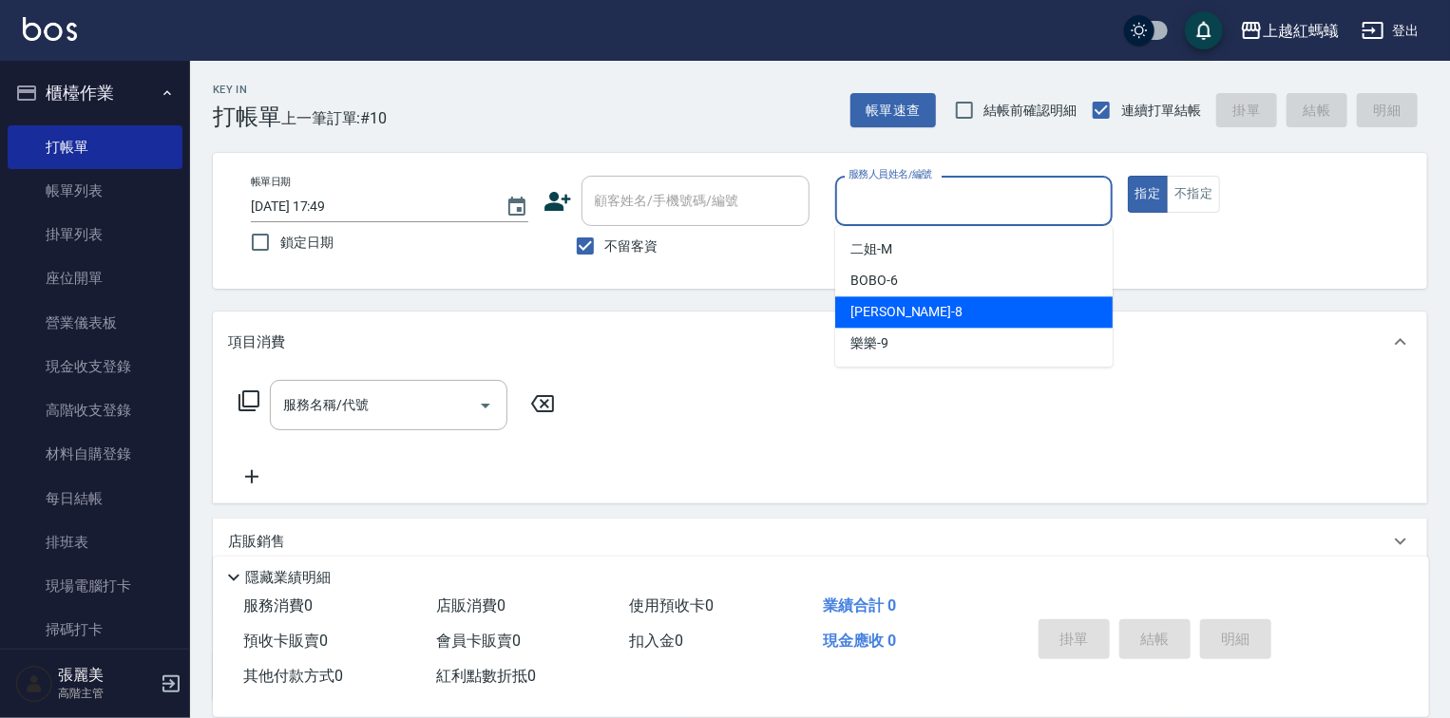
click at [888, 326] on div "[PERSON_NAME] -8" at bounding box center [973, 311] width 277 height 31
type input "[PERSON_NAME]-8"
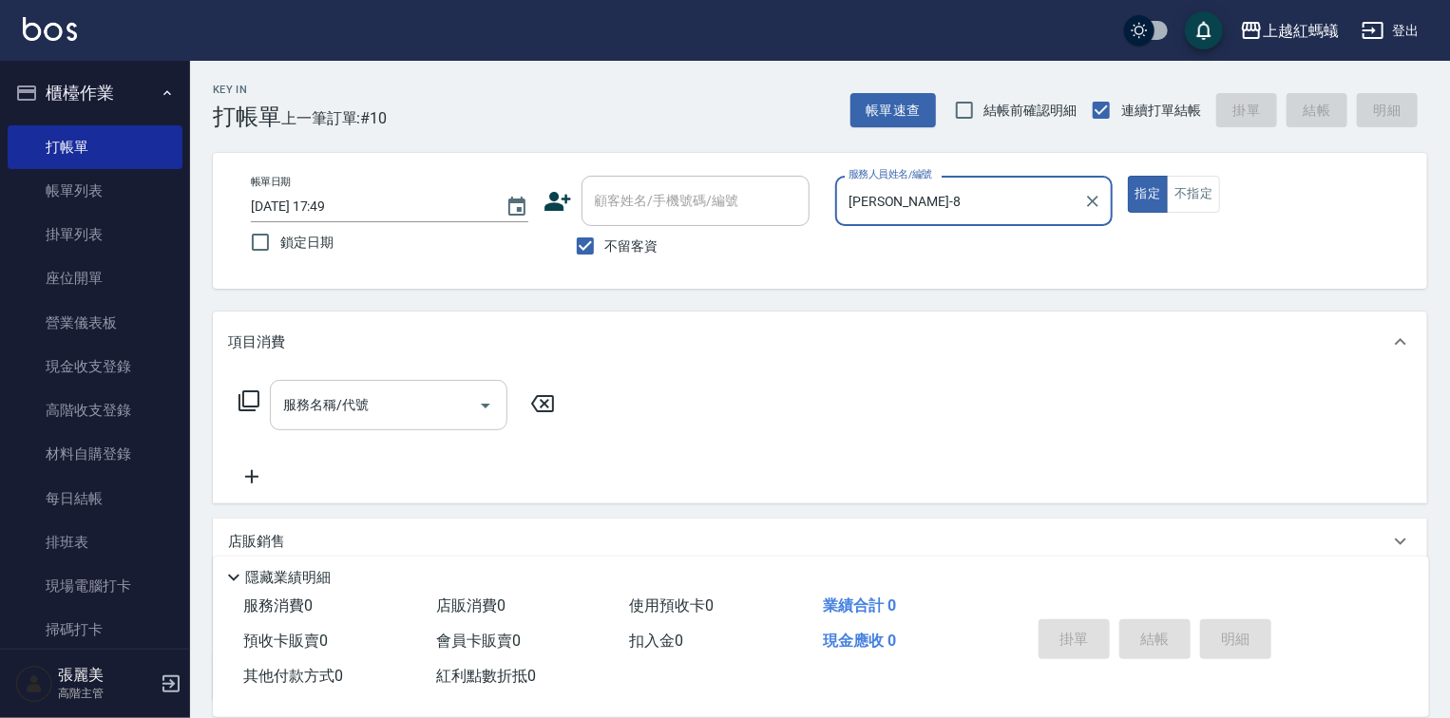
click at [445, 411] on input "服務名稱/代號" at bounding box center [374, 405] width 192 height 33
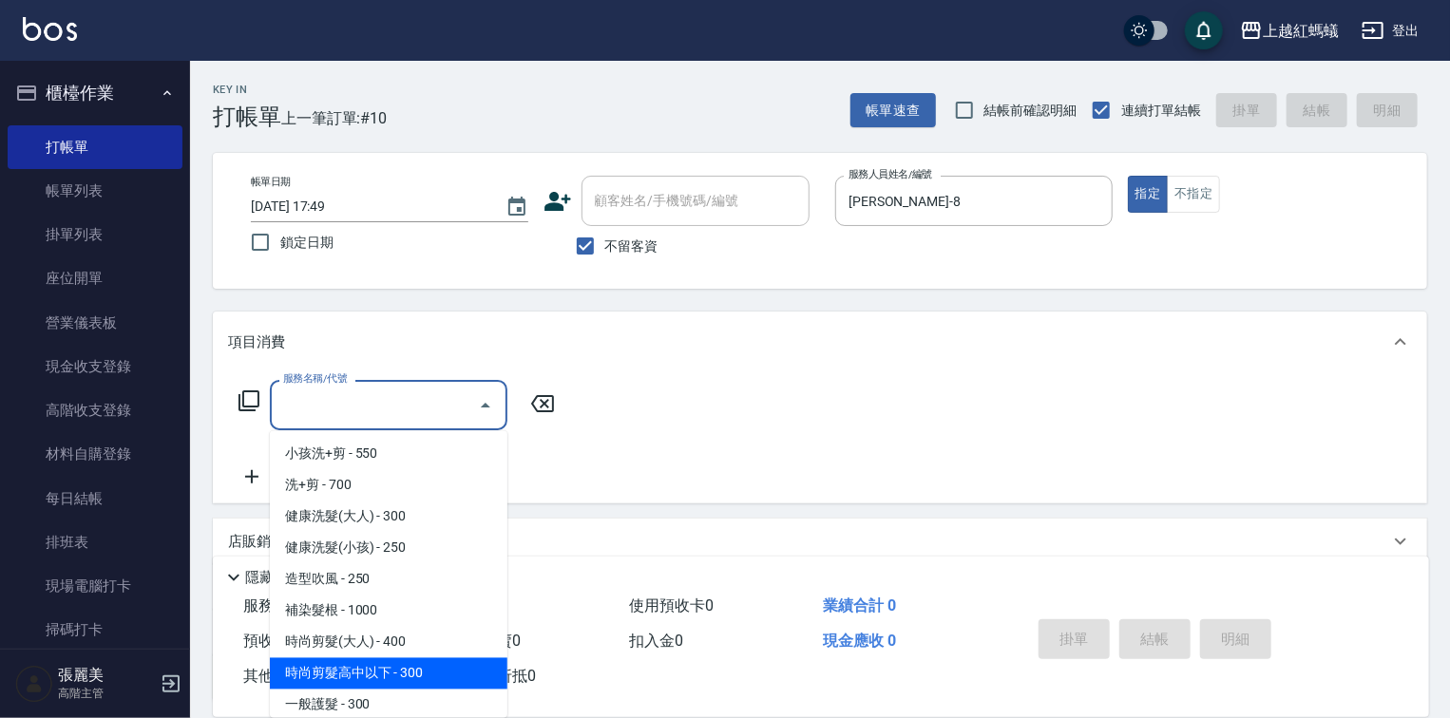
click at [427, 668] on span "時尚剪髮高中以下 - 300" at bounding box center [389, 674] width 238 height 31
type input "時尚剪髮高中以下(302)"
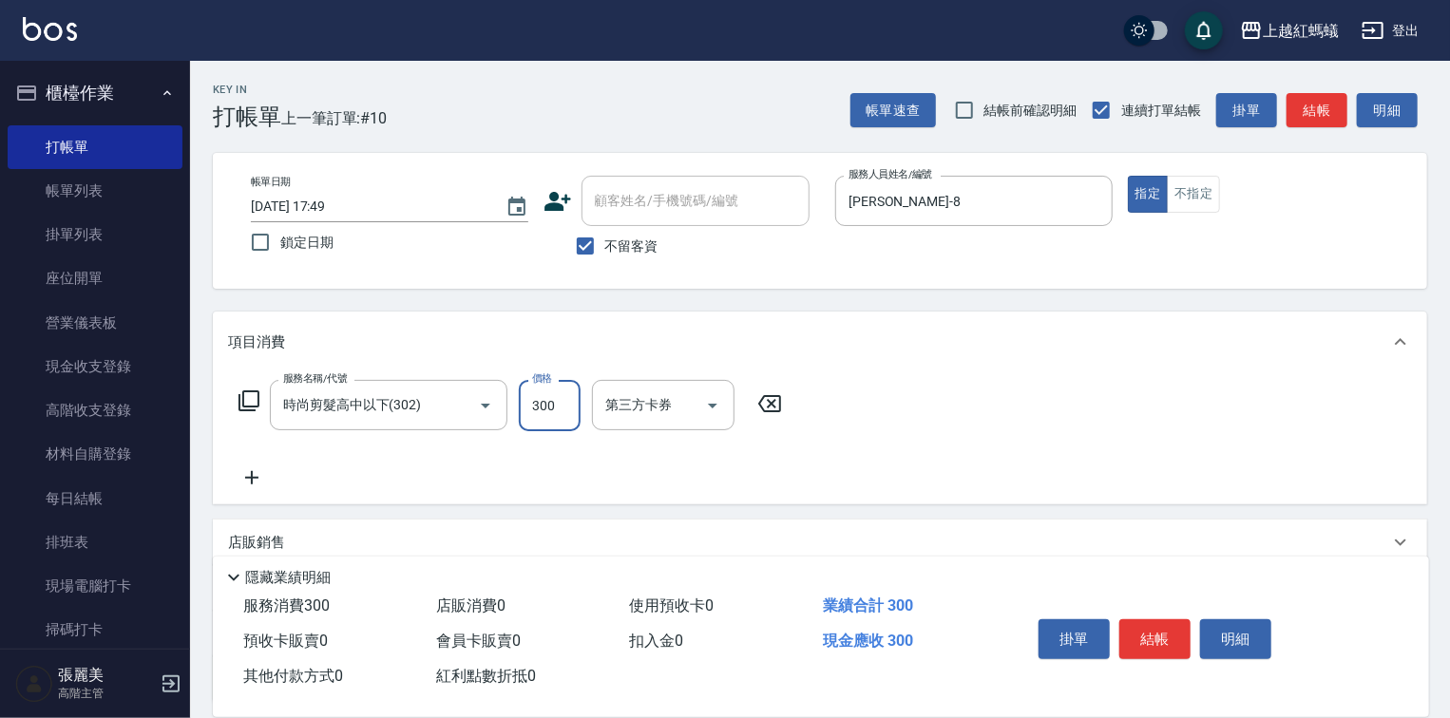
click at [559, 399] on input "300" at bounding box center [550, 405] width 62 height 51
type input "200"
click at [1153, 641] on button "結帳" at bounding box center [1154, 640] width 71 height 40
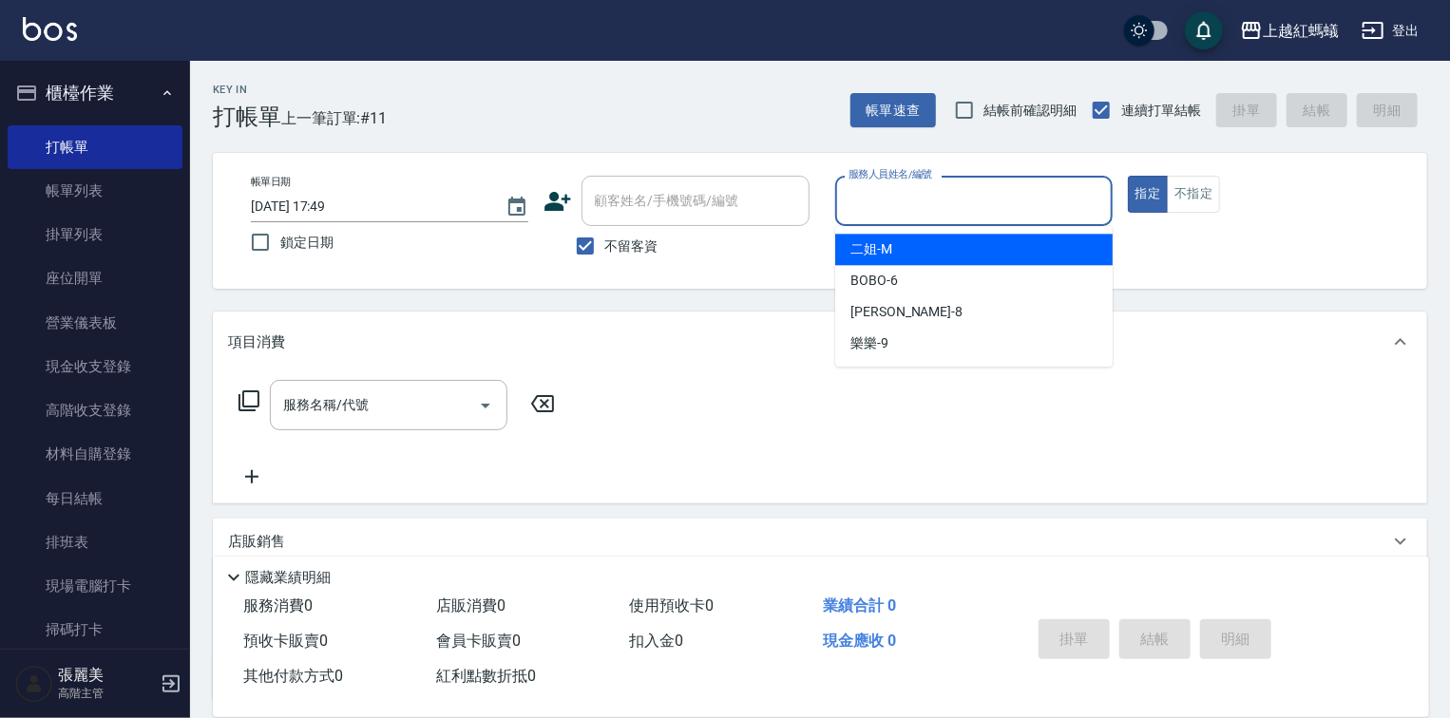
click at [898, 198] on input "服務人員姓名/編號" at bounding box center [974, 200] width 260 height 33
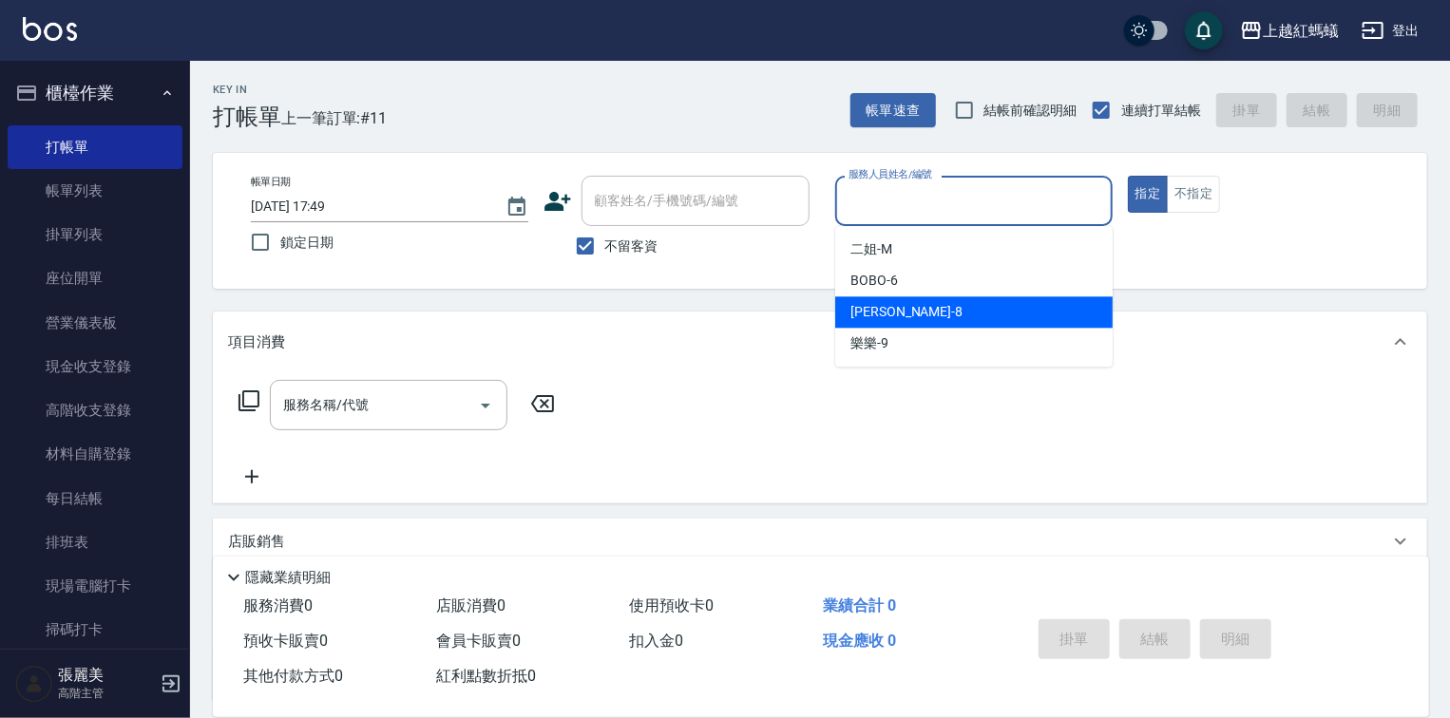
click at [904, 308] on div "[PERSON_NAME] -8" at bounding box center [973, 311] width 277 height 31
type input "[PERSON_NAME]-8"
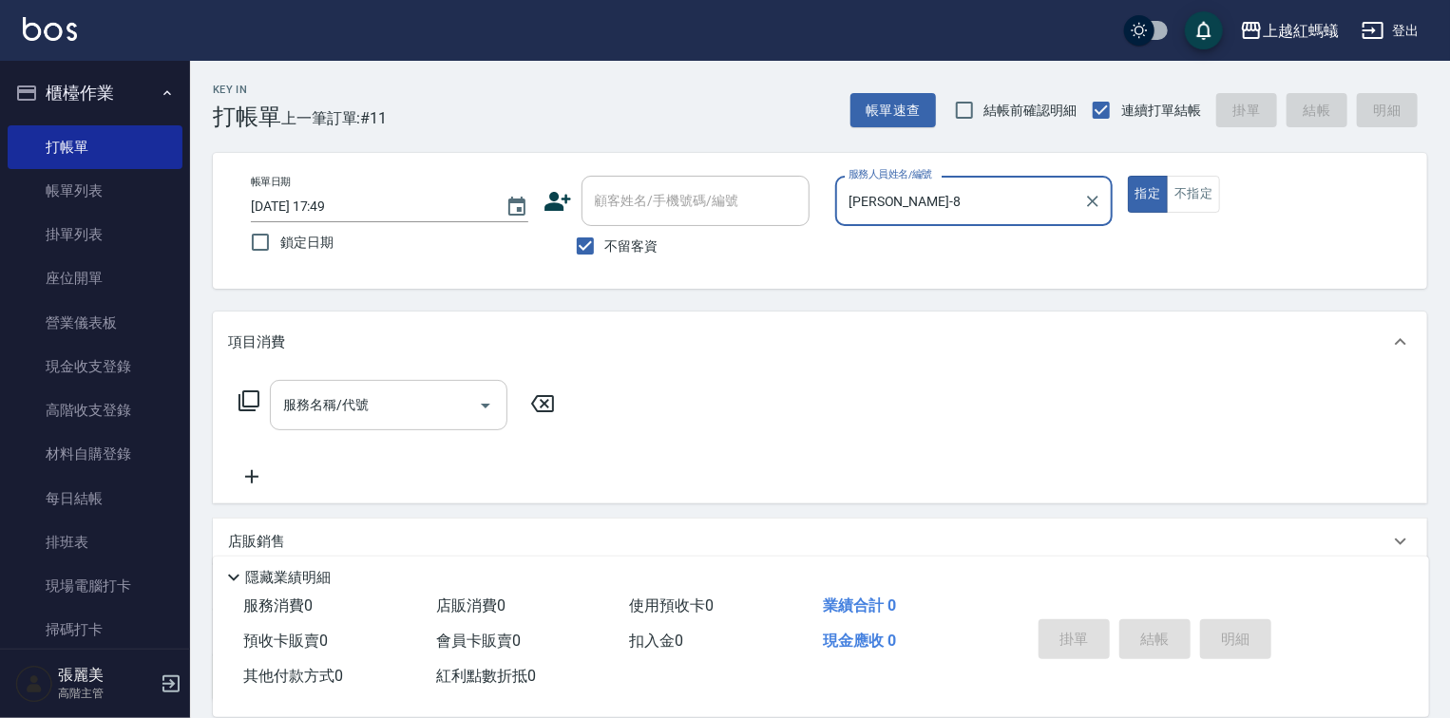
click at [411, 403] on input "服務名稱/代號" at bounding box center [374, 405] width 192 height 33
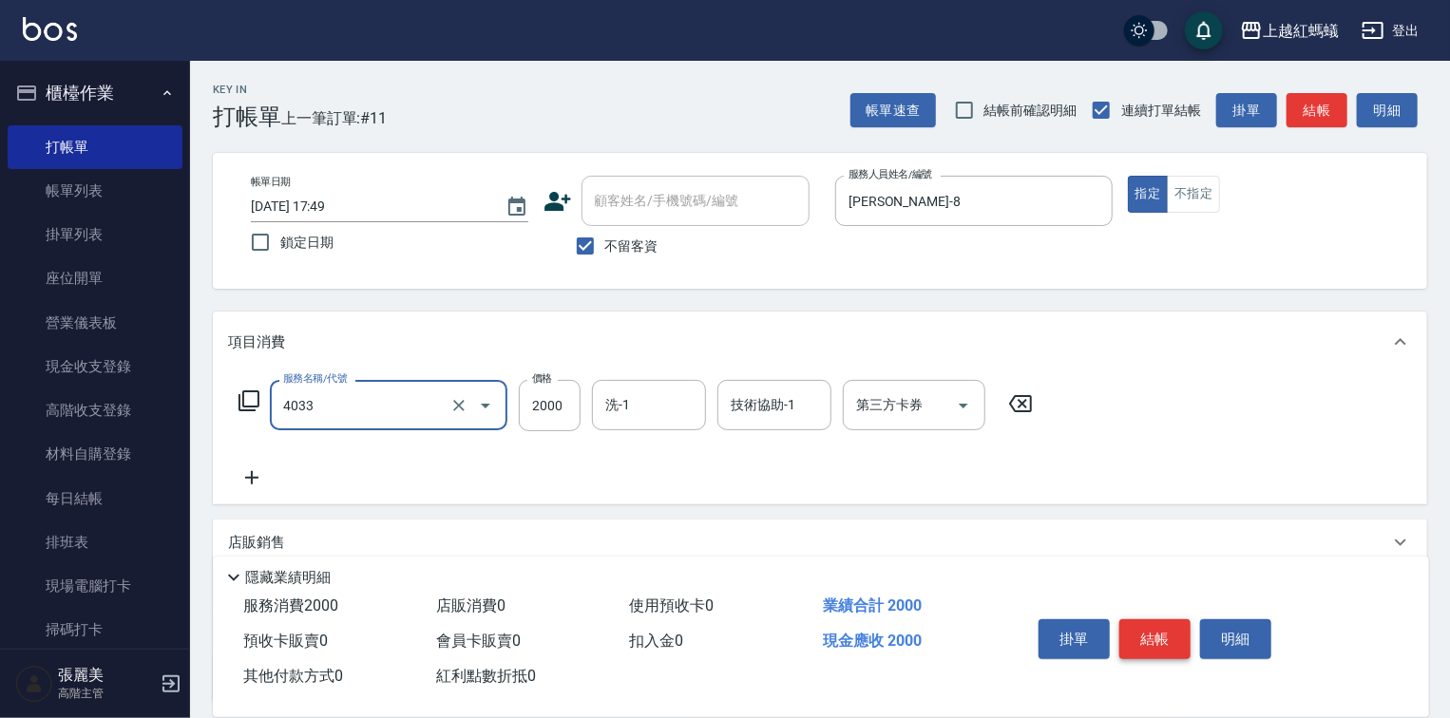
type input "創意挑染(長)(4033)"
click at [1151, 633] on button "結帳" at bounding box center [1154, 640] width 71 height 40
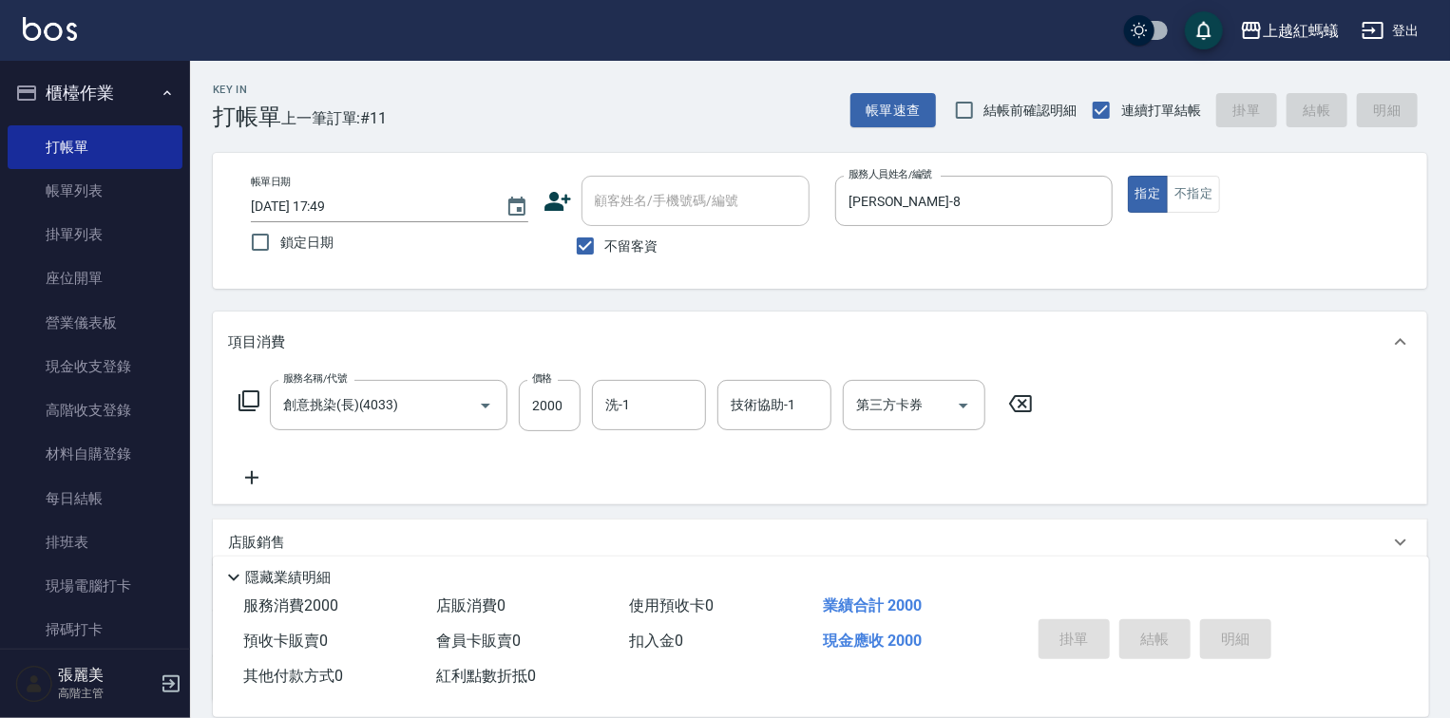
type input "[DATE] 17:50"
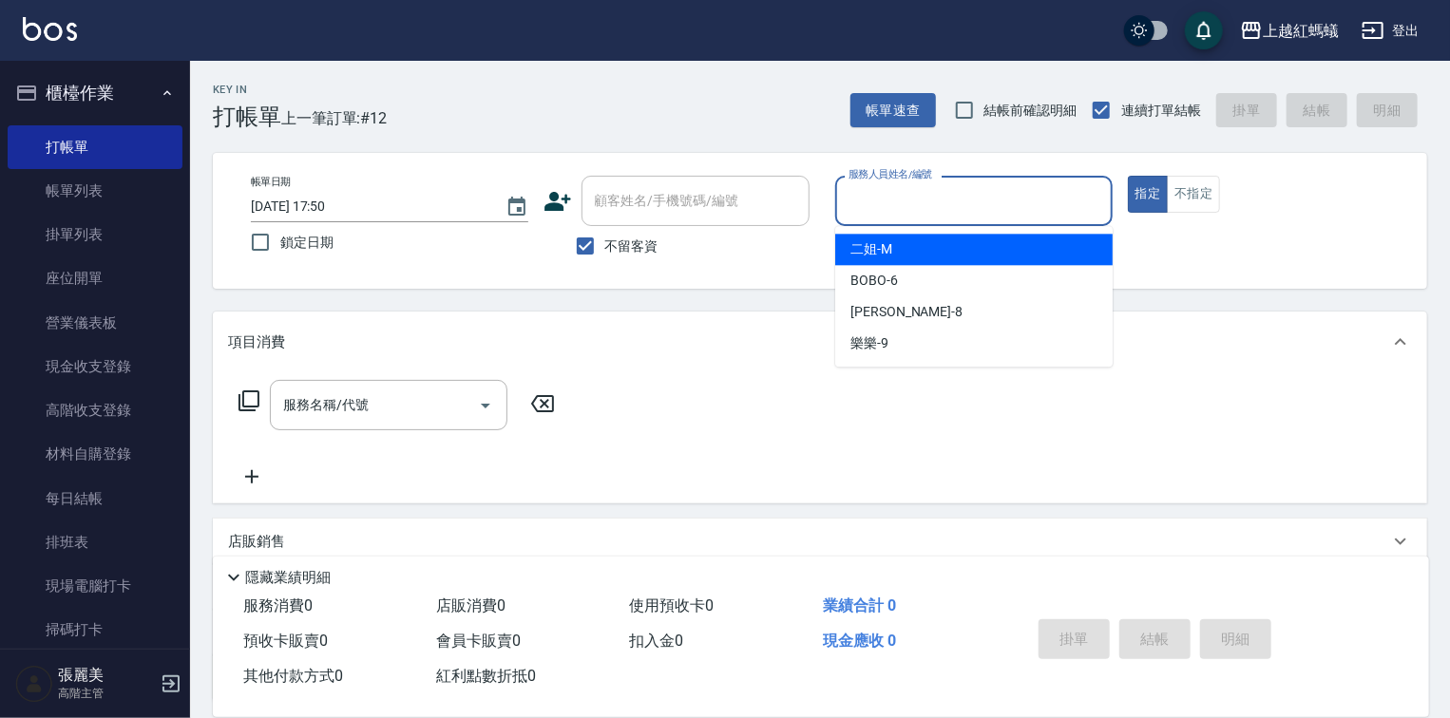
click at [892, 186] on input "服務人員姓名/編號" at bounding box center [974, 200] width 260 height 33
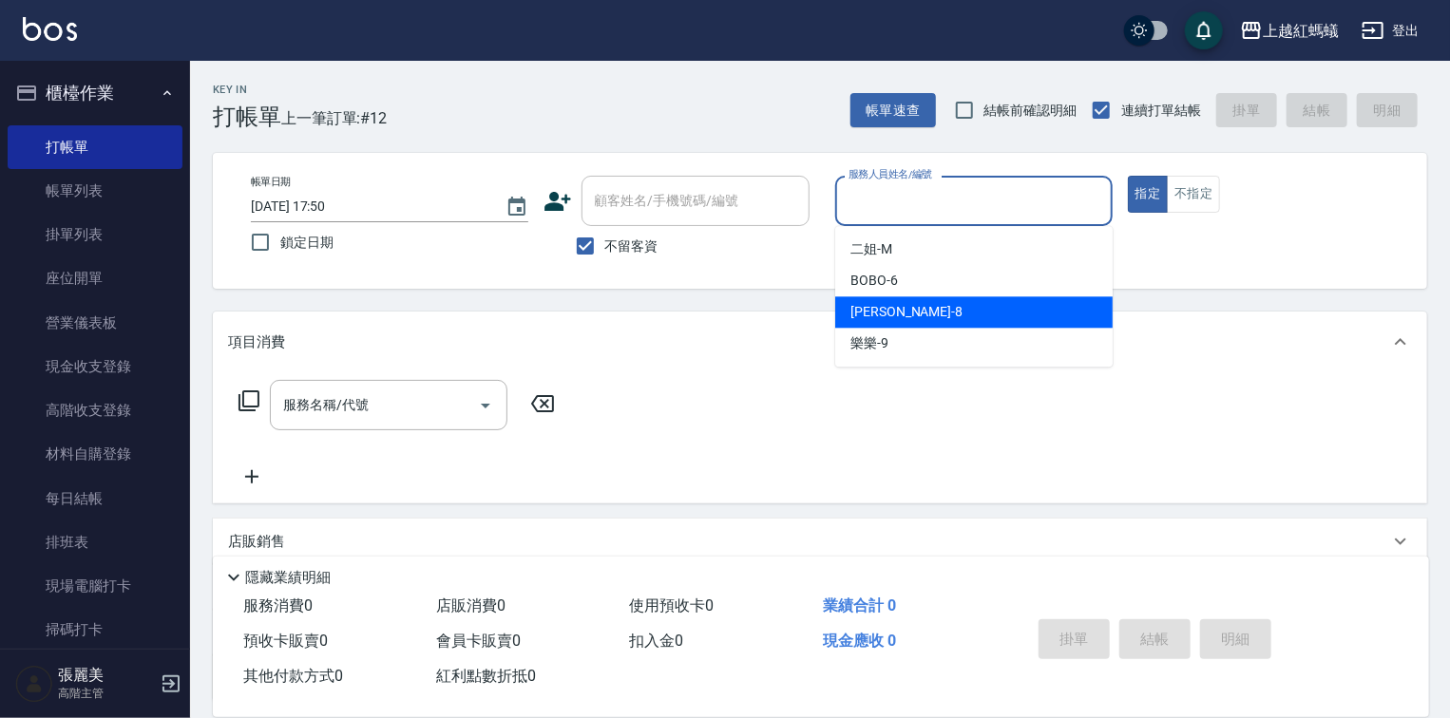
click at [879, 313] on span "[PERSON_NAME] -8" at bounding box center [906, 312] width 112 height 20
type input "[PERSON_NAME]-8"
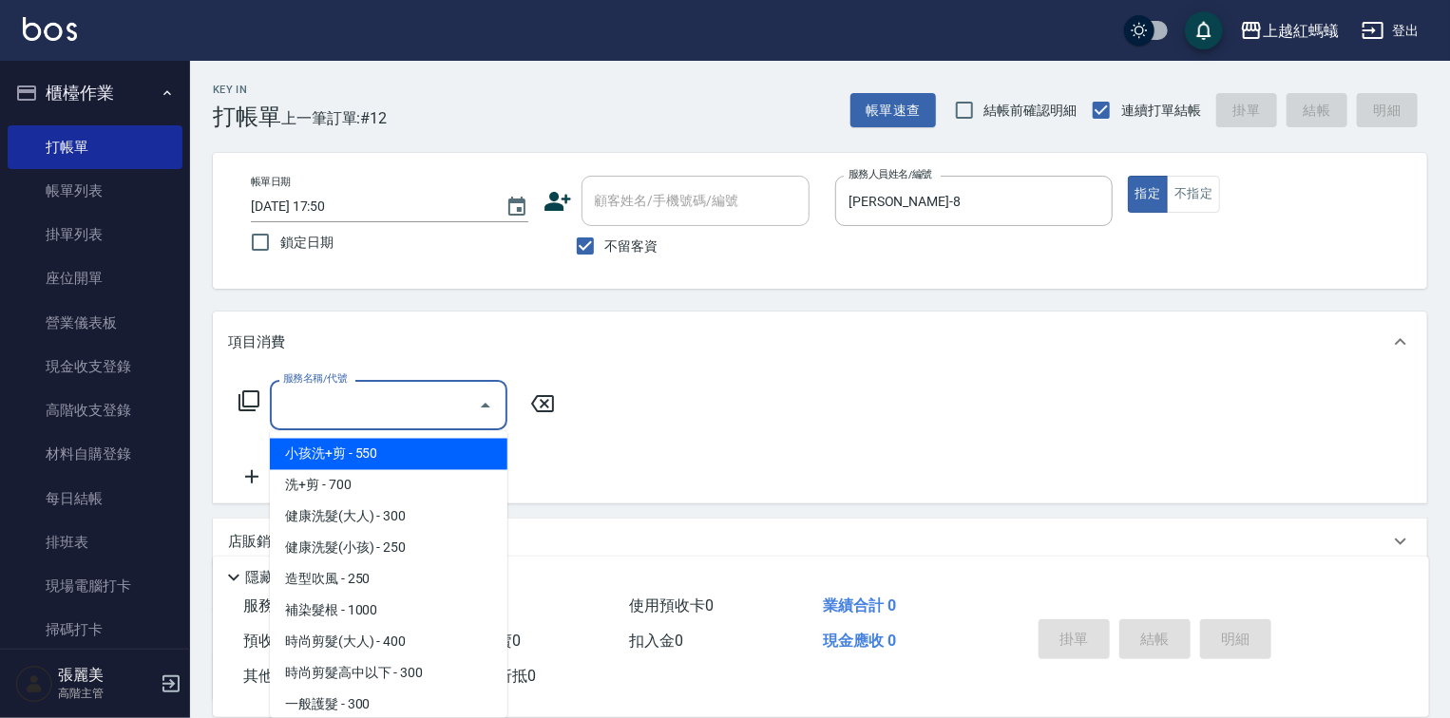
click at [437, 406] on input "服務名稱/代號" at bounding box center [374, 405] width 192 height 33
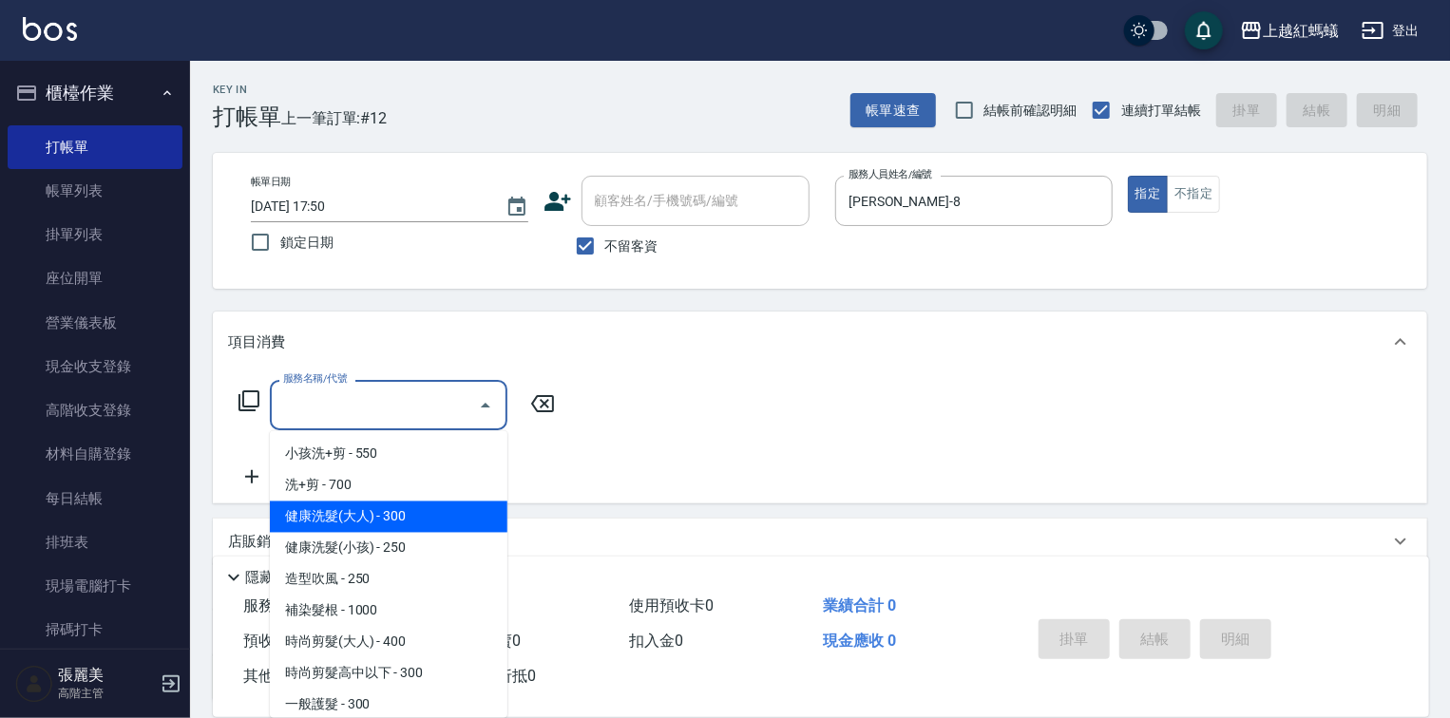
click at [436, 525] on span "健康洗髮(大人) - 300" at bounding box center [389, 517] width 238 height 31
type input "健康洗髮(大人)(201)"
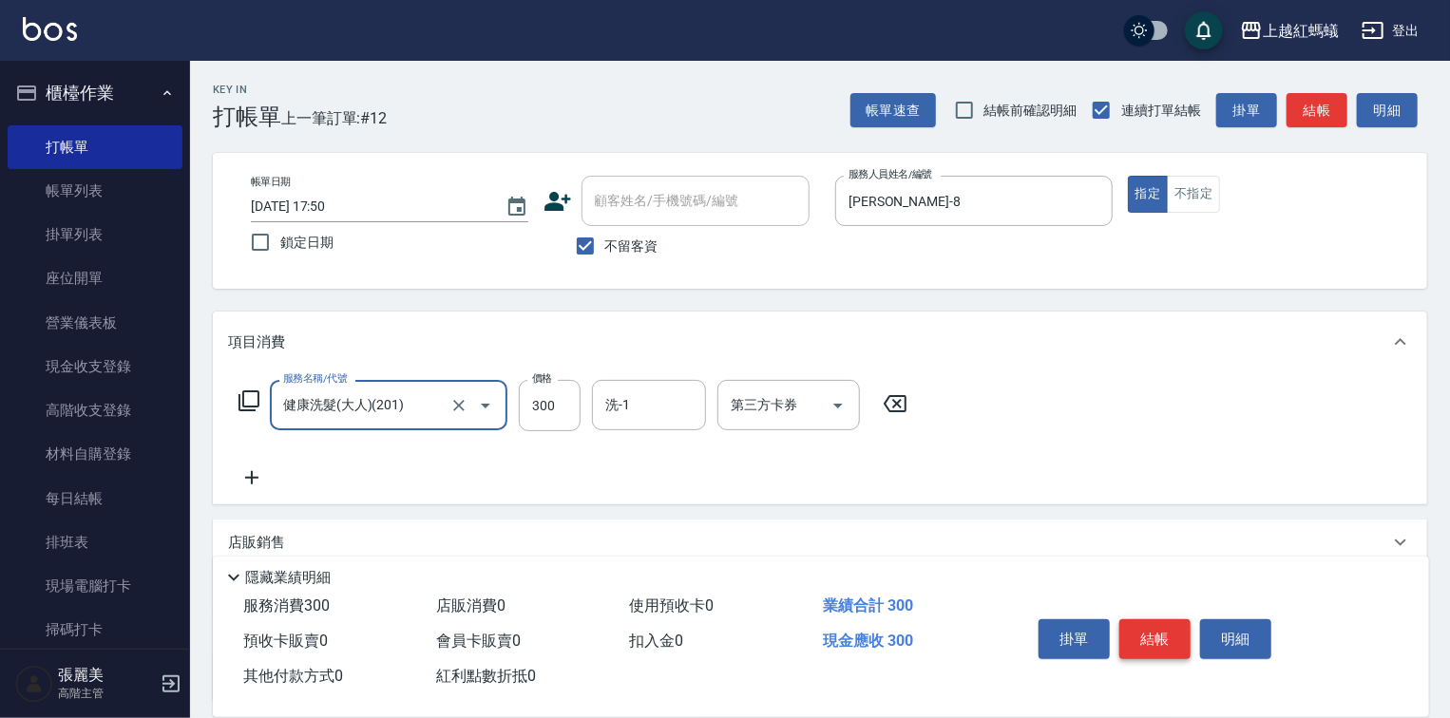
click at [1154, 644] on button "結帳" at bounding box center [1154, 640] width 71 height 40
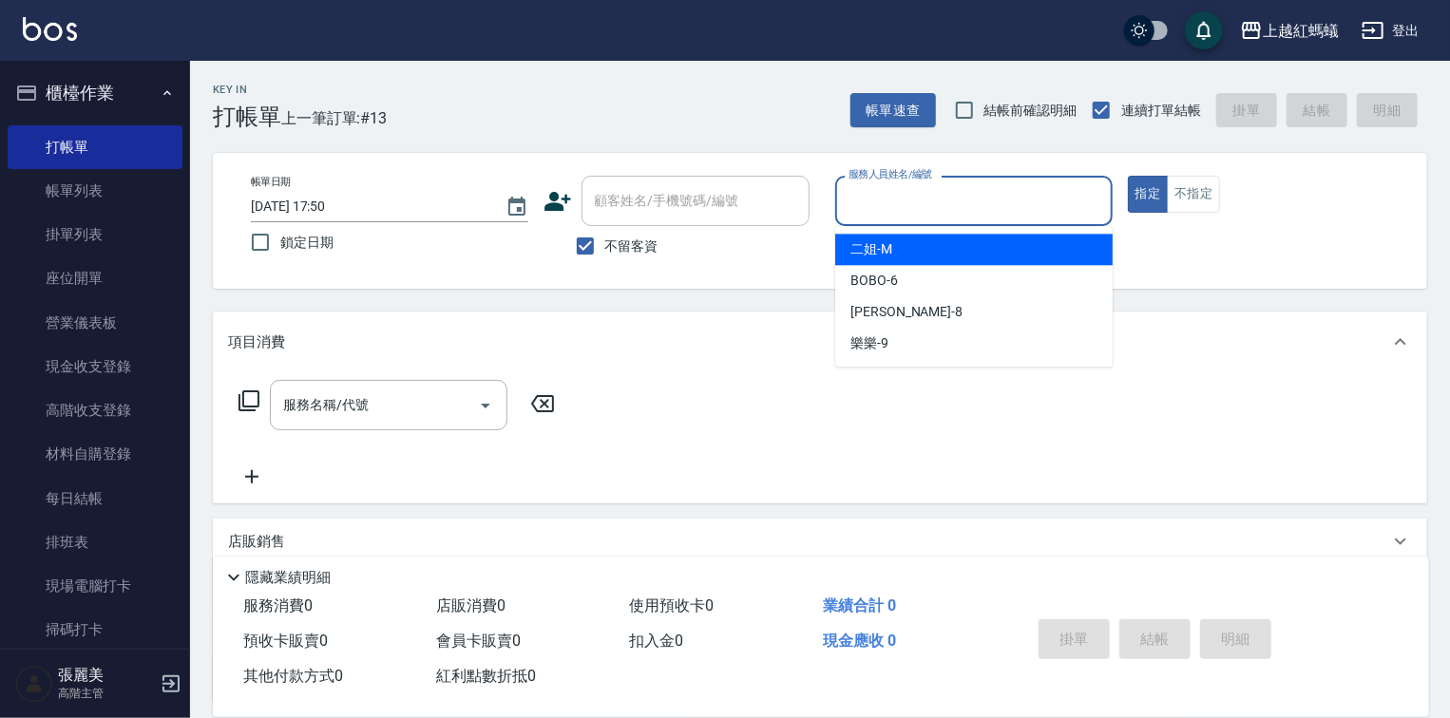
drag, startPoint x: 926, startPoint y: 203, endPoint x: 918, endPoint y: 292, distance: 88.7
click at [926, 204] on input "服務人員姓名/編號" at bounding box center [974, 200] width 260 height 33
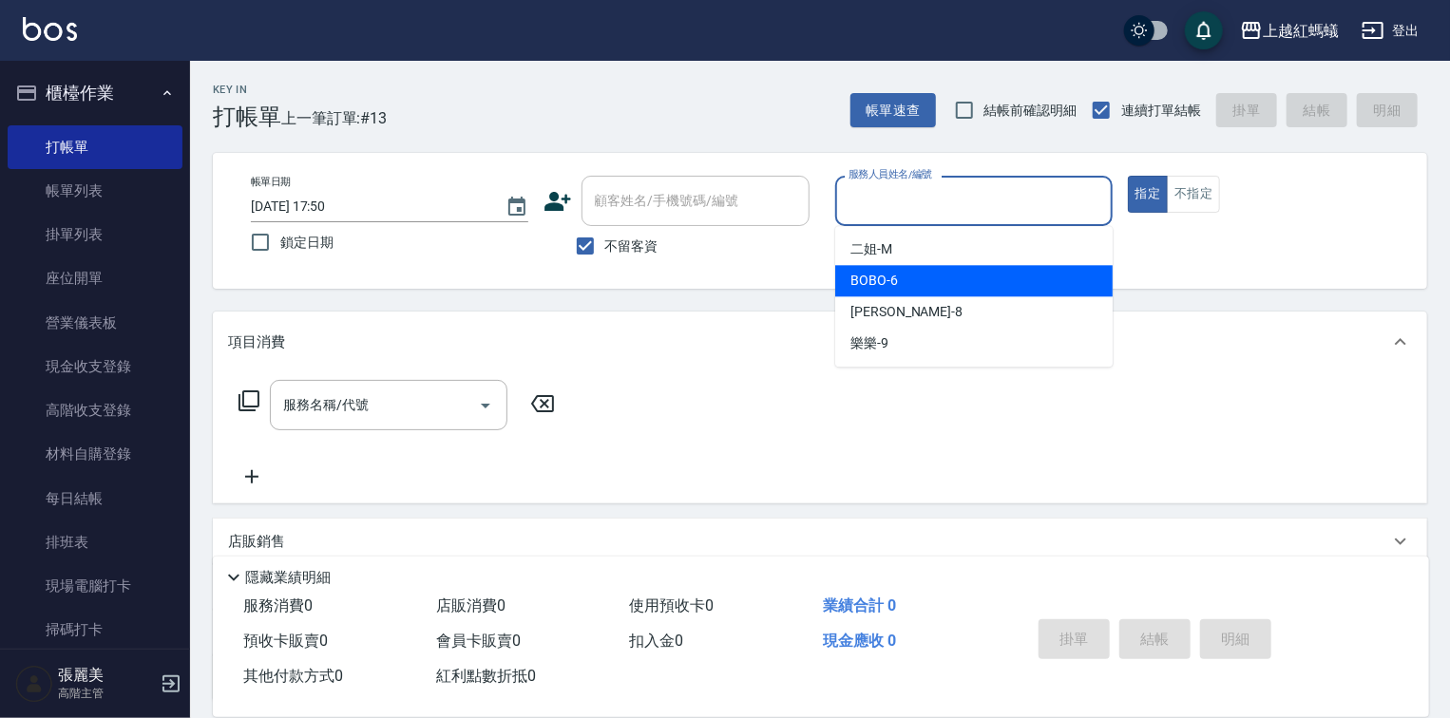
click at [917, 279] on div "BOBO -6" at bounding box center [973, 280] width 277 height 31
type input "BOBO-6"
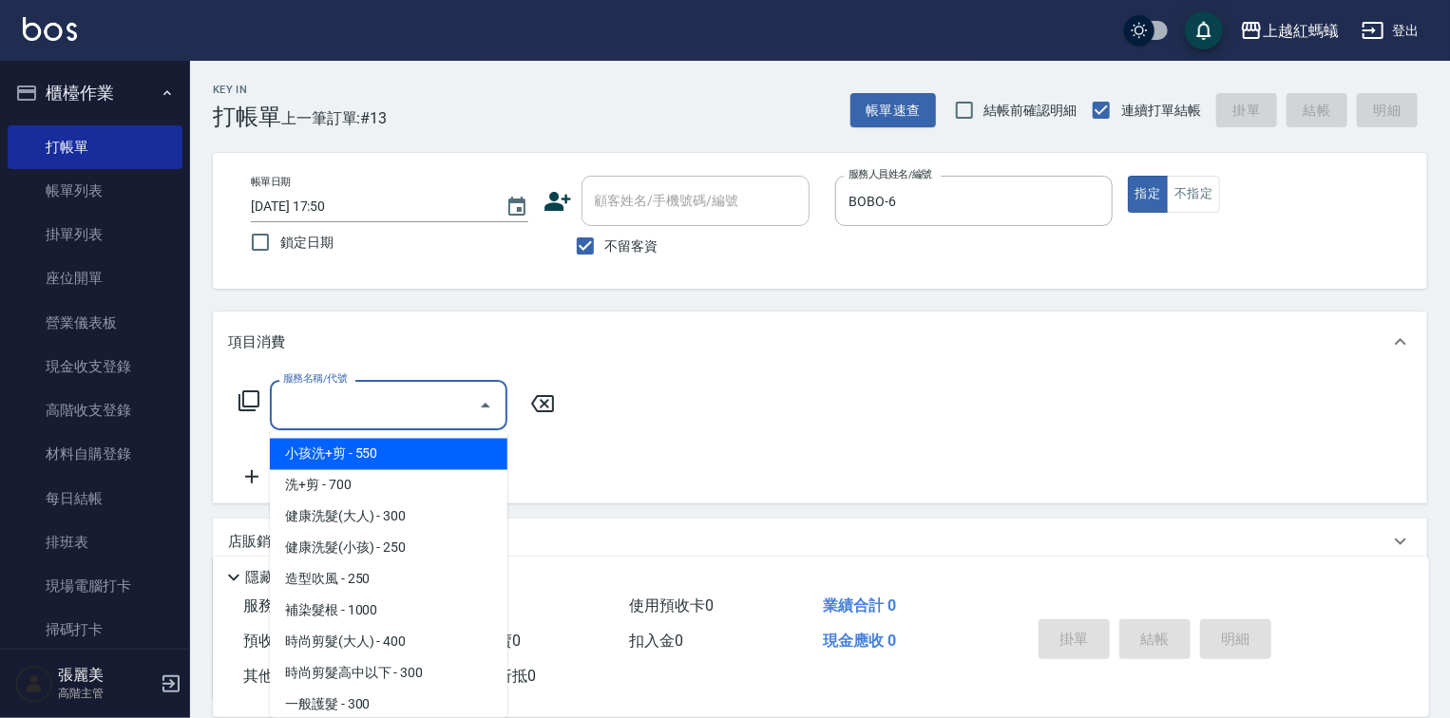
click at [413, 401] on input "服務名稱/代號" at bounding box center [374, 405] width 192 height 33
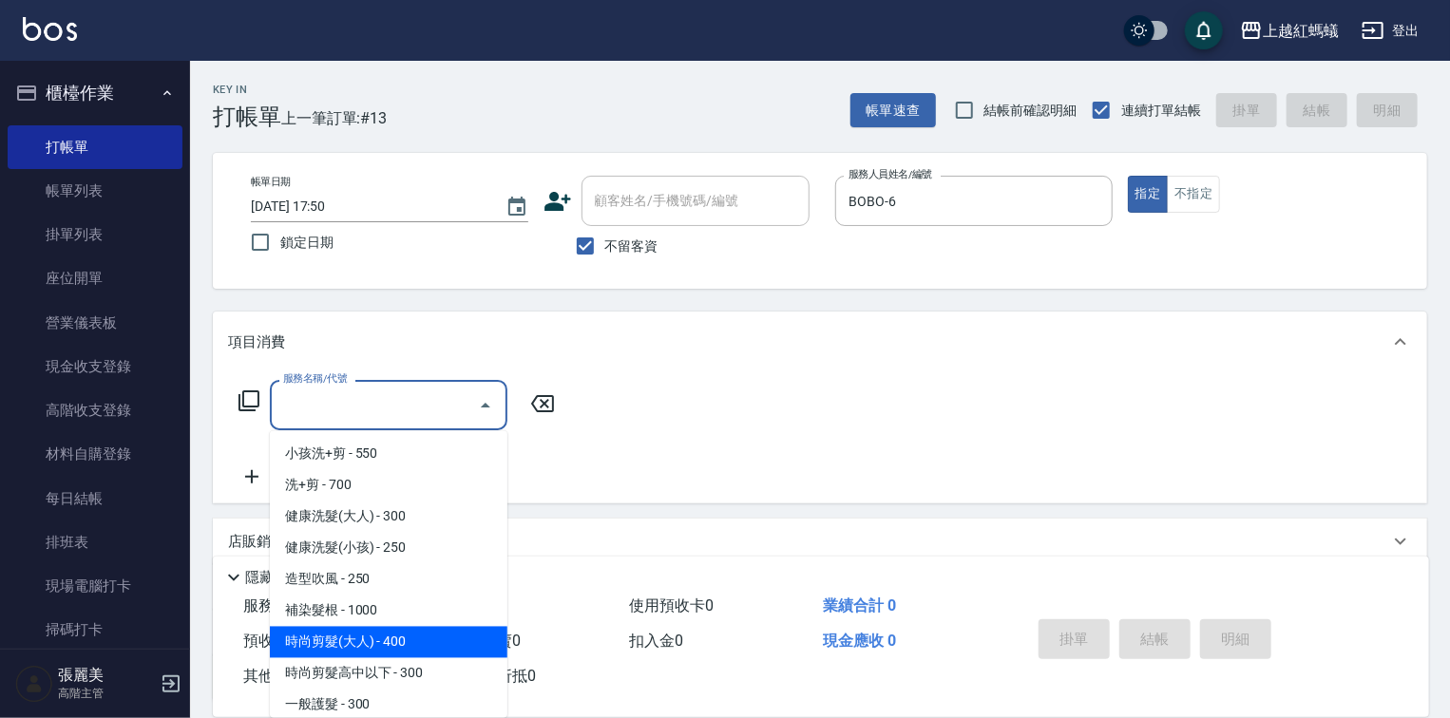
click at [410, 642] on span "時尚剪髮(大人) - 400" at bounding box center [389, 642] width 238 height 31
type input "時尚剪髮(大人)(301)"
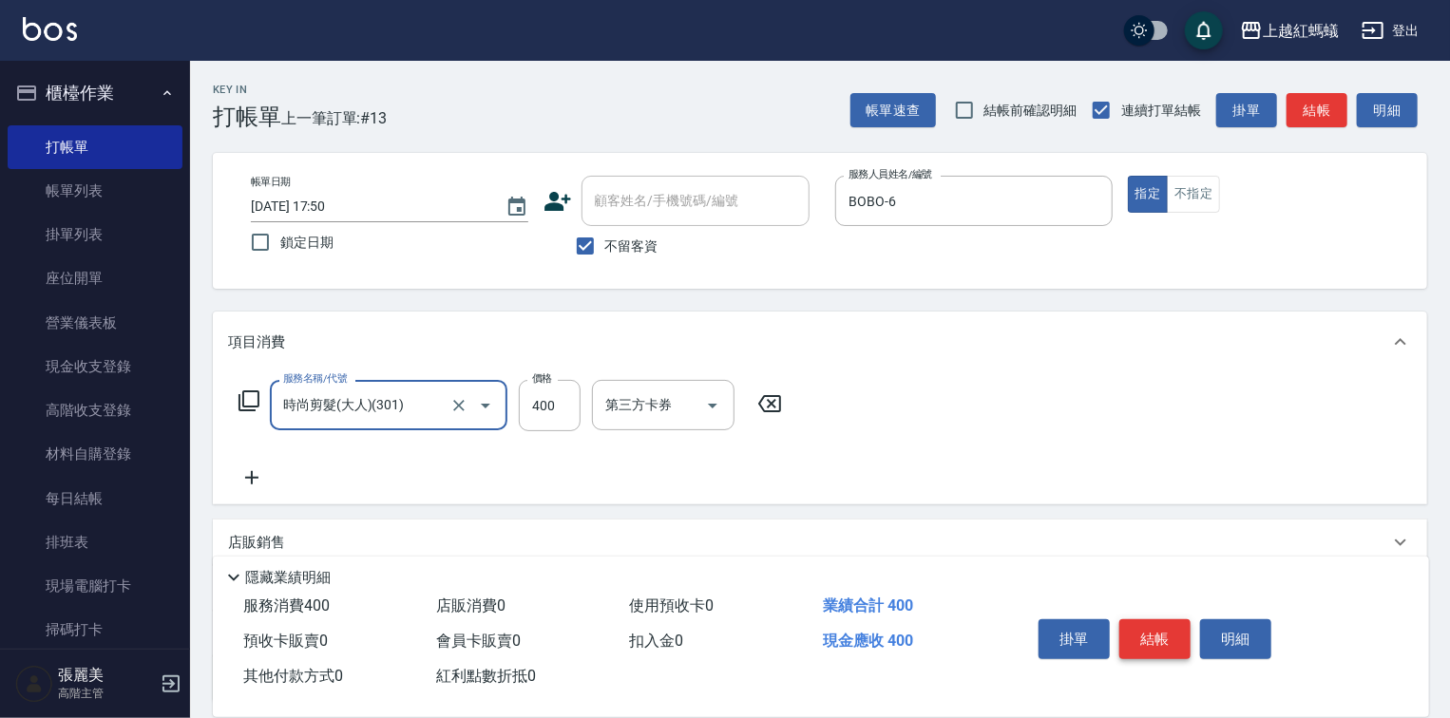
click at [1154, 636] on button "結帳" at bounding box center [1154, 640] width 71 height 40
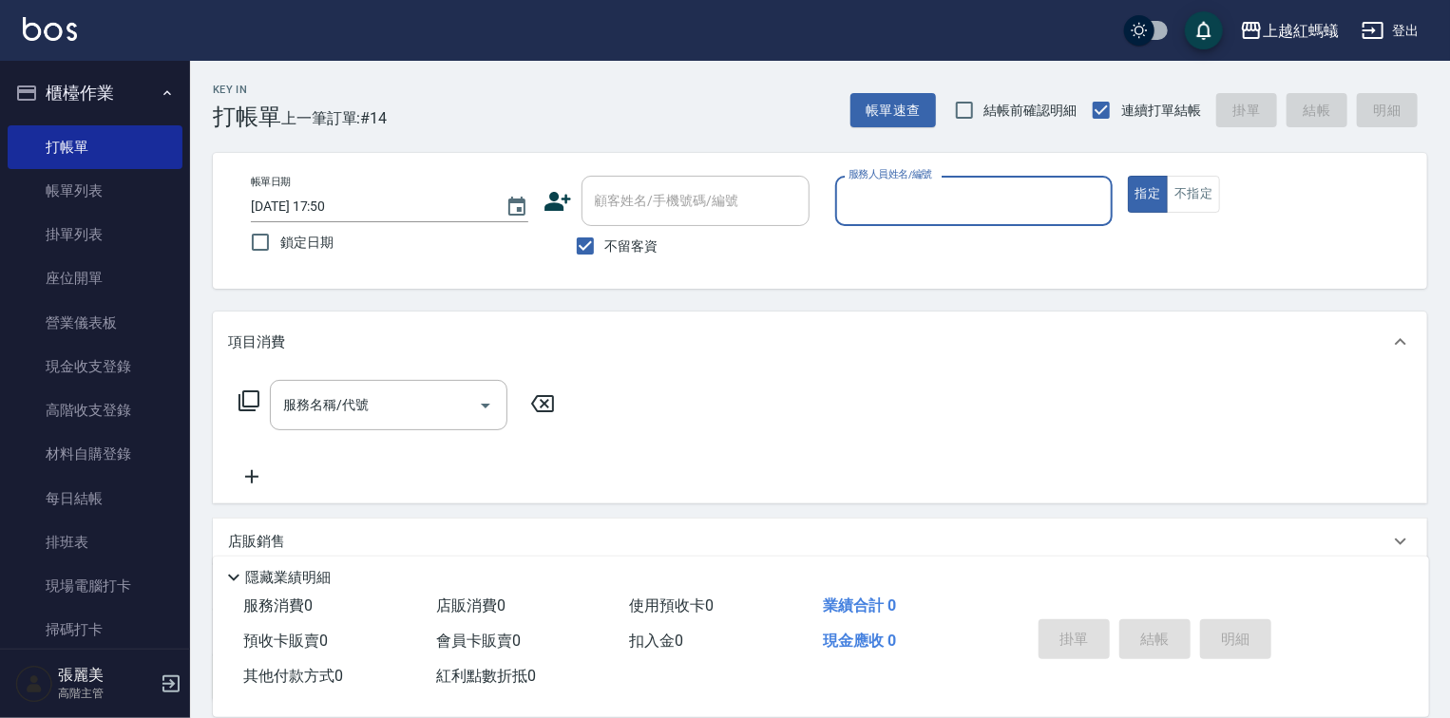
click at [942, 201] on input "服務人員姓名/編號" at bounding box center [974, 200] width 260 height 33
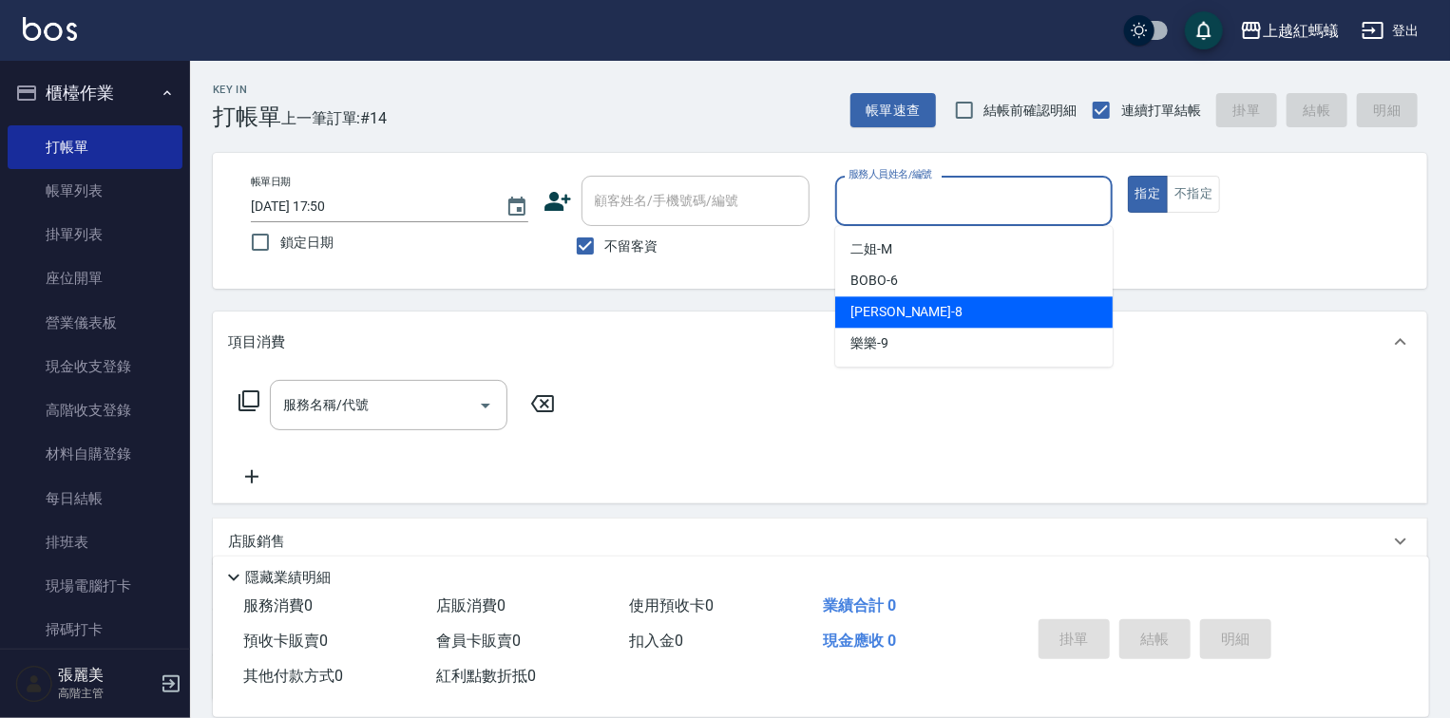
click at [908, 312] on div "[PERSON_NAME] -8" at bounding box center [973, 311] width 277 height 31
type input "[PERSON_NAME]-8"
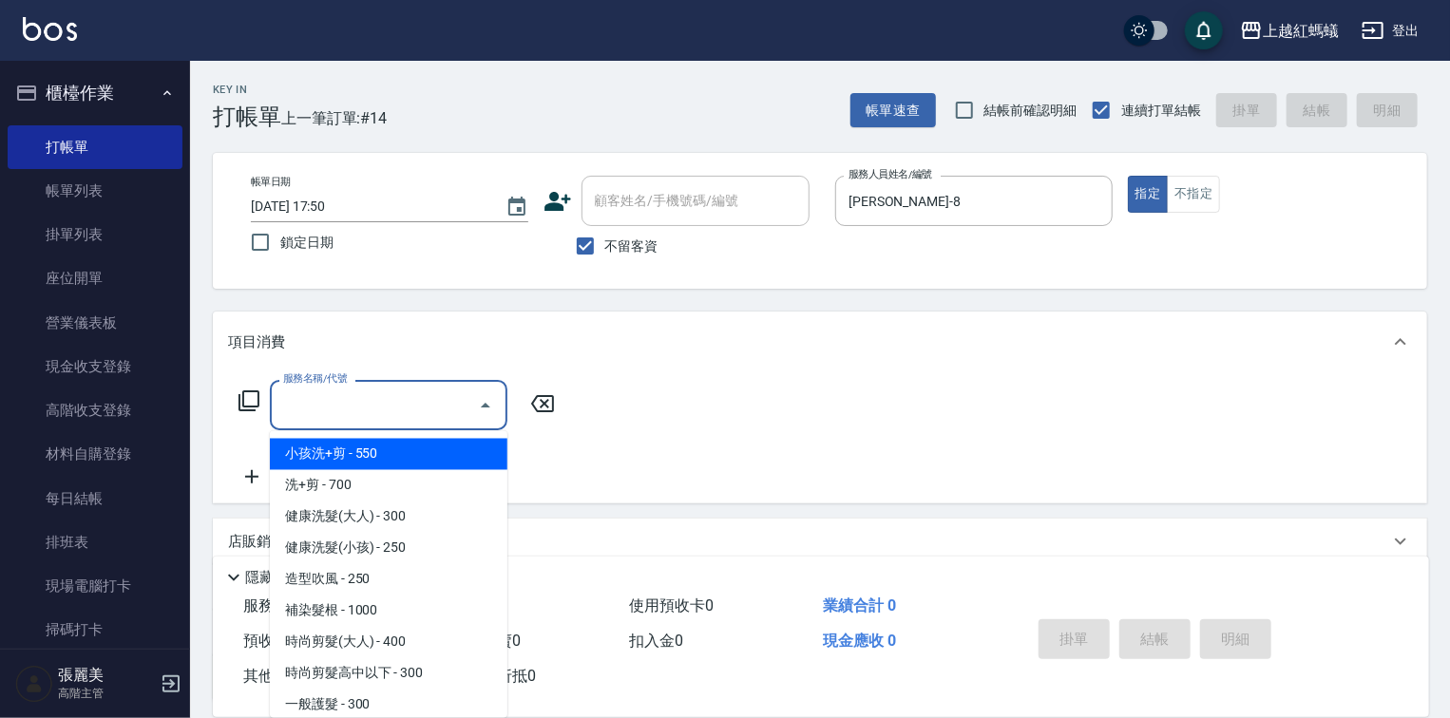
drag, startPoint x: 394, startPoint y: 407, endPoint x: 514, endPoint y: 646, distance: 267.7
click at [396, 410] on input "服務名稱/代號" at bounding box center [374, 405] width 192 height 33
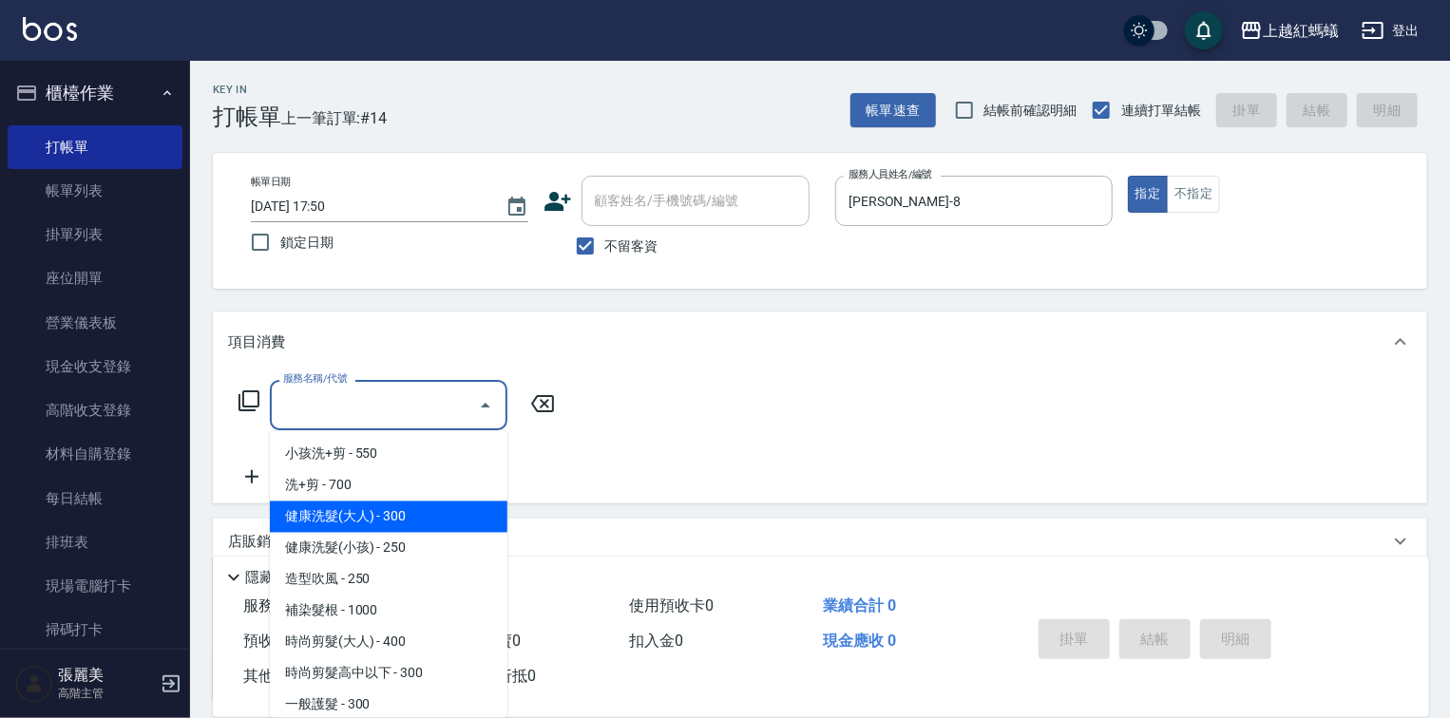
click at [460, 523] on span "健康洗髮(大人) - 300" at bounding box center [389, 517] width 238 height 31
type input "健康洗髮(大人)(201)"
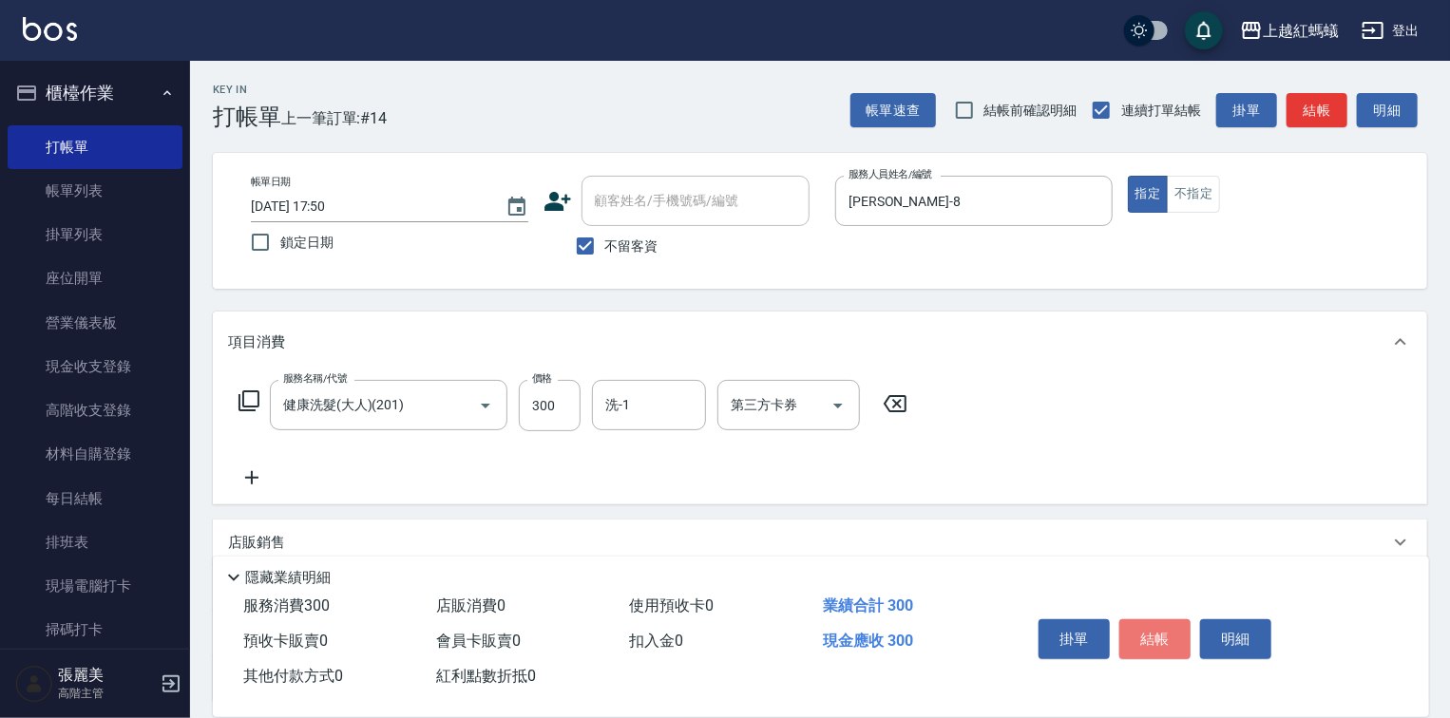
drag, startPoint x: 1164, startPoint y: 631, endPoint x: 1174, endPoint y: 588, distance: 43.8
click at [1164, 627] on button "結帳" at bounding box center [1154, 640] width 71 height 40
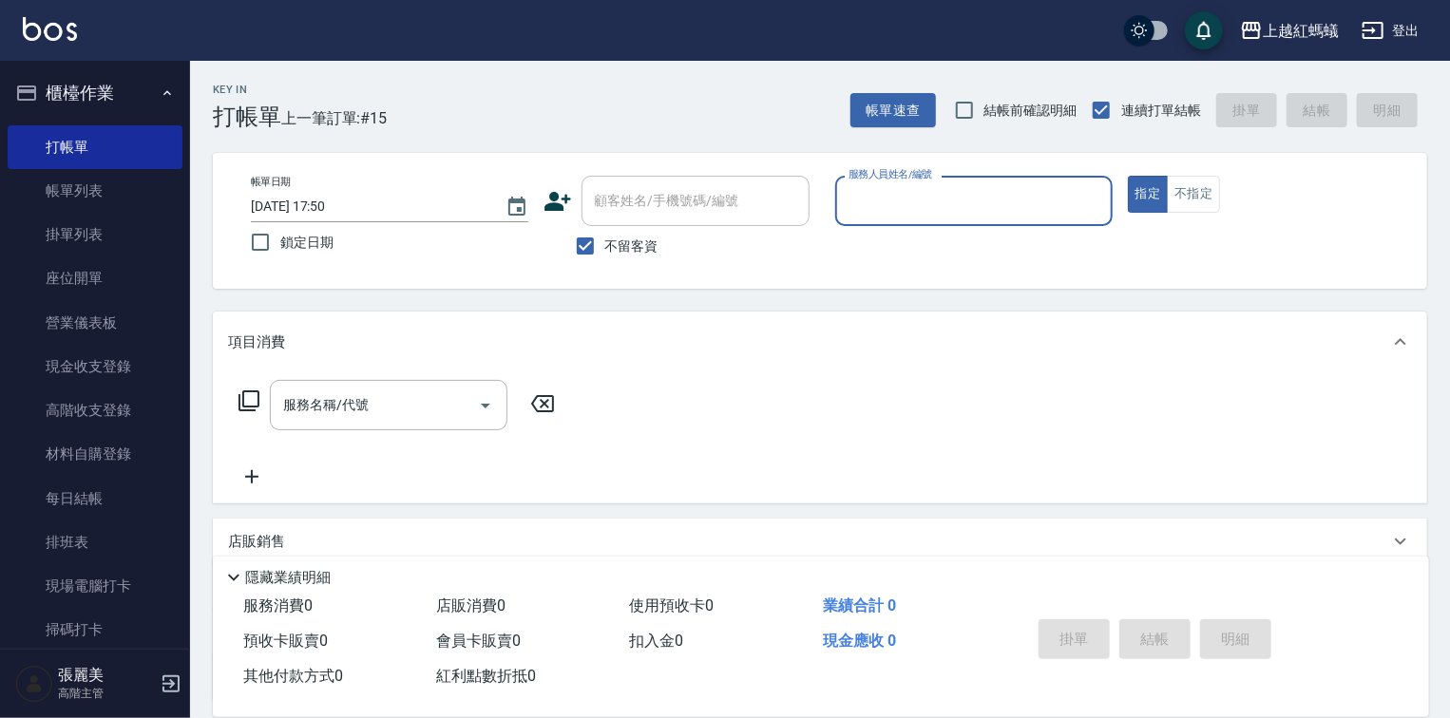
click at [969, 194] on input "服務人員姓名/編號" at bounding box center [974, 200] width 260 height 33
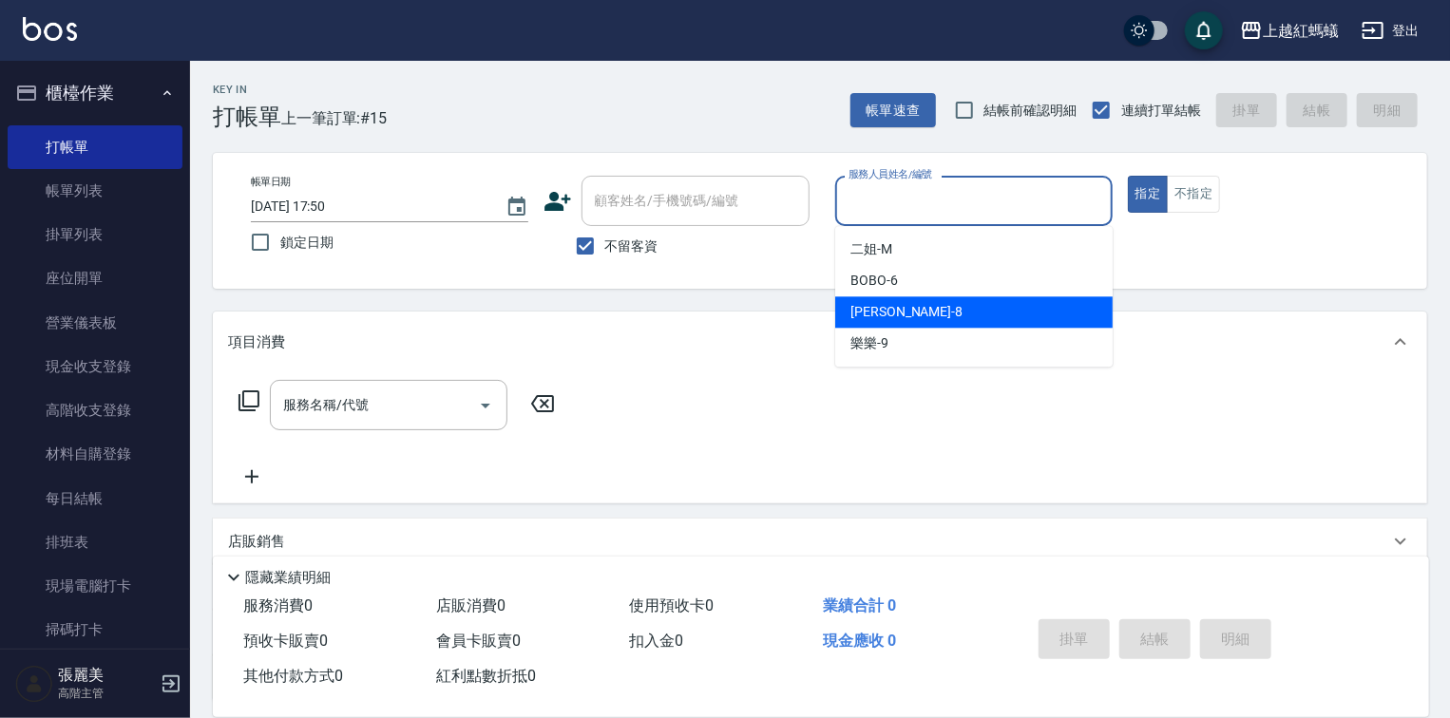
click at [987, 302] on div "[PERSON_NAME] -8" at bounding box center [973, 311] width 277 height 31
type input "[PERSON_NAME]-8"
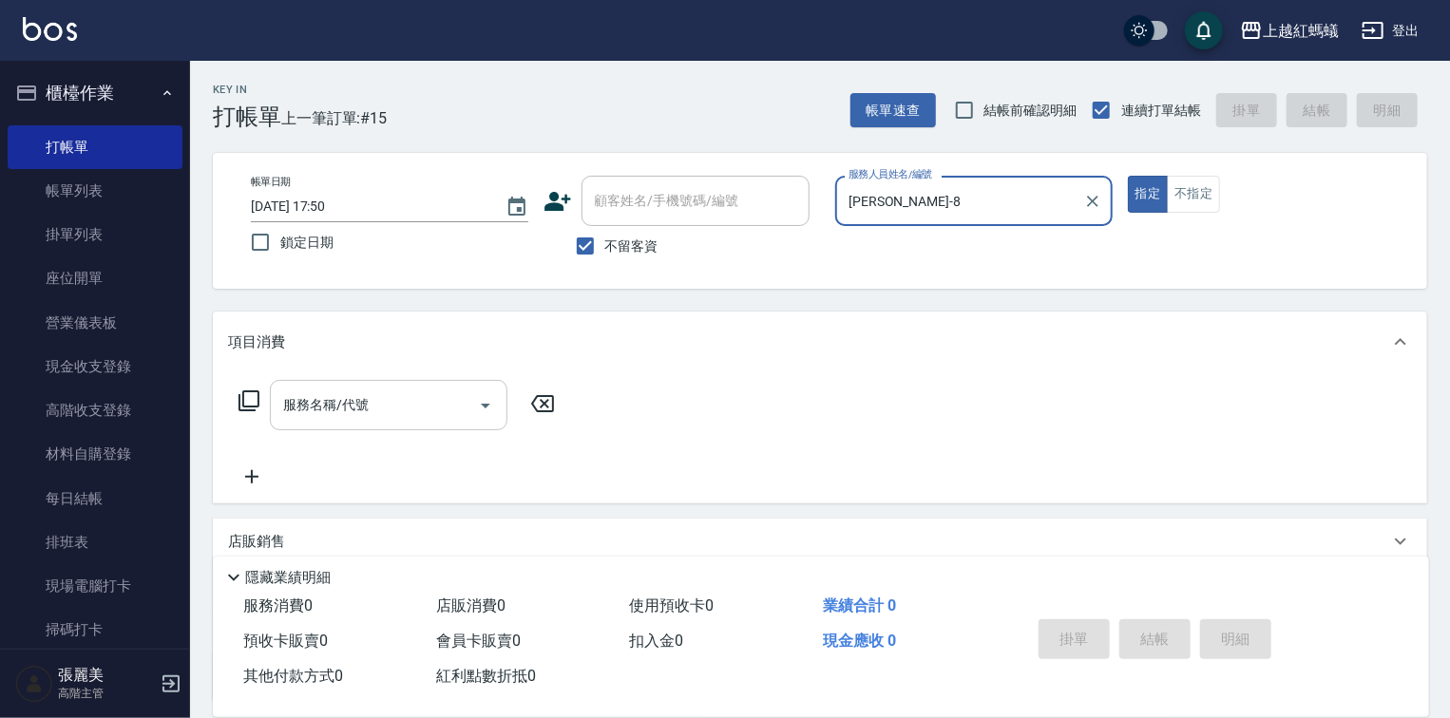
click at [373, 404] on input "服務名稱/代號" at bounding box center [374, 405] width 192 height 33
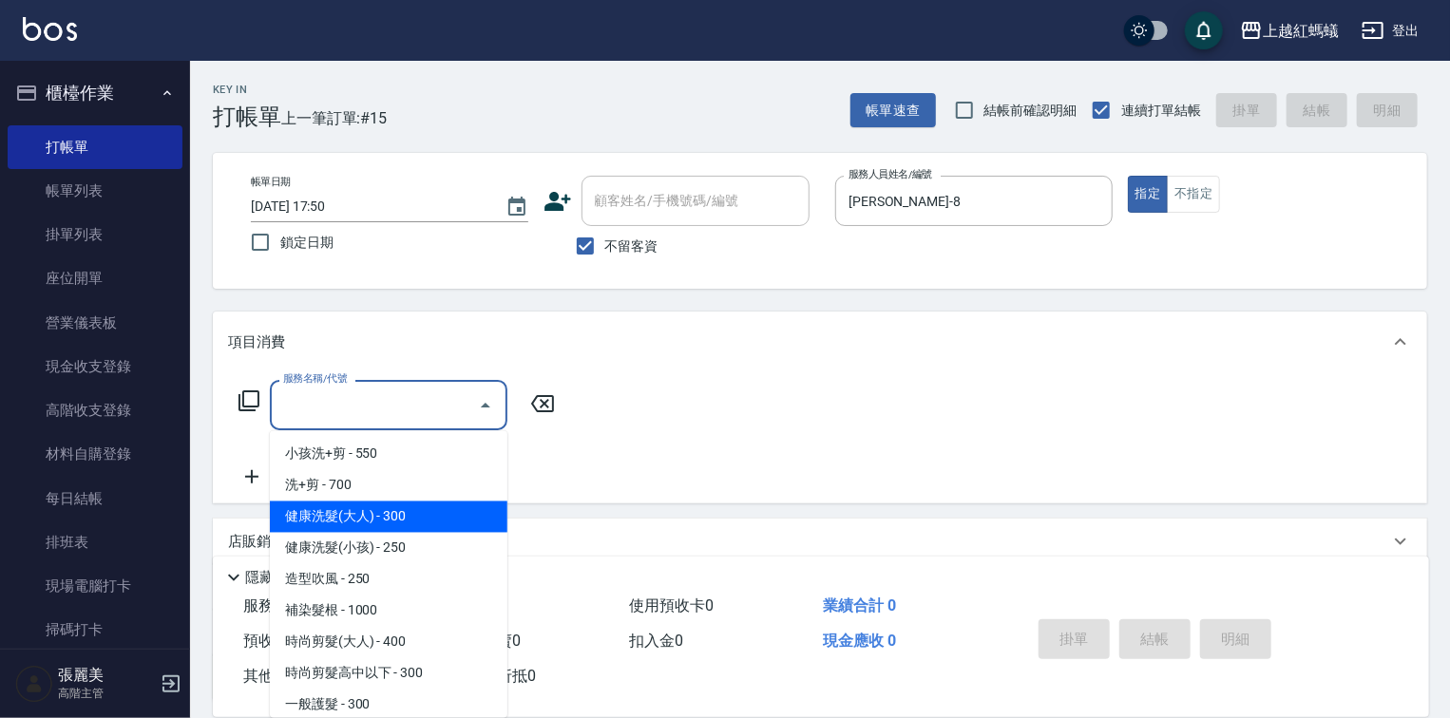
click at [418, 510] on span "健康洗髮(大人) - 300" at bounding box center [389, 517] width 238 height 31
type input "健康洗髮(大人)(201)"
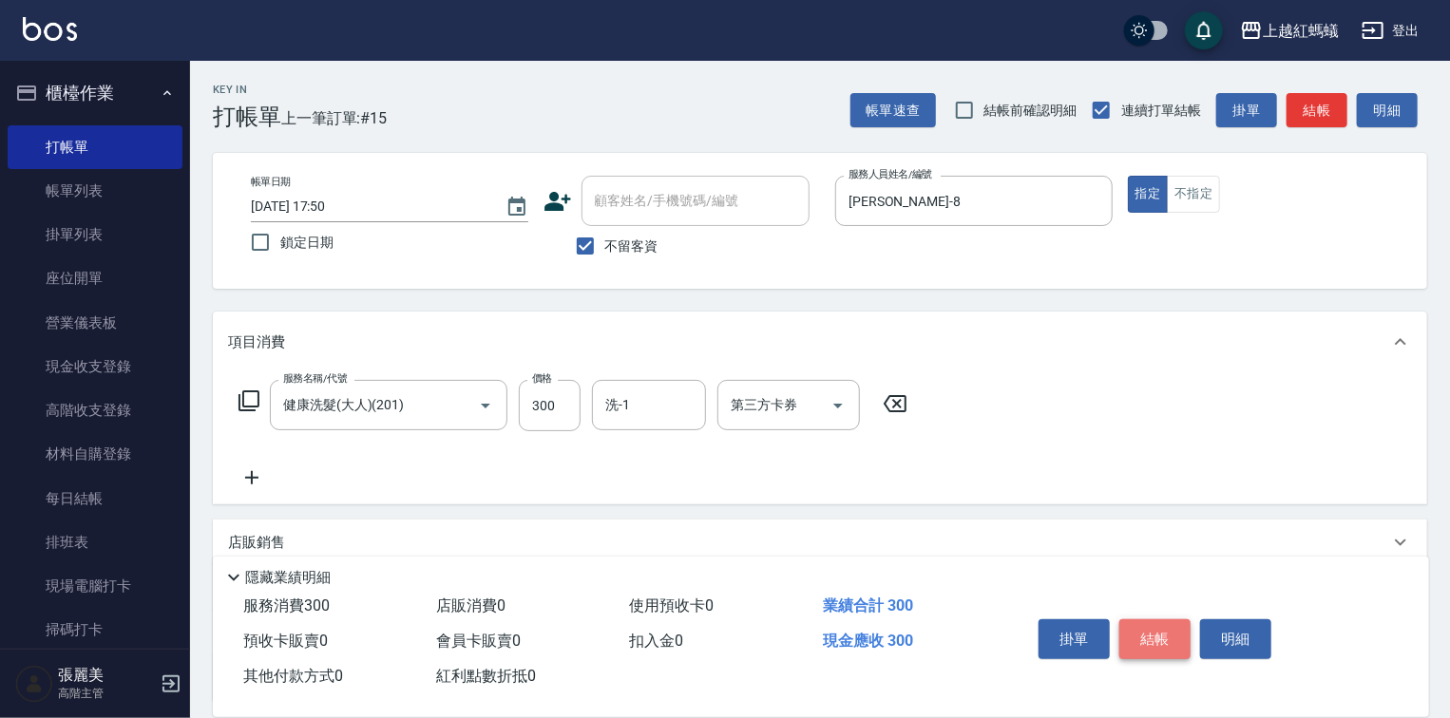
click at [1140, 634] on button "結帳" at bounding box center [1154, 640] width 71 height 40
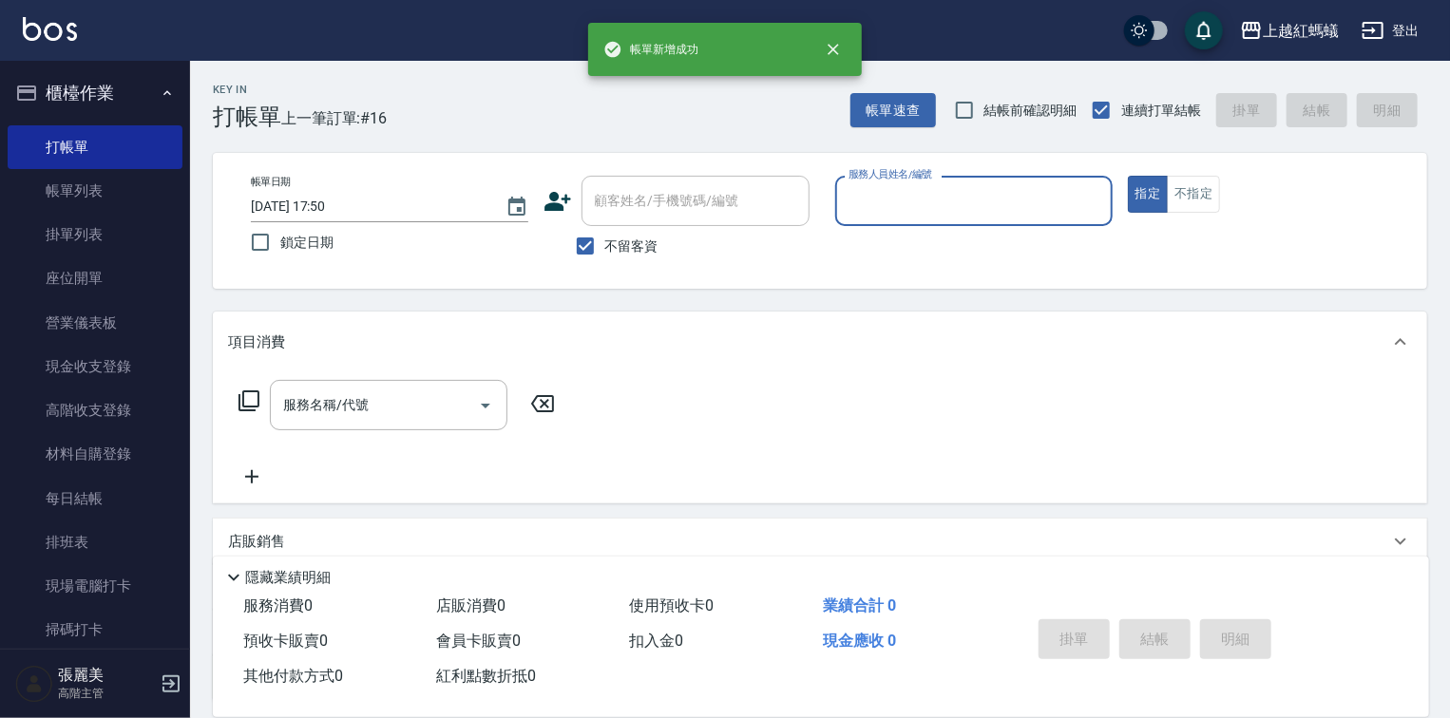
click at [1005, 194] on input "服務人員姓名/編號" at bounding box center [974, 200] width 260 height 33
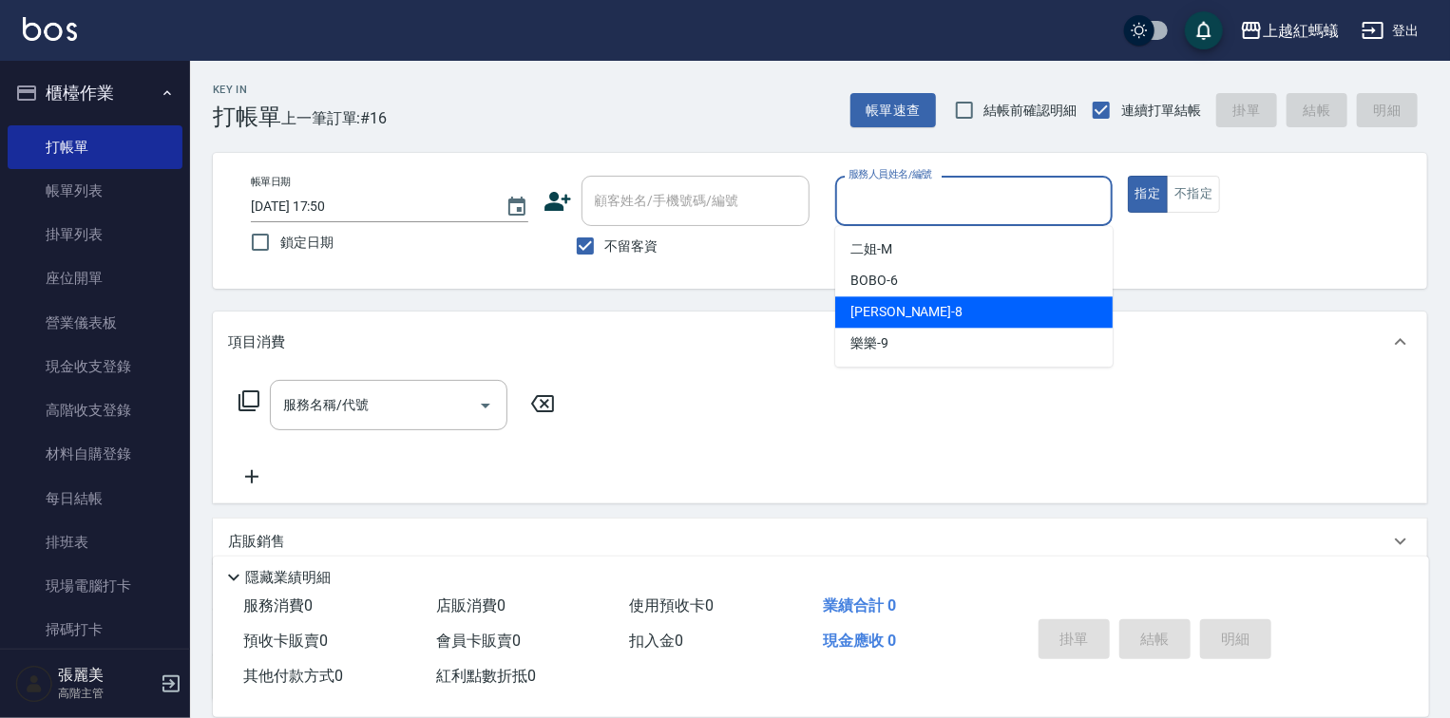
click at [898, 319] on div "[PERSON_NAME] -8" at bounding box center [973, 311] width 277 height 31
type input "[PERSON_NAME]-8"
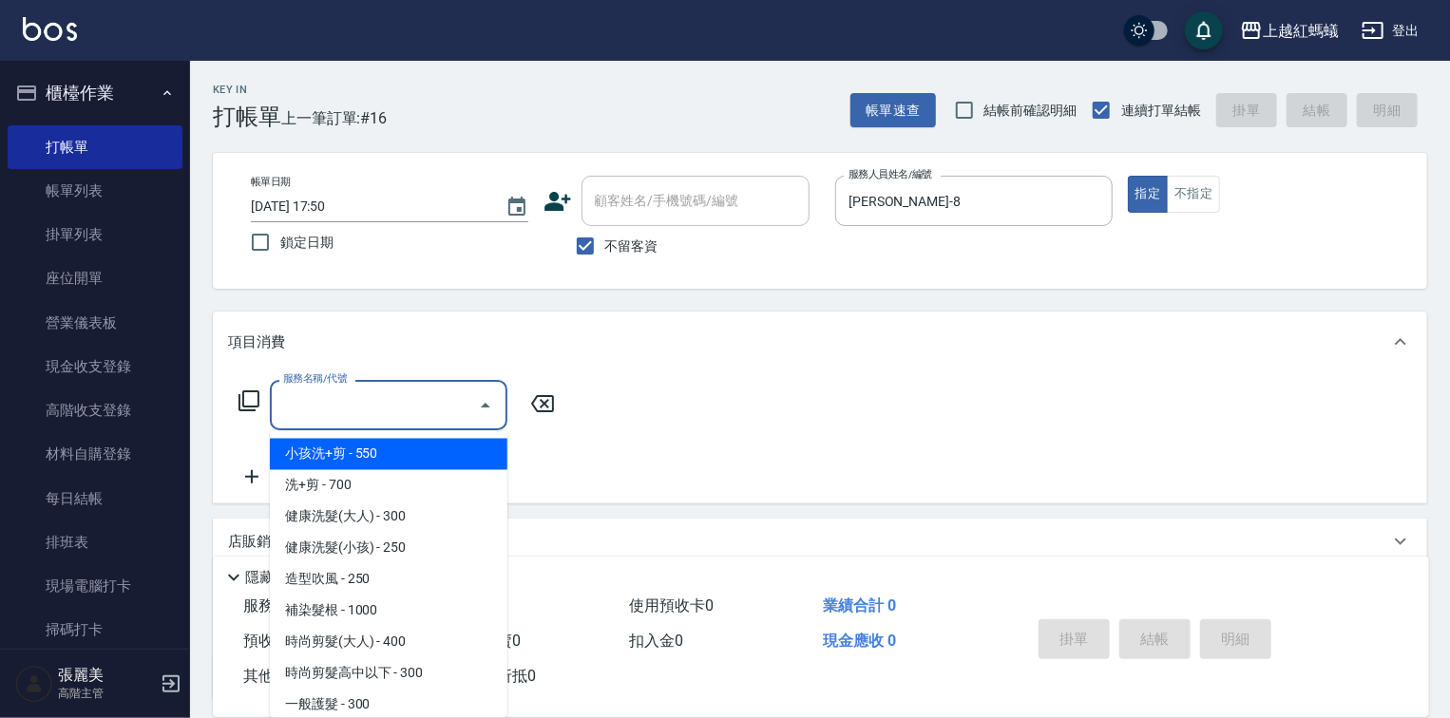
click at [411, 395] on input "服務名稱/代號" at bounding box center [374, 405] width 192 height 33
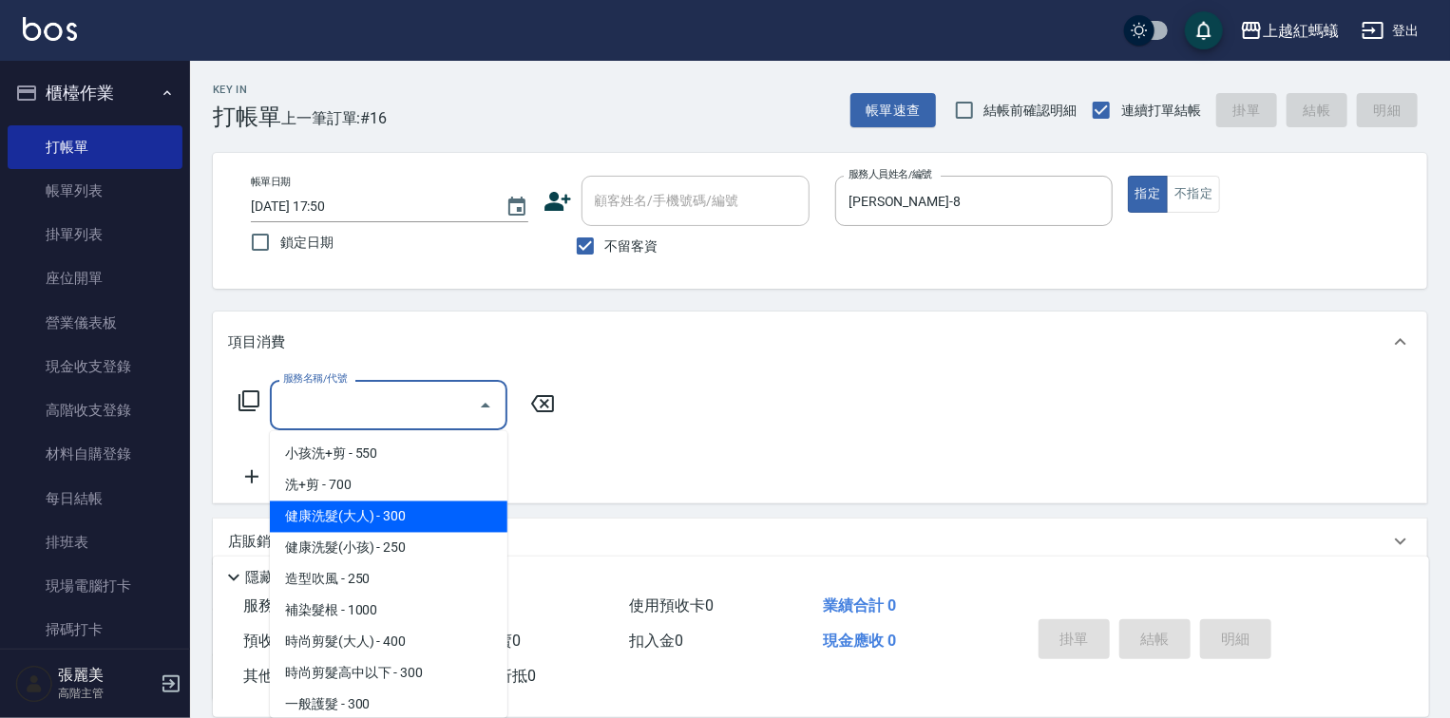
click at [419, 509] on span "健康洗髮(大人) - 300" at bounding box center [389, 517] width 238 height 31
type input "健康洗髮(大人)(201)"
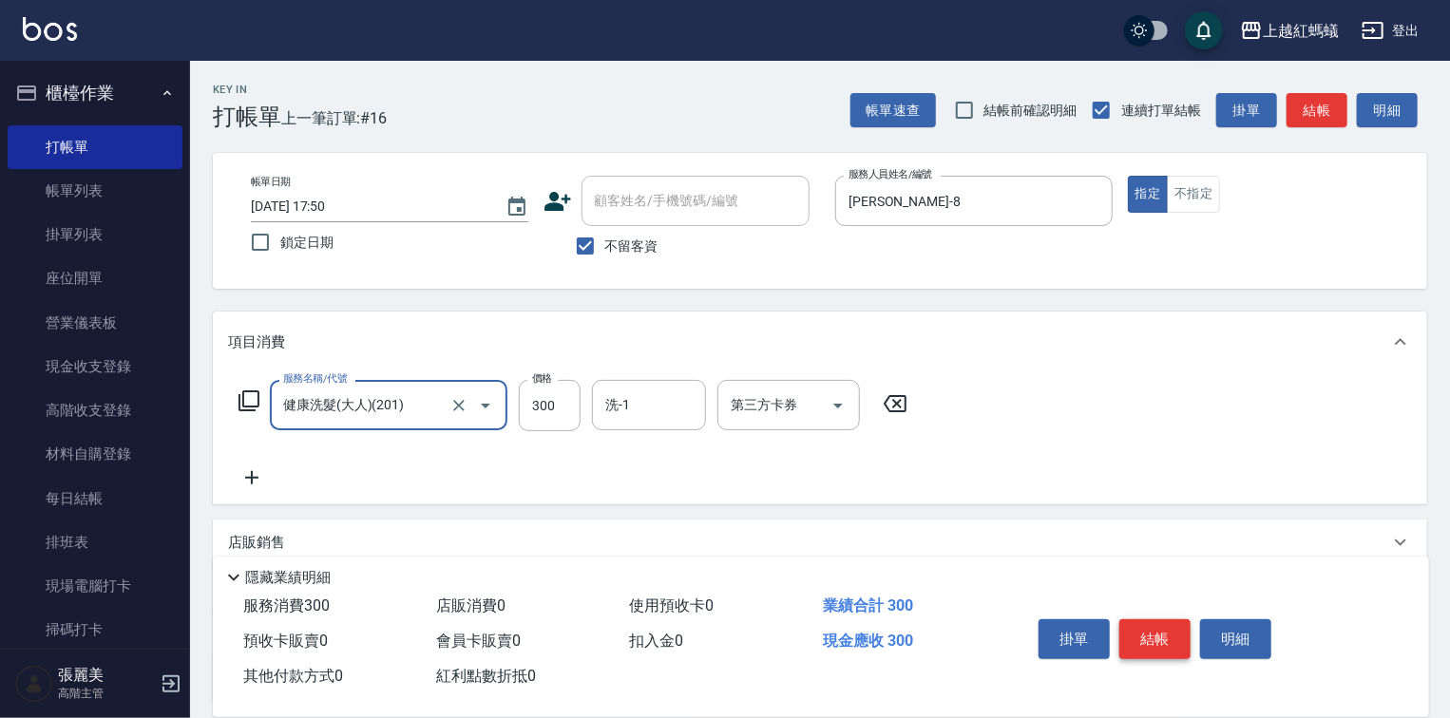
click at [1159, 627] on button "結帳" at bounding box center [1154, 640] width 71 height 40
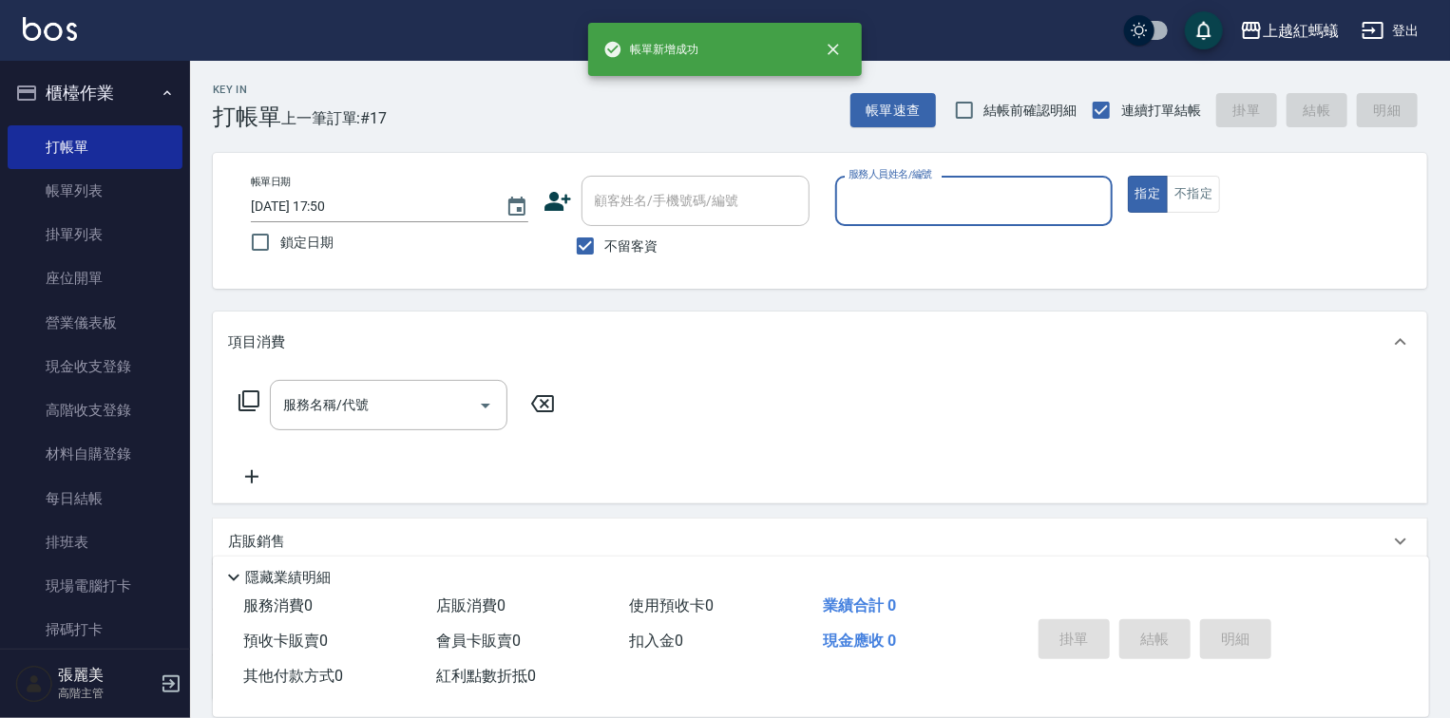
click at [1027, 228] on p at bounding box center [973, 236] width 277 height 20
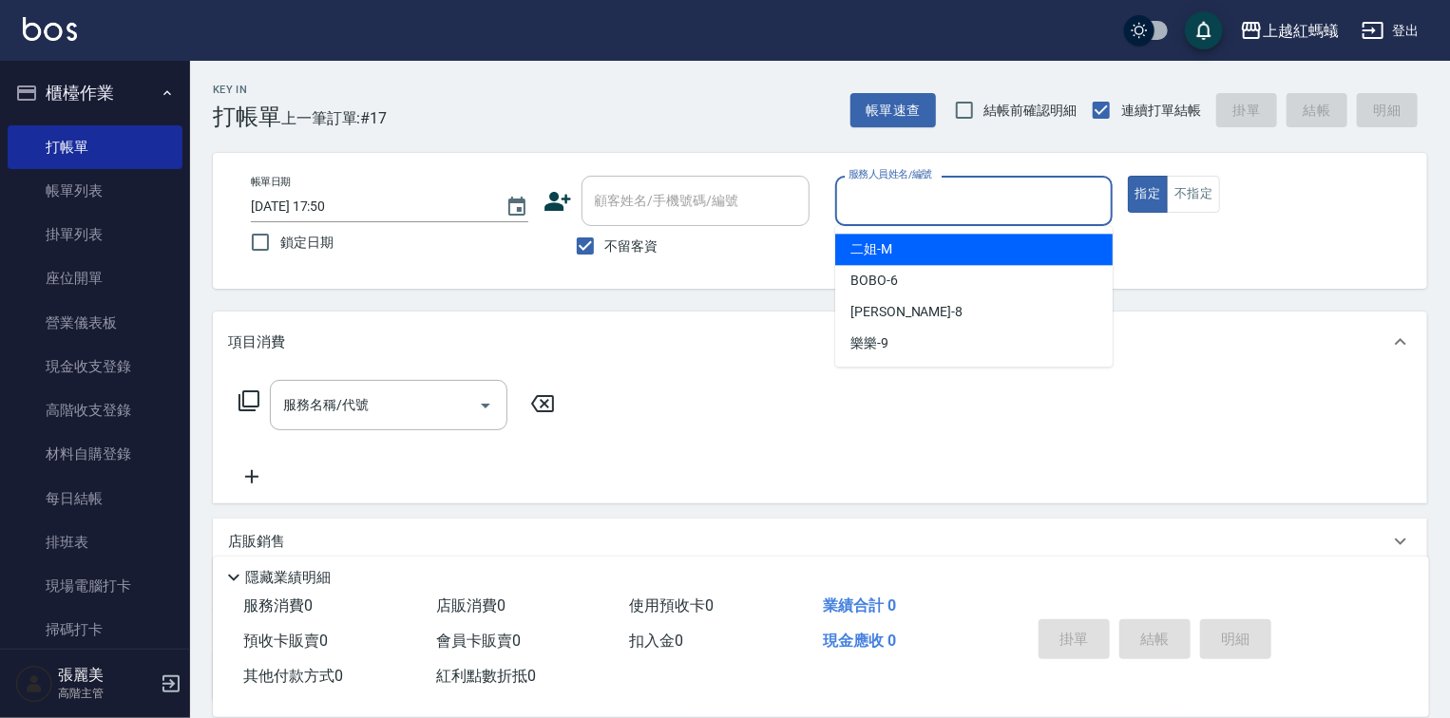
click at [941, 202] on input "服務人員姓名/編號" at bounding box center [974, 200] width 260 height 33
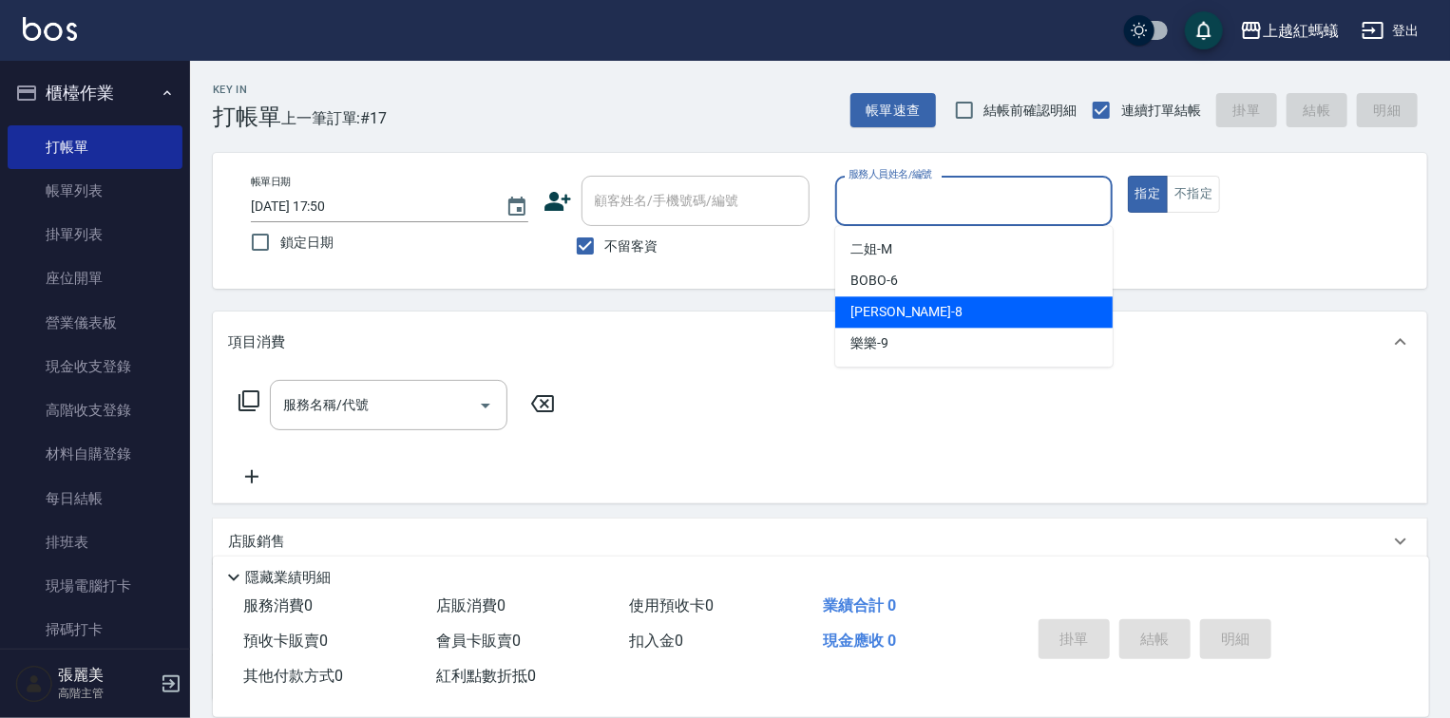
click at [907, 317] on div "[PERSON_NAME] -8" at bounding box center [973, 311] width 277 height 31
type input "[PERSON_NAME]-8"
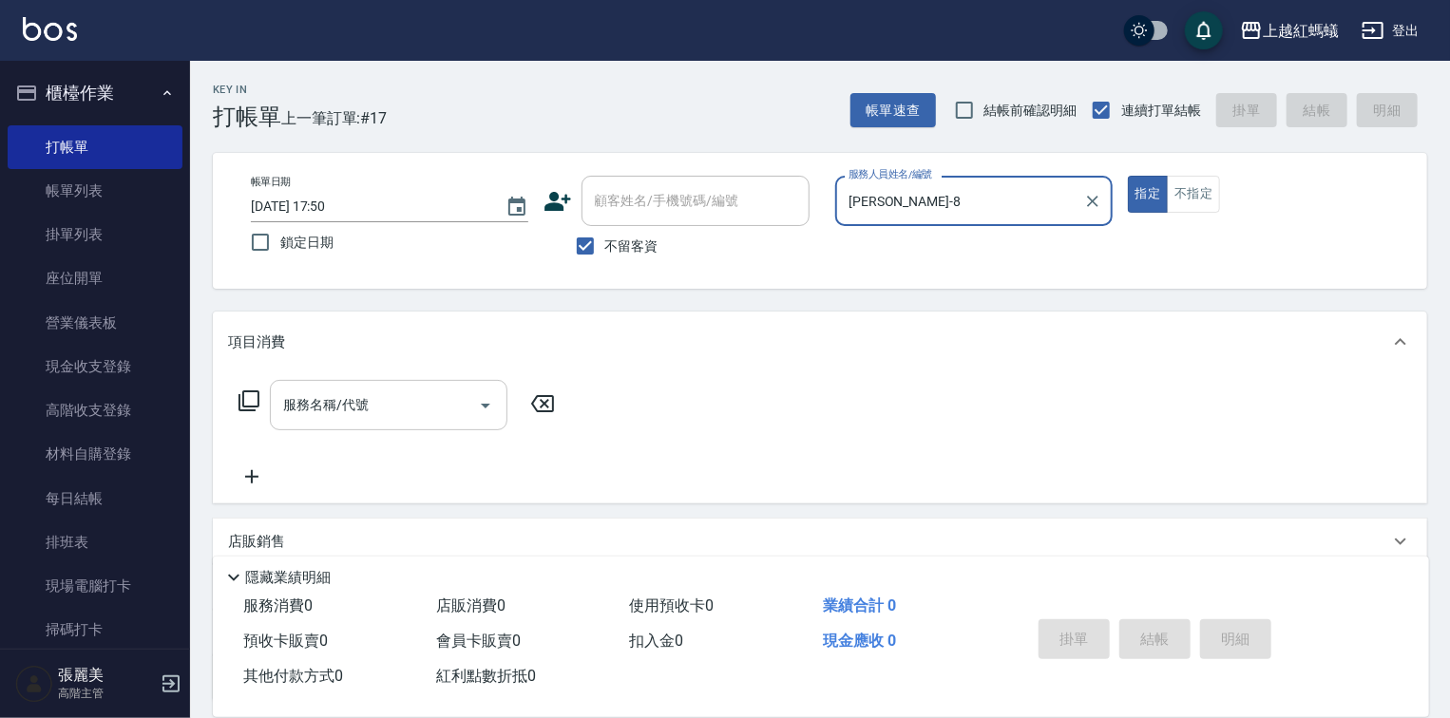
click at [453, 401] on input "服務名稱/代號" at bounding box center [374, 405] width 192 height 33
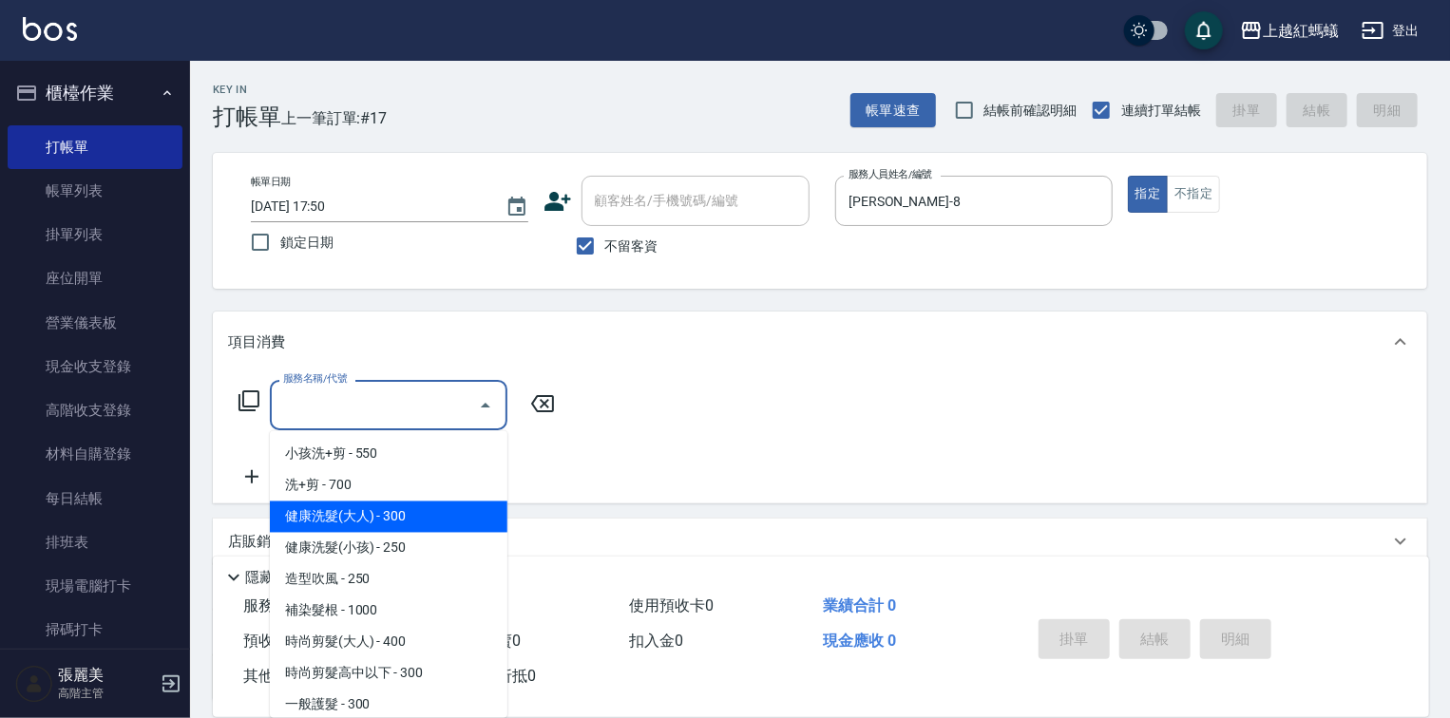
click at [447, 514] on span "健康洗髮(大人) - 300" at bounding box center [389, 517] width 238 height 31
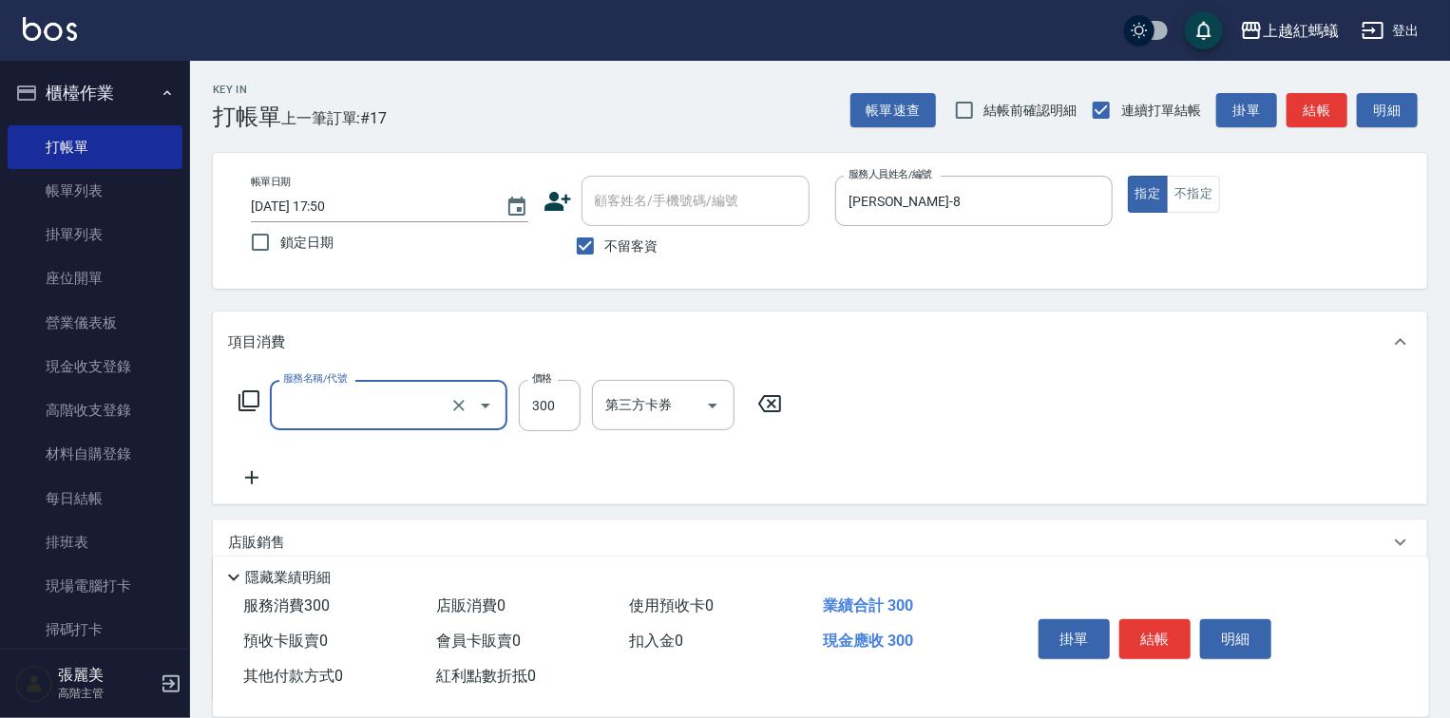
type input "健康洗髮(大人)(201)"
click at [1158, 629] on button "結帳" at bounding box center [1154, 640] width 71 height 40
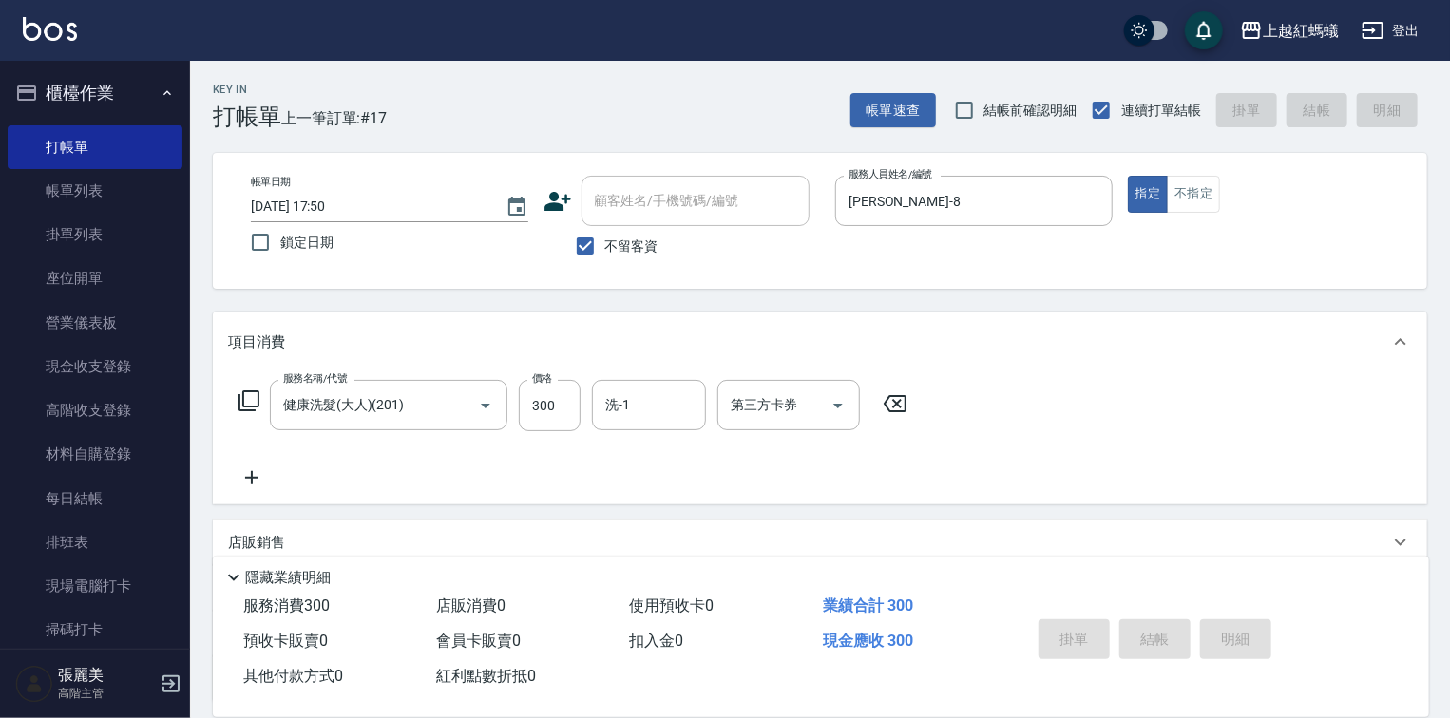
type input "[DATE] 17:51"
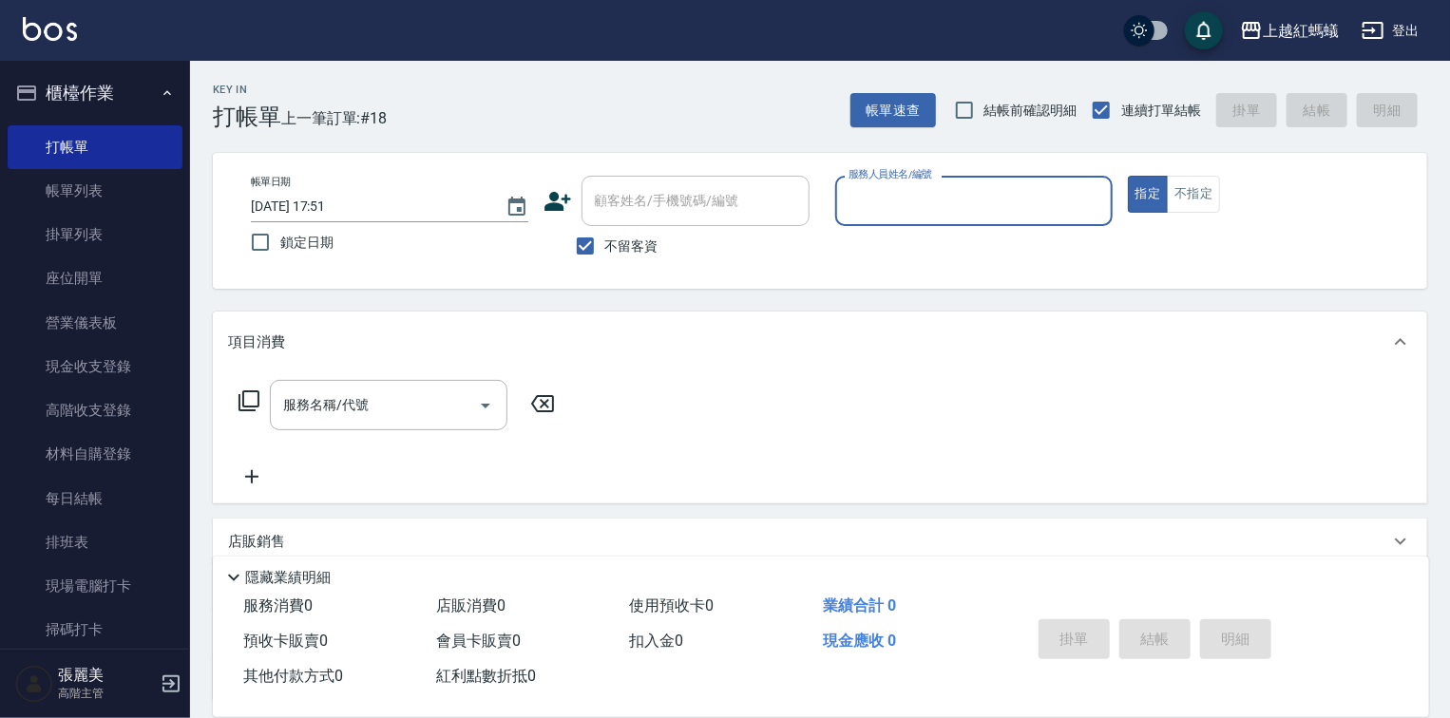
click at [993, 214] on input "服務人員姓名/編號" at bounding box center [974, 200] width 260 height 33
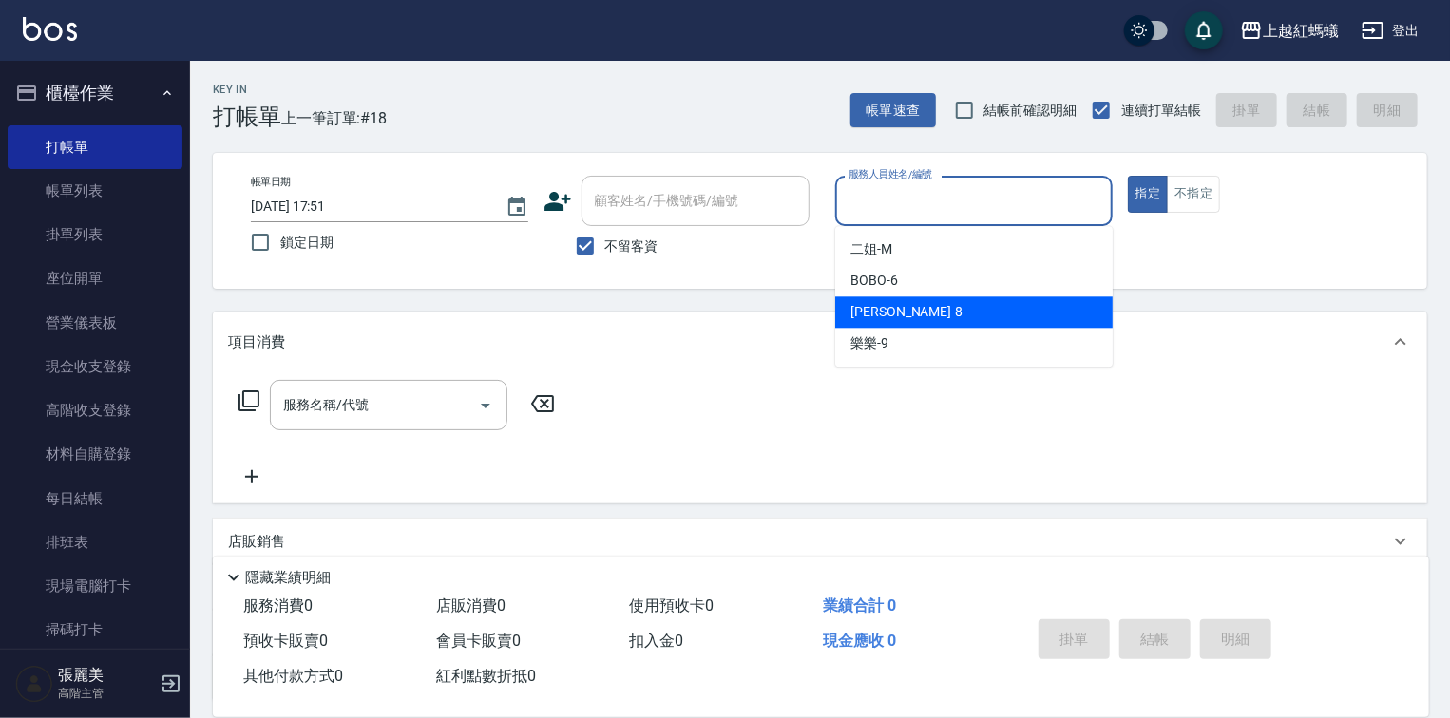
click at [888, 312] on span "[PERSON_NAME] -8" at bounding box center [906, 312] width 112 height 20
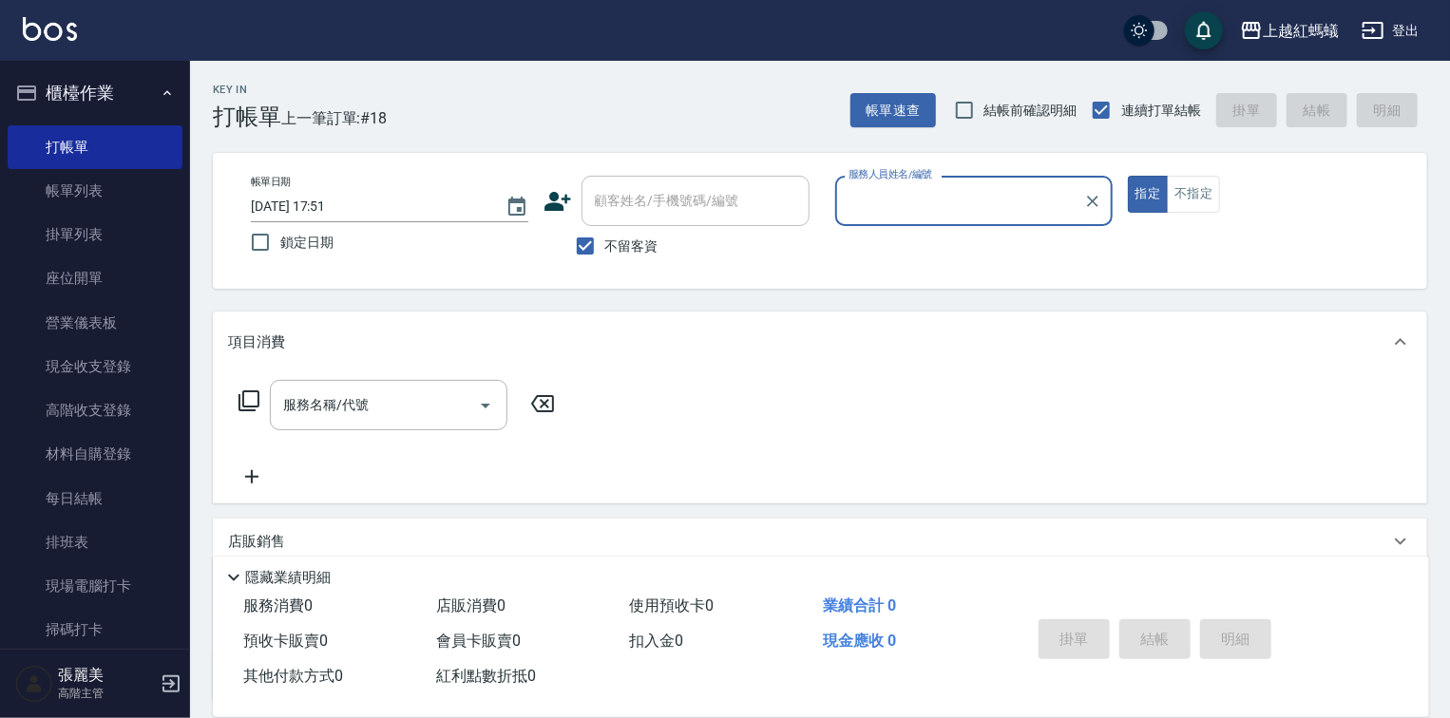
type input "[PERSON_NAME]-8"
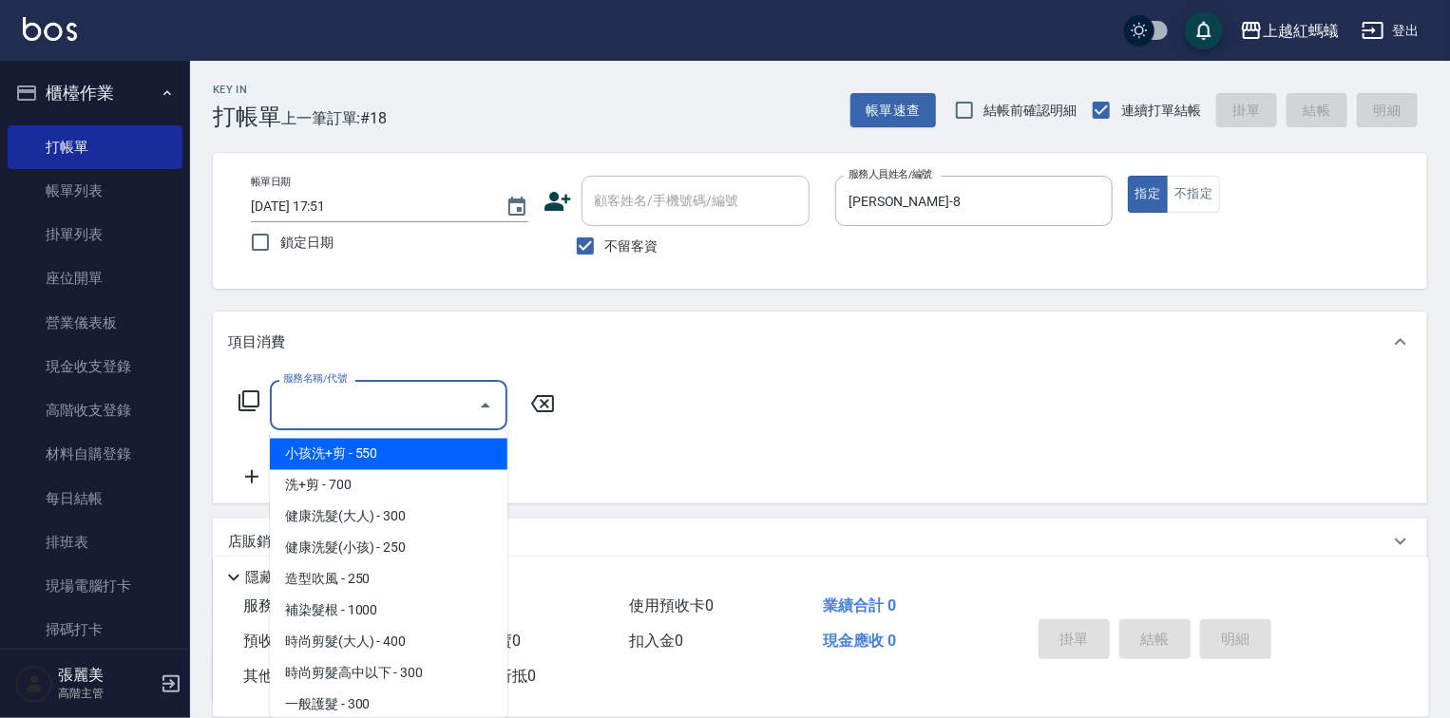
click at [452, 393] on input "服務名稱/代號" at bounding box center [374, 405] width 192 height 33
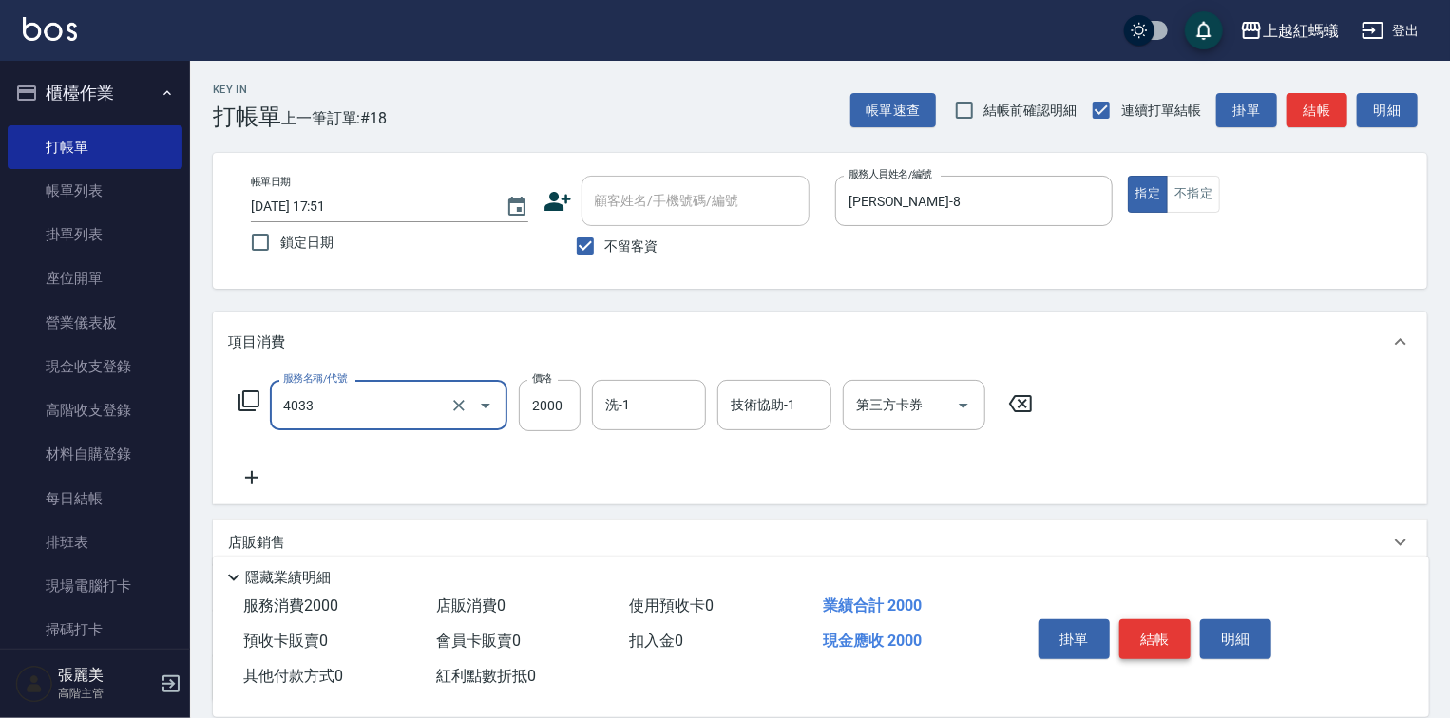
type input "創意挑染(長)(4033)"
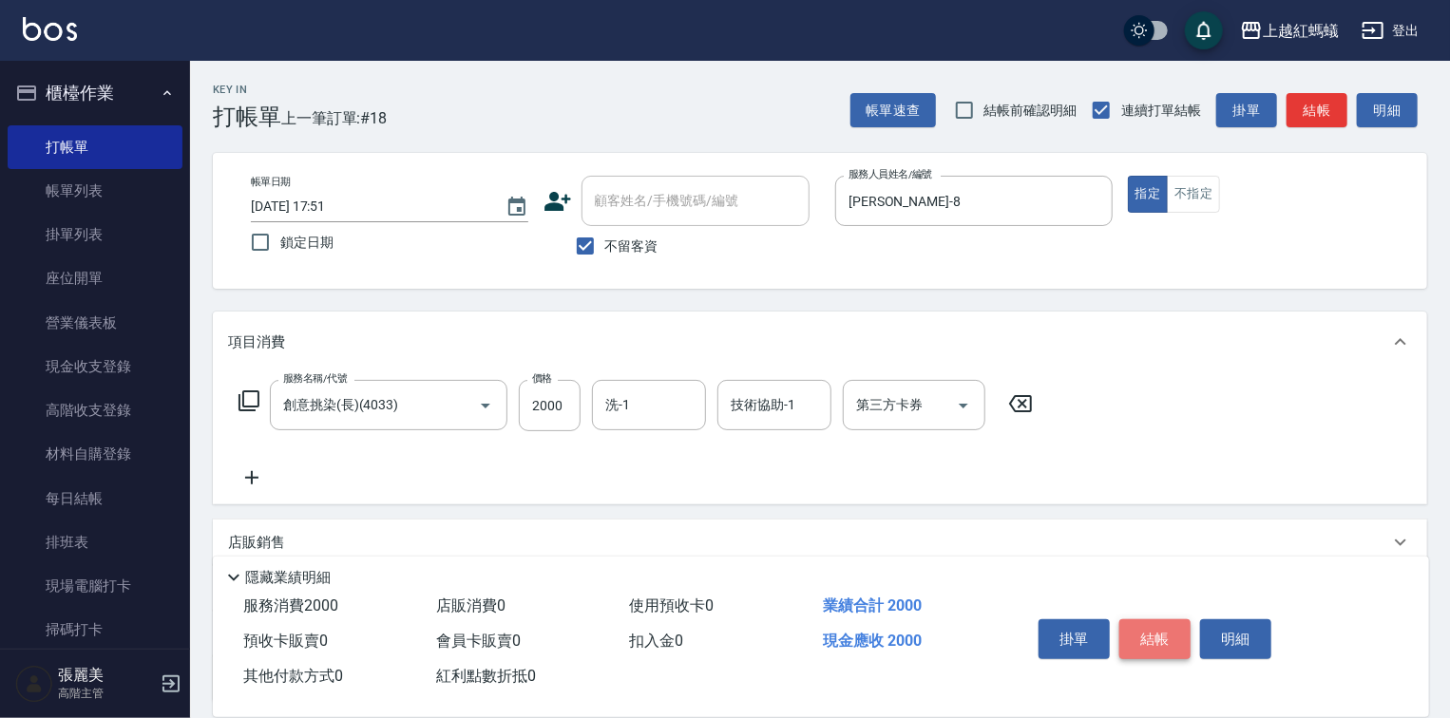
click at [1134, 630] on button "結帳" at bounding box center [1154, 640] width 71 height 40
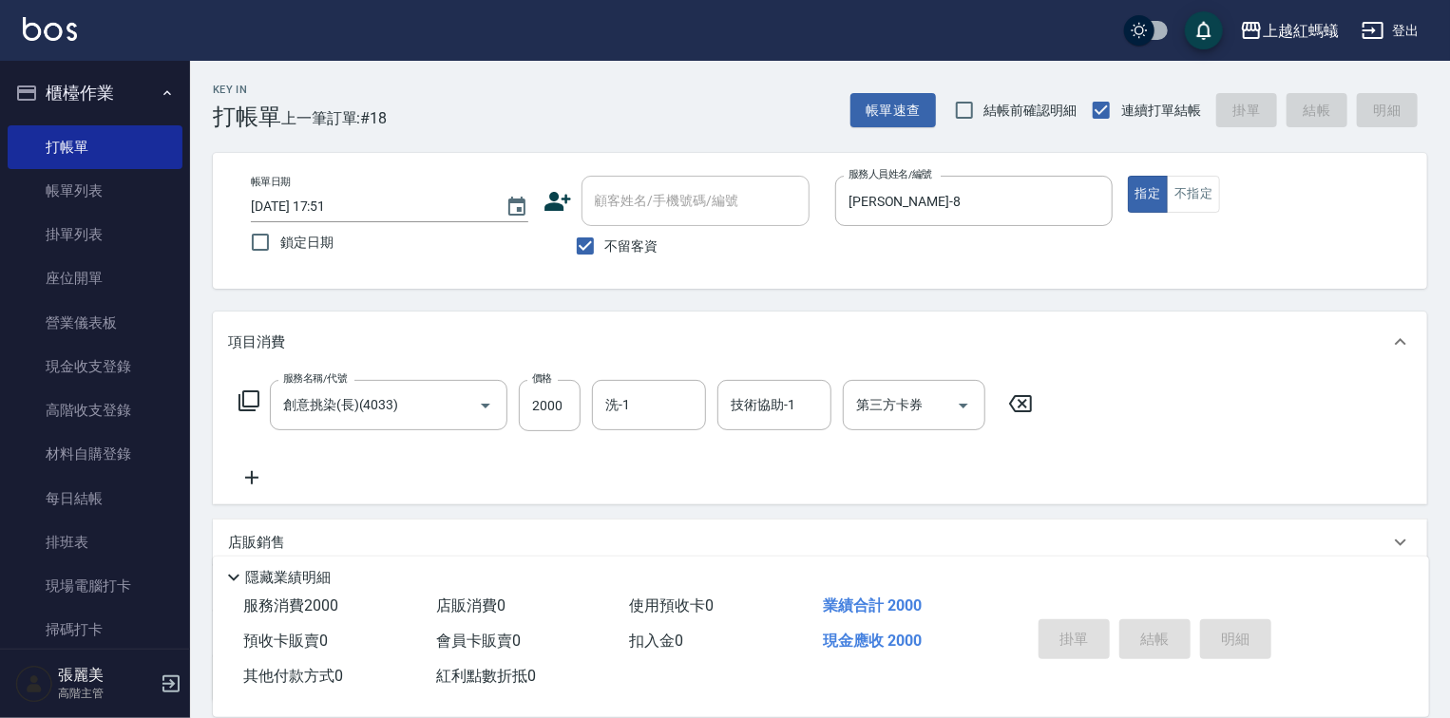
type input "[DATE] 18:10"
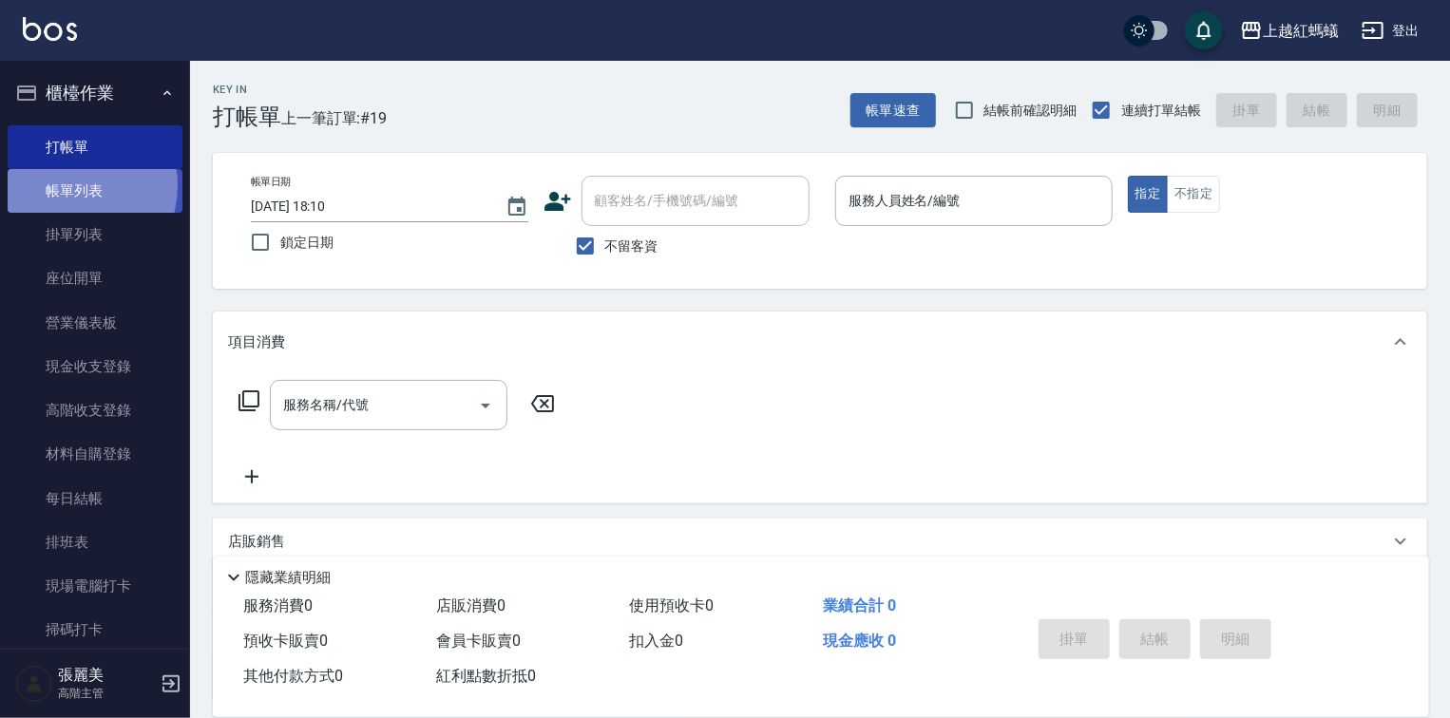
click at [66, 186] on link "帳單列表" at bounding box center [95, 191] width 175 height 44
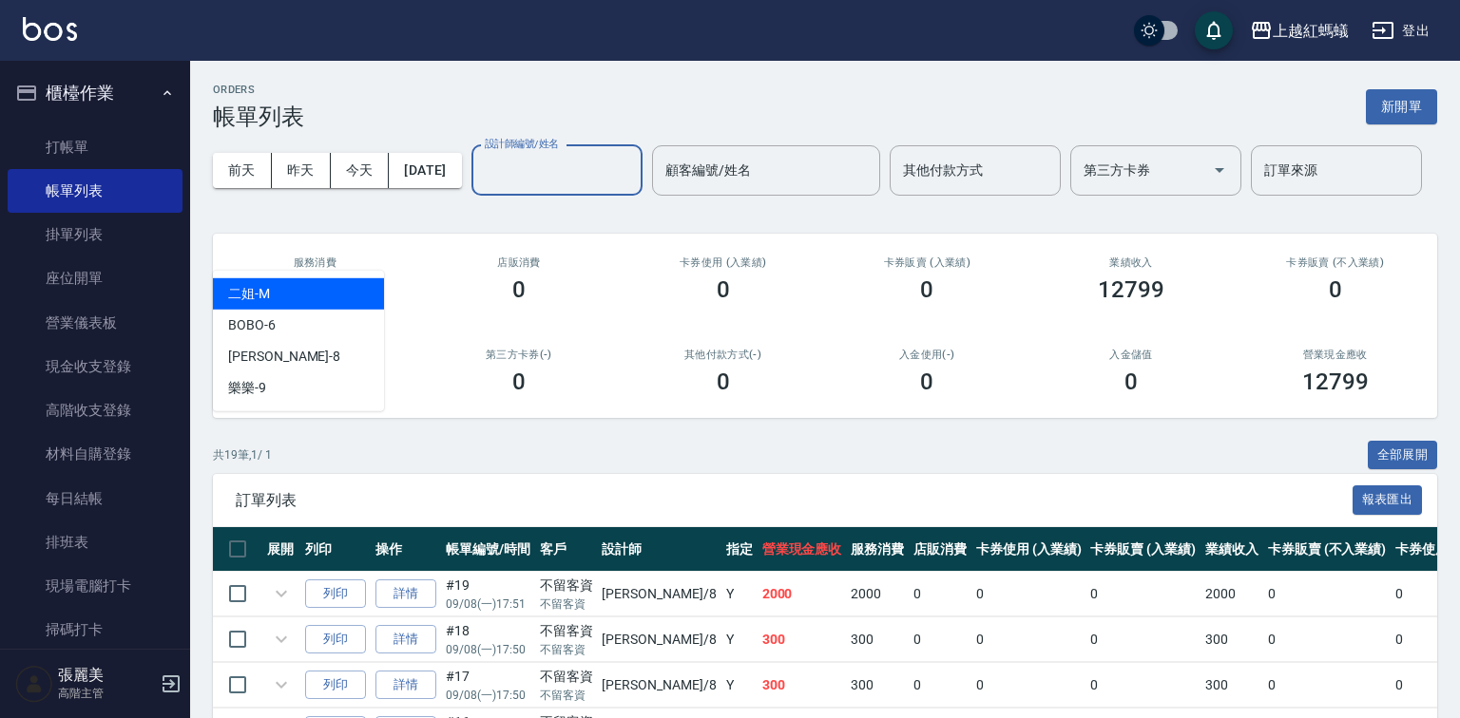
click at [480, 187] on input "設計師編號/姓名" at bounding box center [557, 170] width 154 height 33
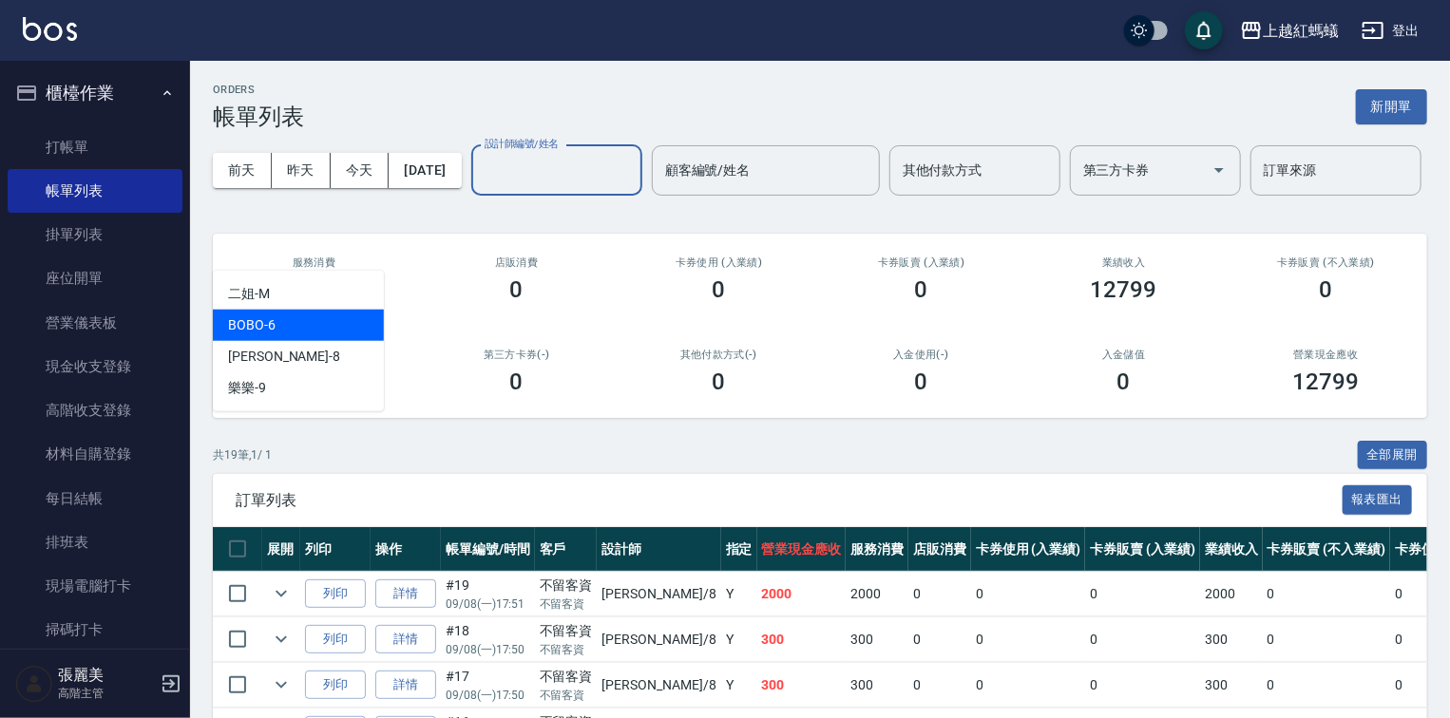
click at [298, 333] on div "BOBO -6" at bounding box center [298, 325] width 171 height 31
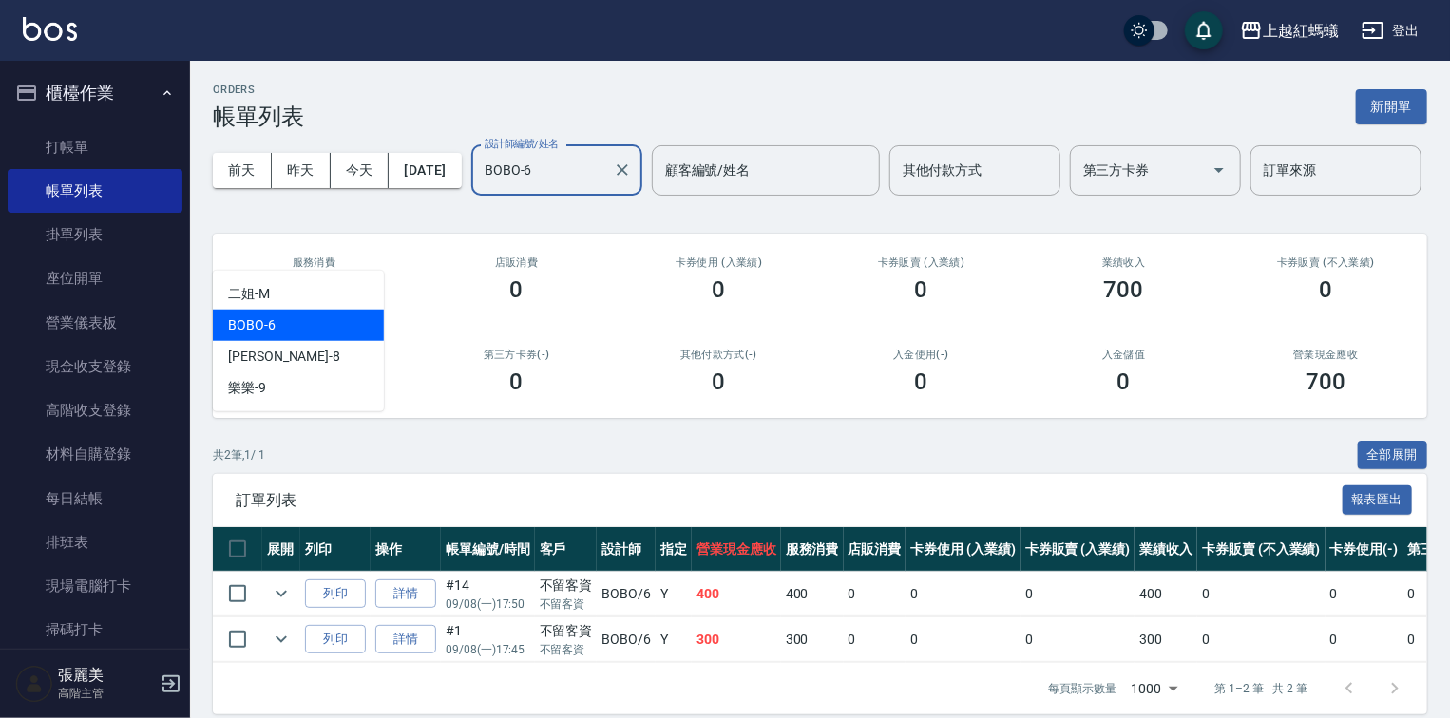
click at [480, 187] on input "BOBO-6" at bounding box center [542, 170] width 125 height 33
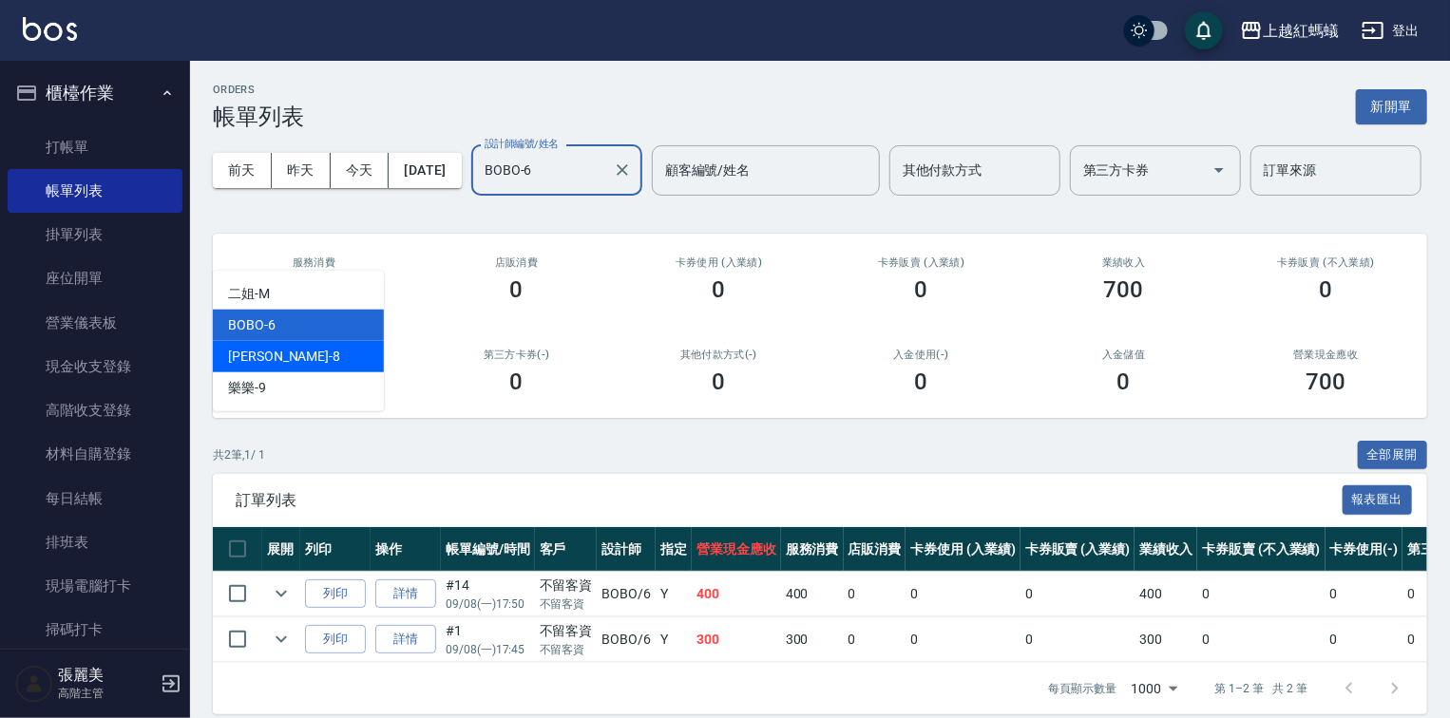
click at [362, 349] on div "[PERSON_NAME] -8" at bounding box center [298, 356] width 171 height 31
type input "[PERSON_NAME]-8"
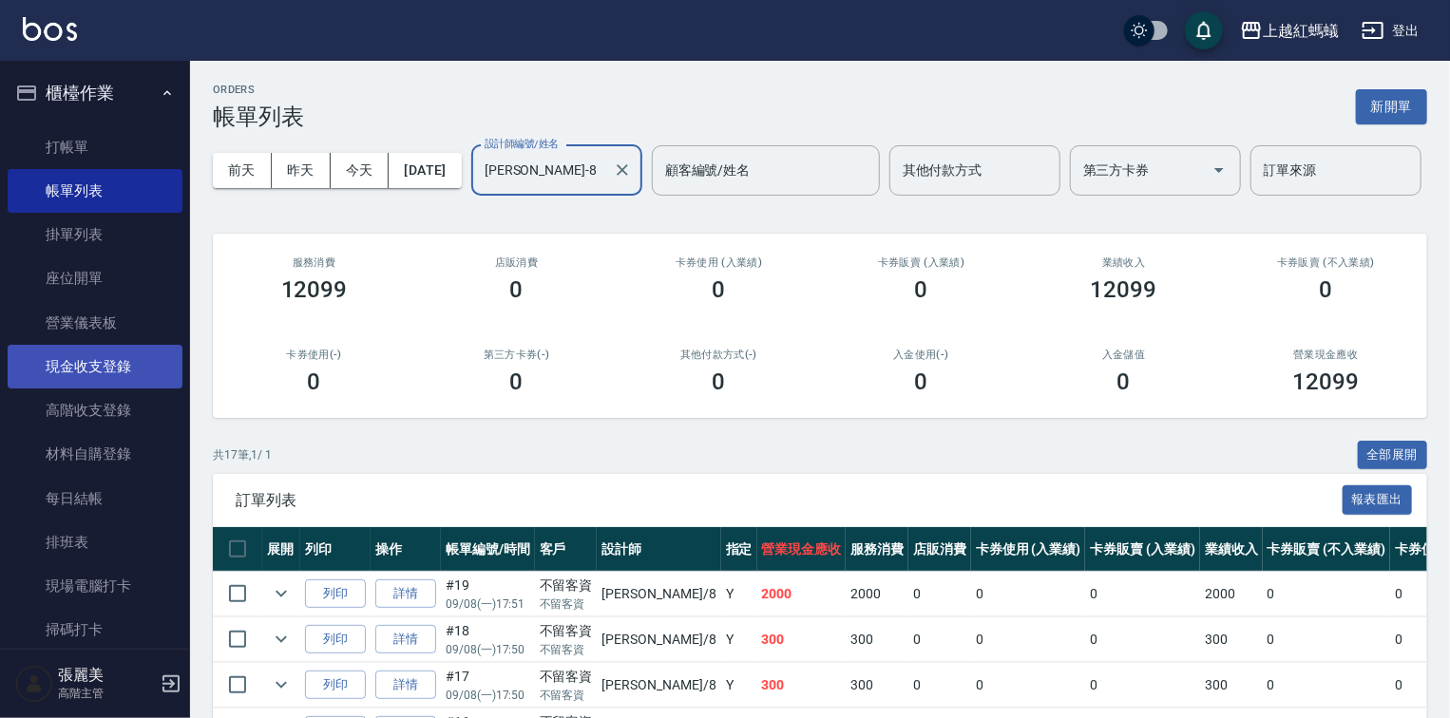
click at [84, 365] on link "現金收支登錄" at bounding box center [95, 367] width 175 height 44
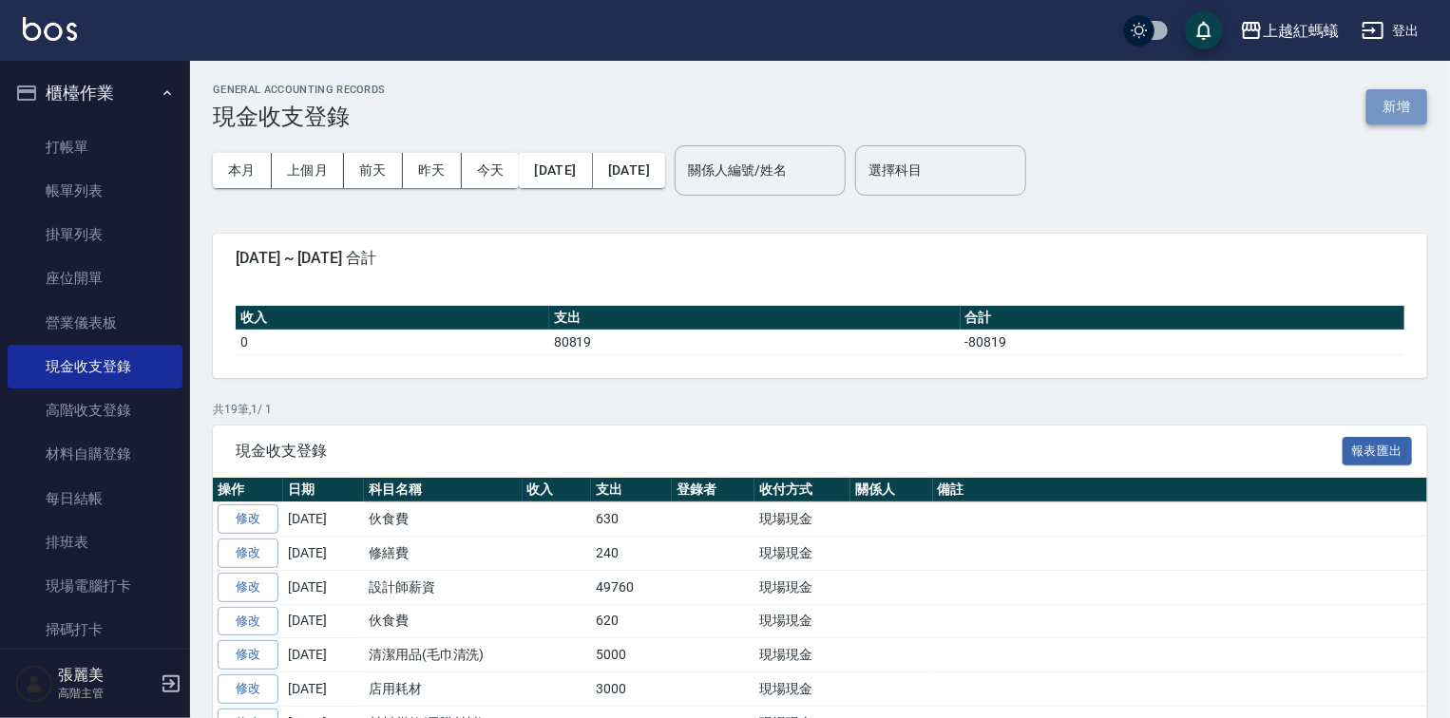
click at [1407, 105] on button "新增" at bounding box center [1396, 106] width 61 height 35
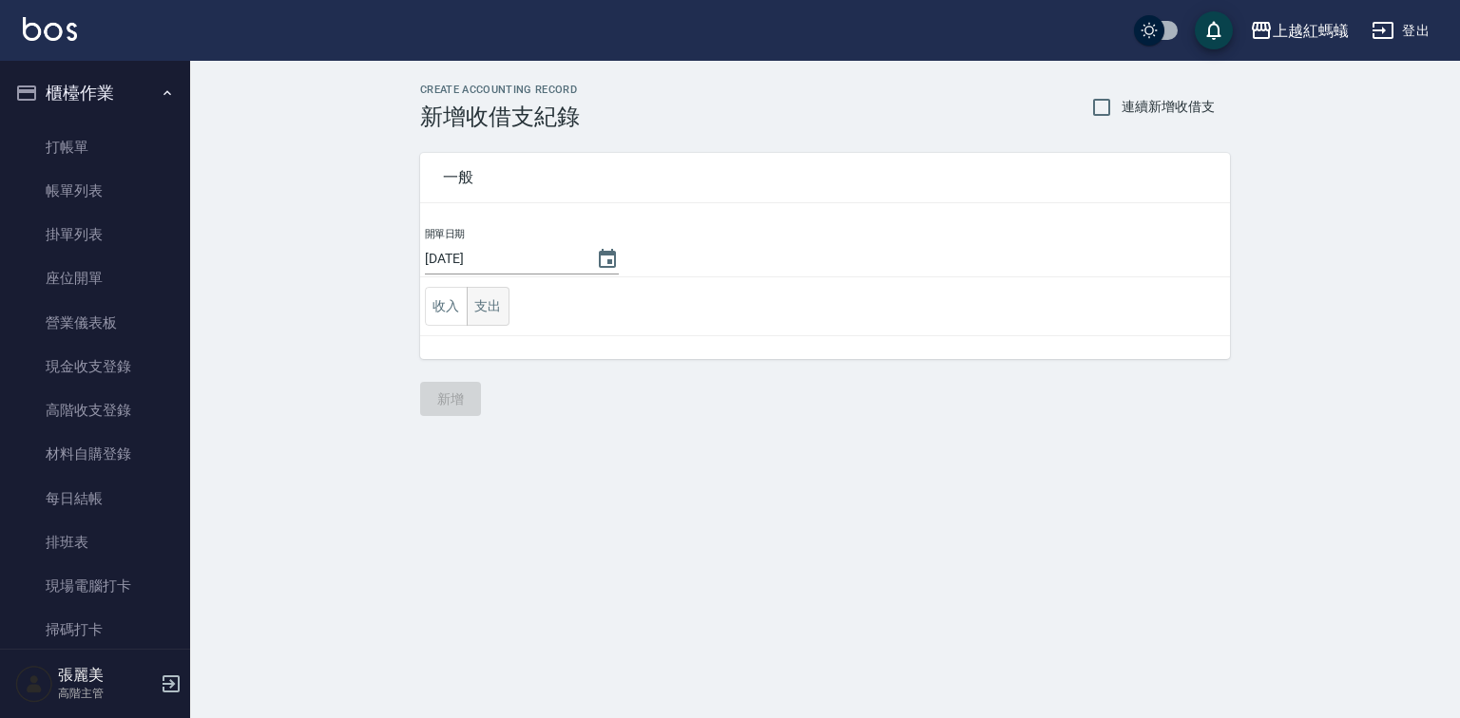
click at [488, 299] on button "支出" at bounding box center [488, 306] width 43 height 39
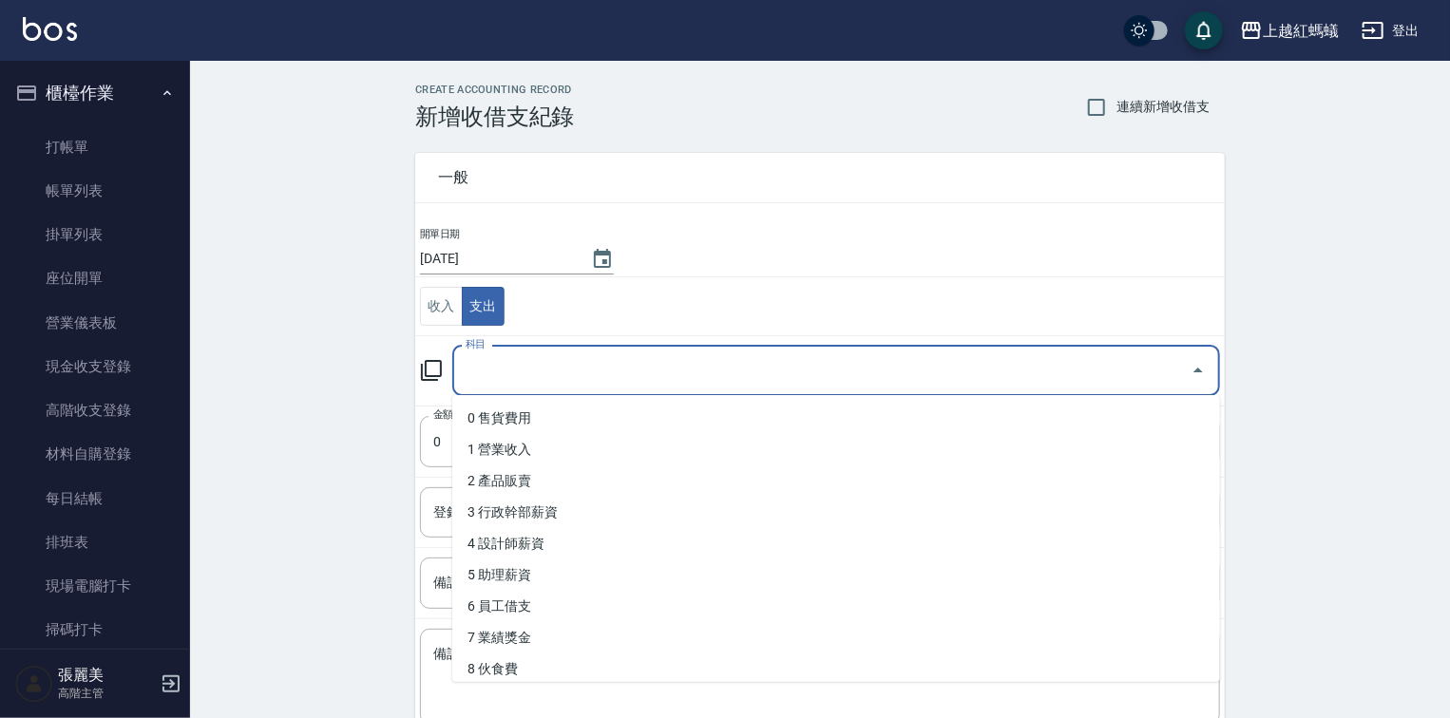
click at [521, 376] on input "科目" at bounding box center [822, 370] width 722 height 33
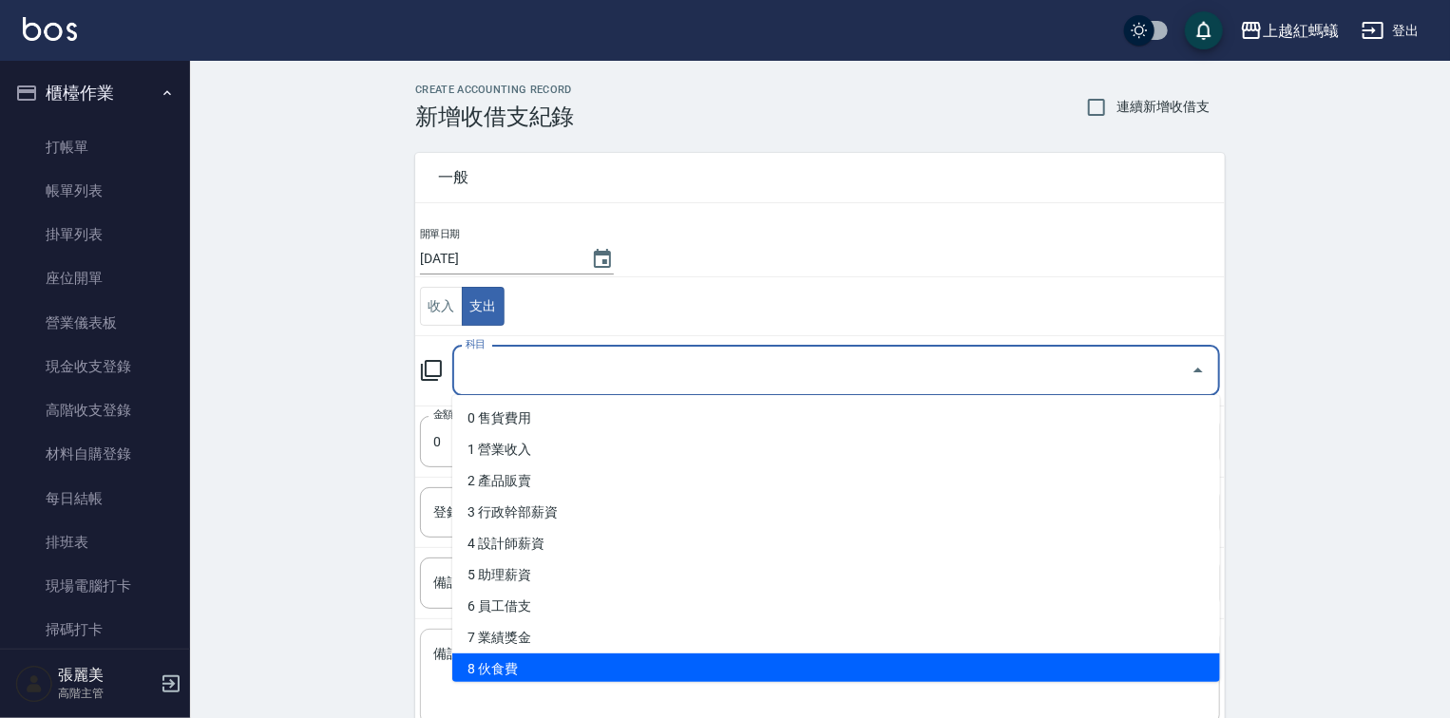
click at [485, 665] on li "8 伙食費" at bounding box center [836, 669] width 768 height 31
type input "8 伙食費"
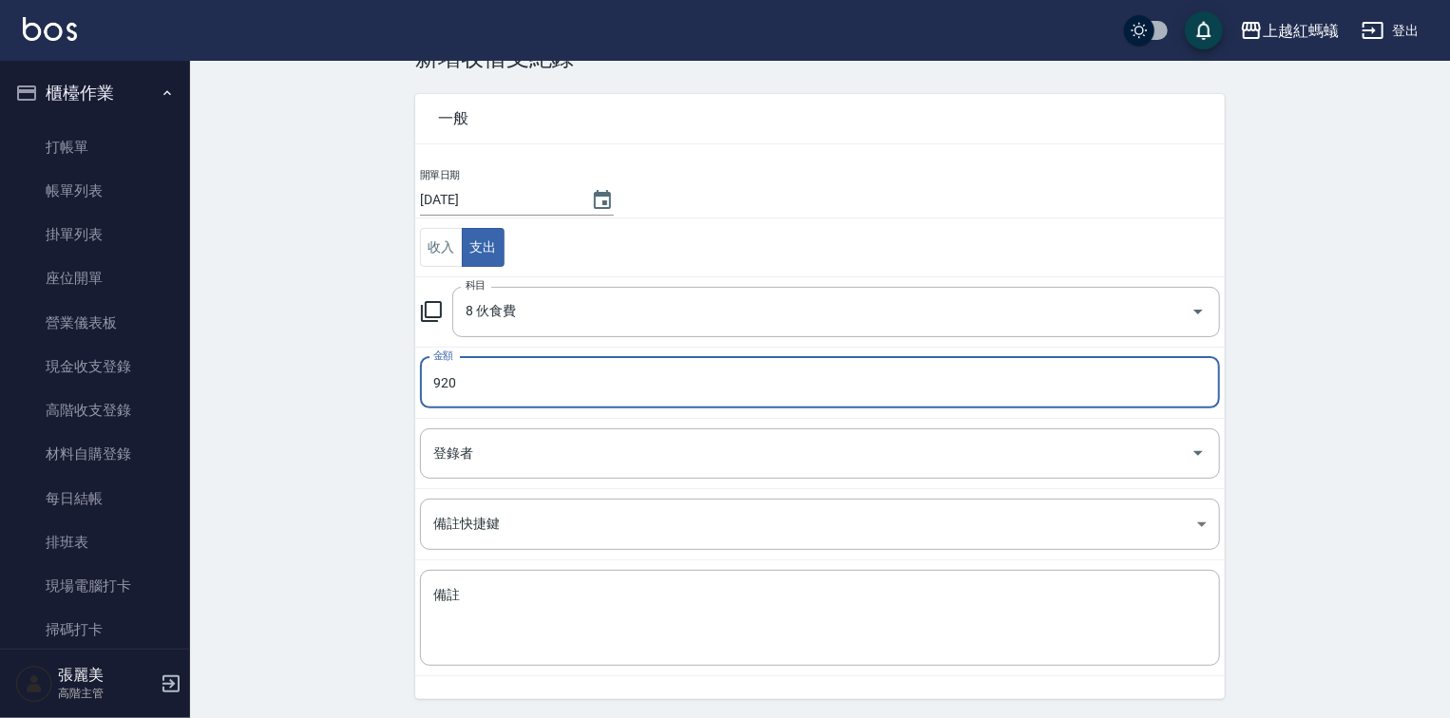
scroll to position [118, 0]
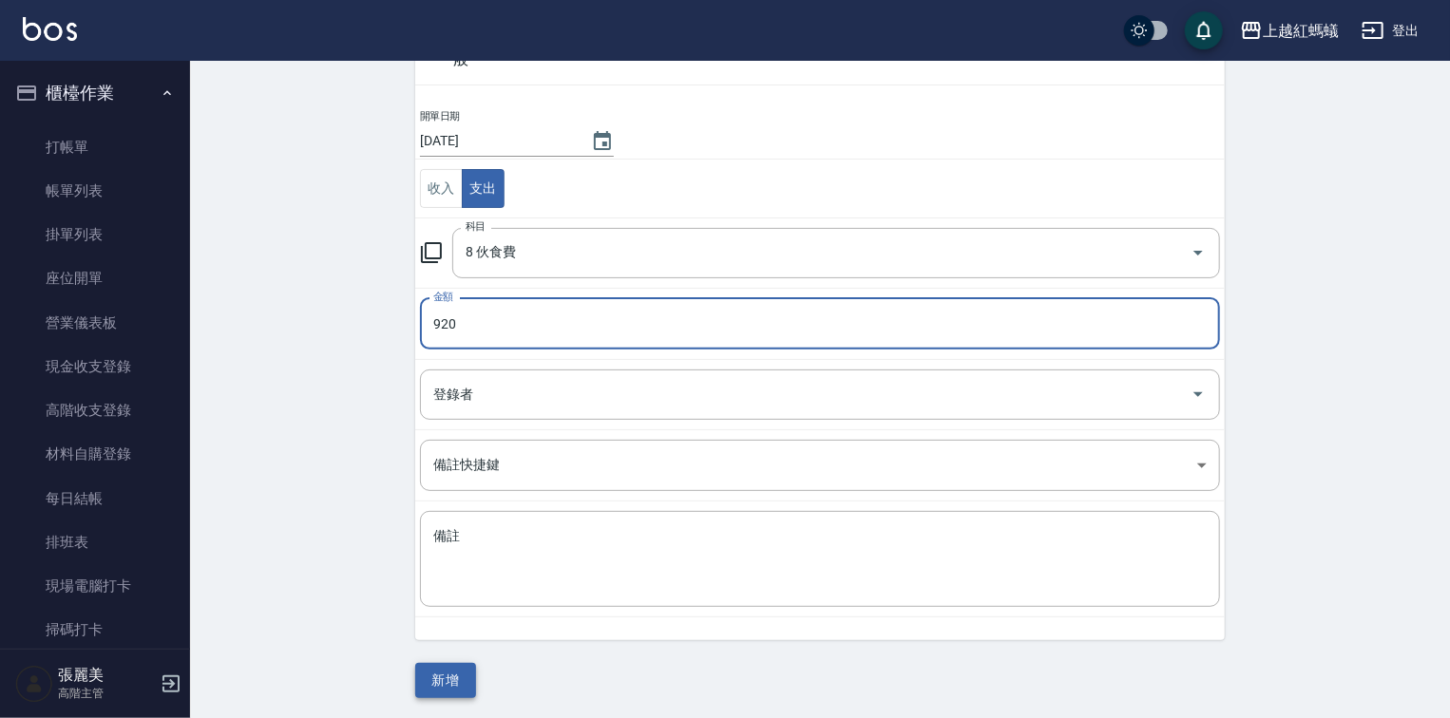
type input "920"
click at [458, 663] on button "新增" at bounding box center [445, 680] width 61 height 35
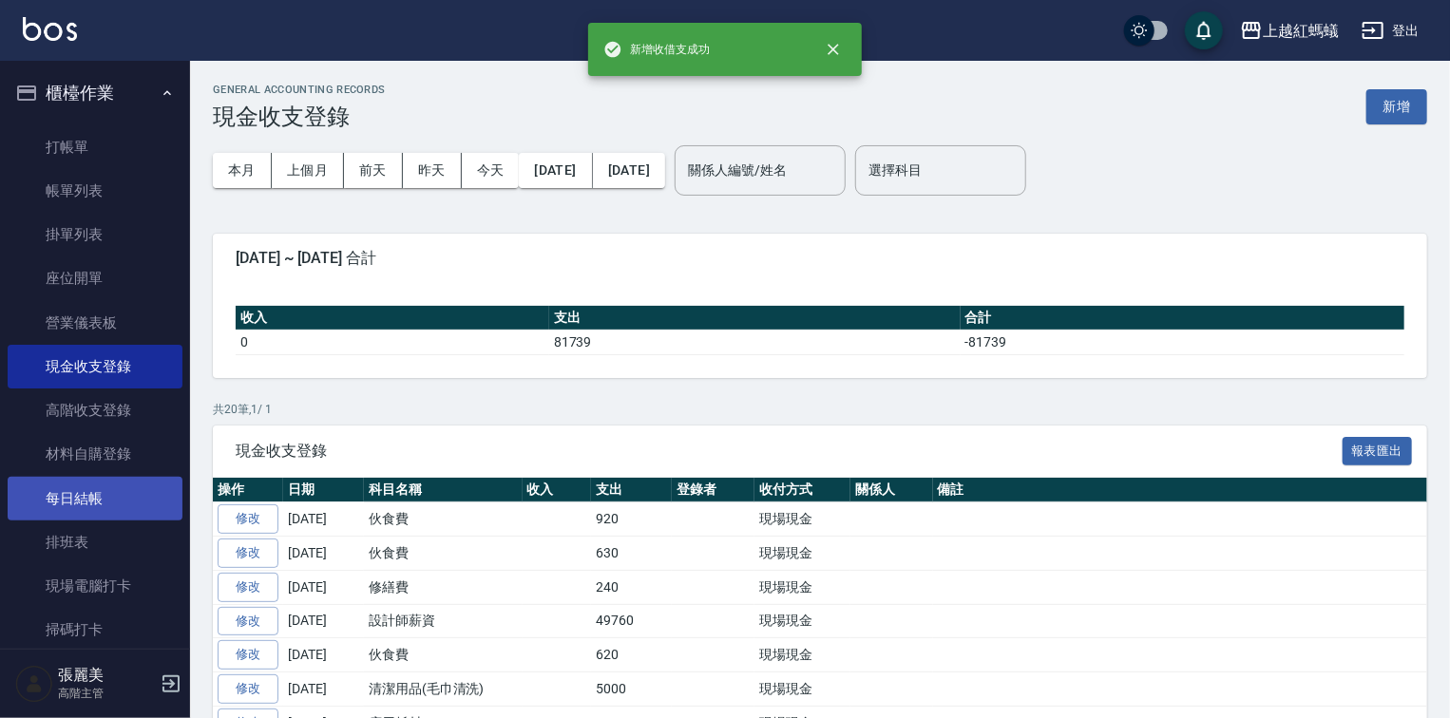
click at [123, 498] on link "每日結帳" at bounding box center [95, 499] width 175 height 44
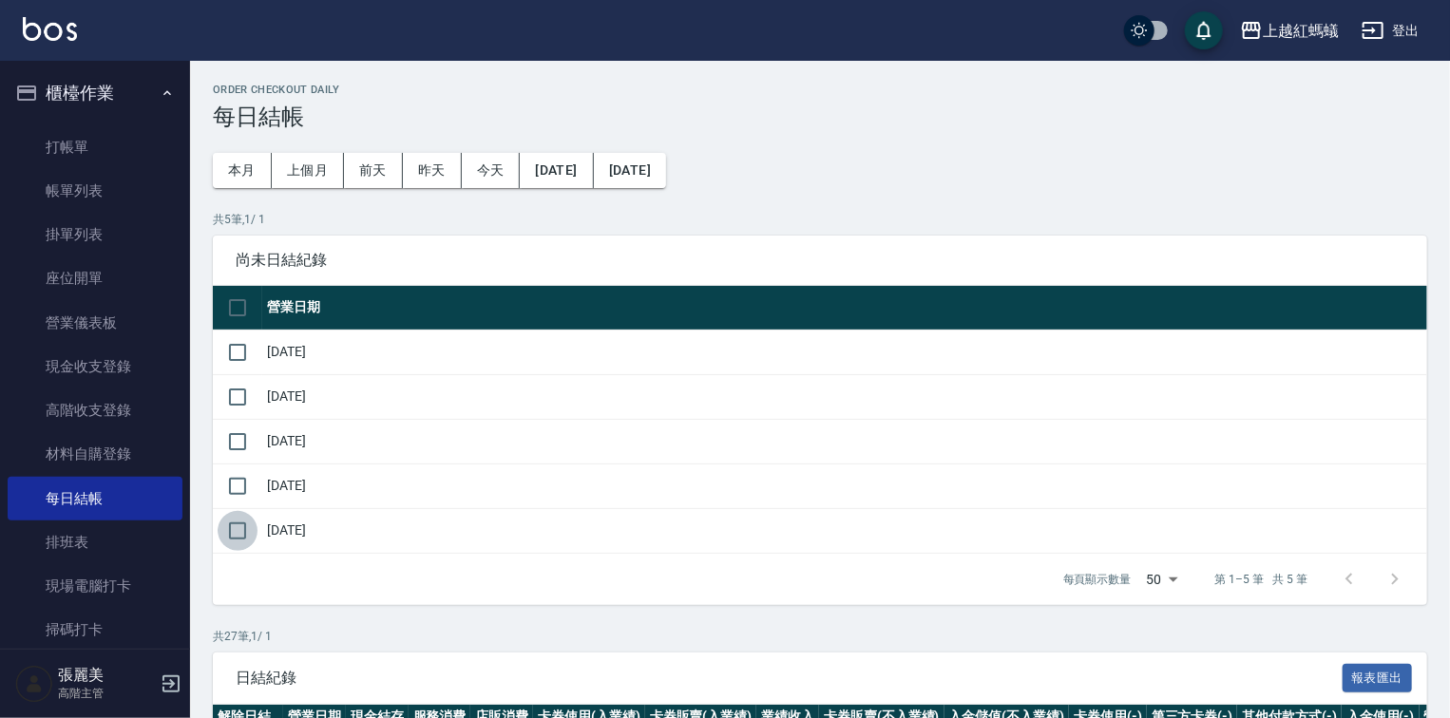
click at [237, 532] on input "checkbox" at bounding box center [238, 531] width 40 height 40
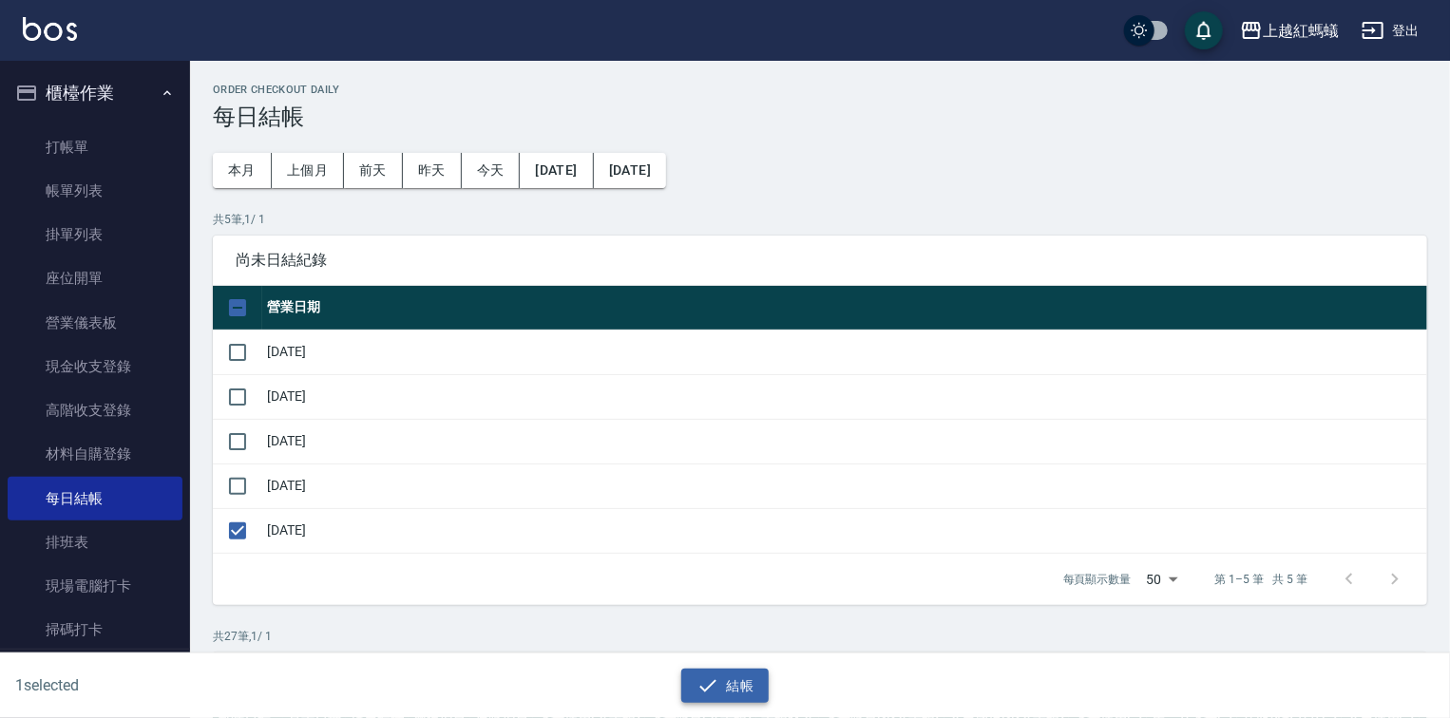
click at [715, 688] on icon "button" at bounding box center [708, 686] width 23 height 23
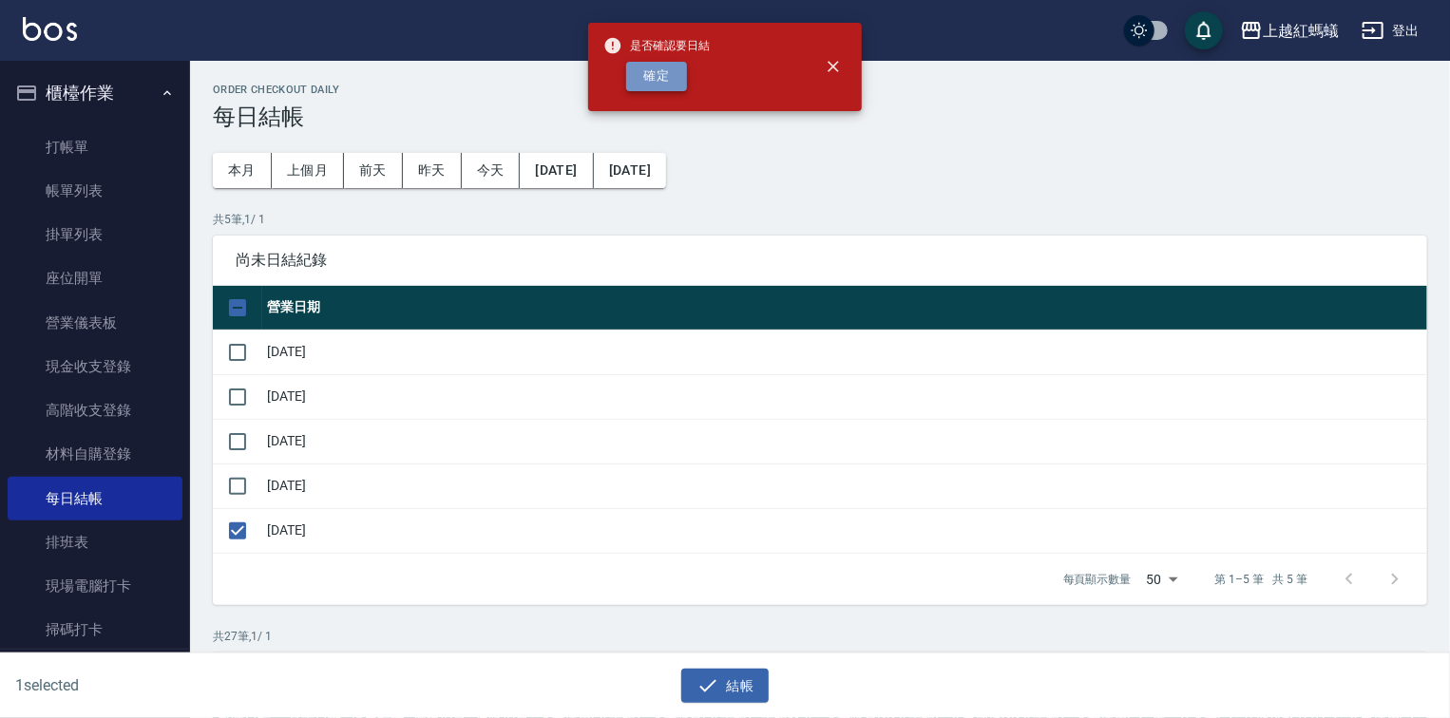
click at [646, 72] on button "確定" at bounding box center [656, 76] width 61 height 29
checkbox input "false"
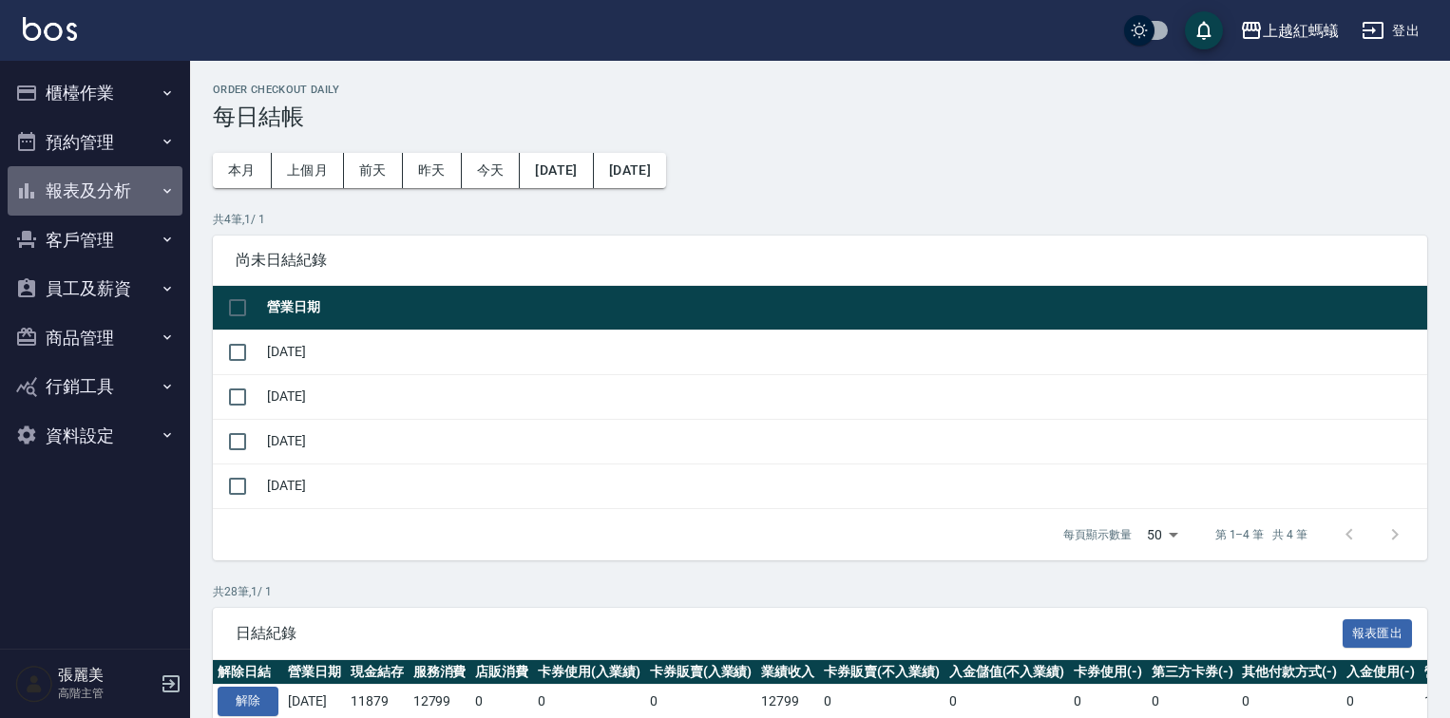
click at [81, 181] on button "報表及分析" at bounding box center [95, 190] width 175 height 49
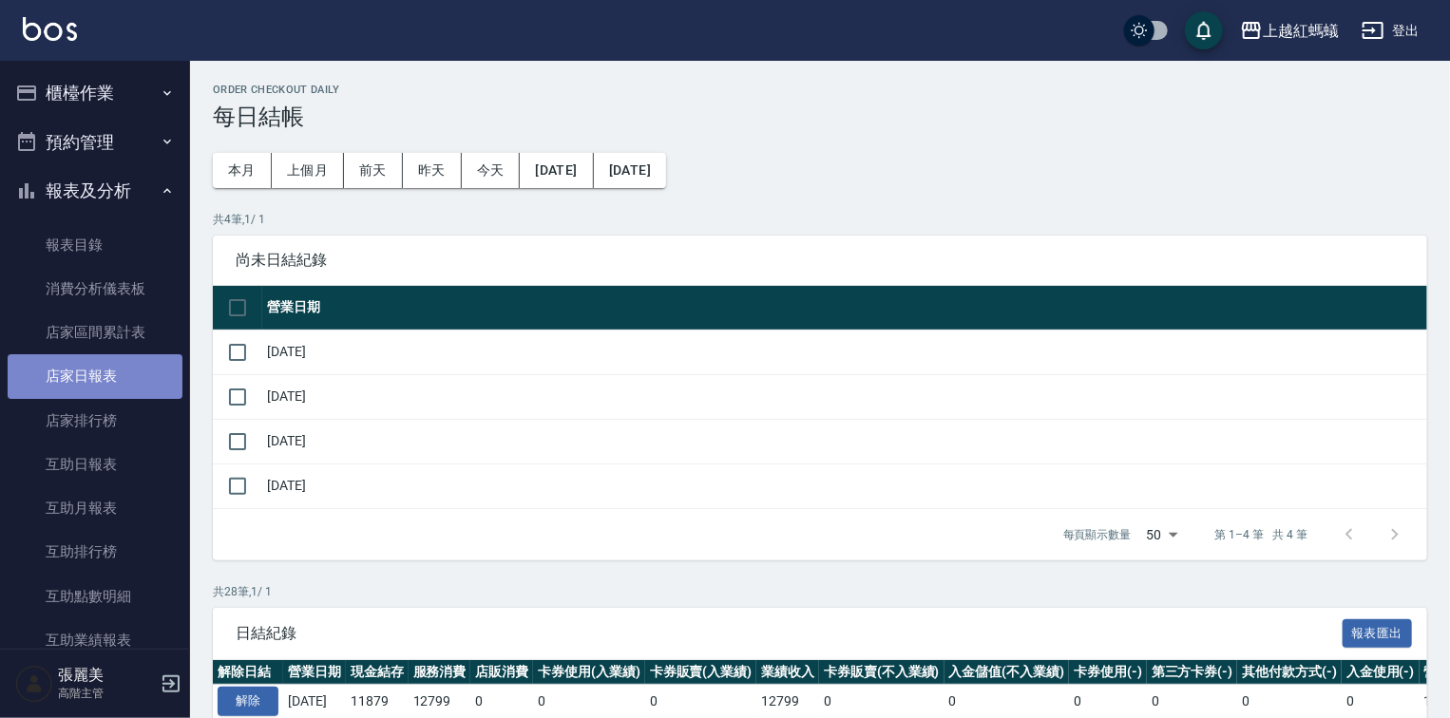
click at [114, 372] on link "店家日報表" at bounding box center [95, 376] width 175 height 44
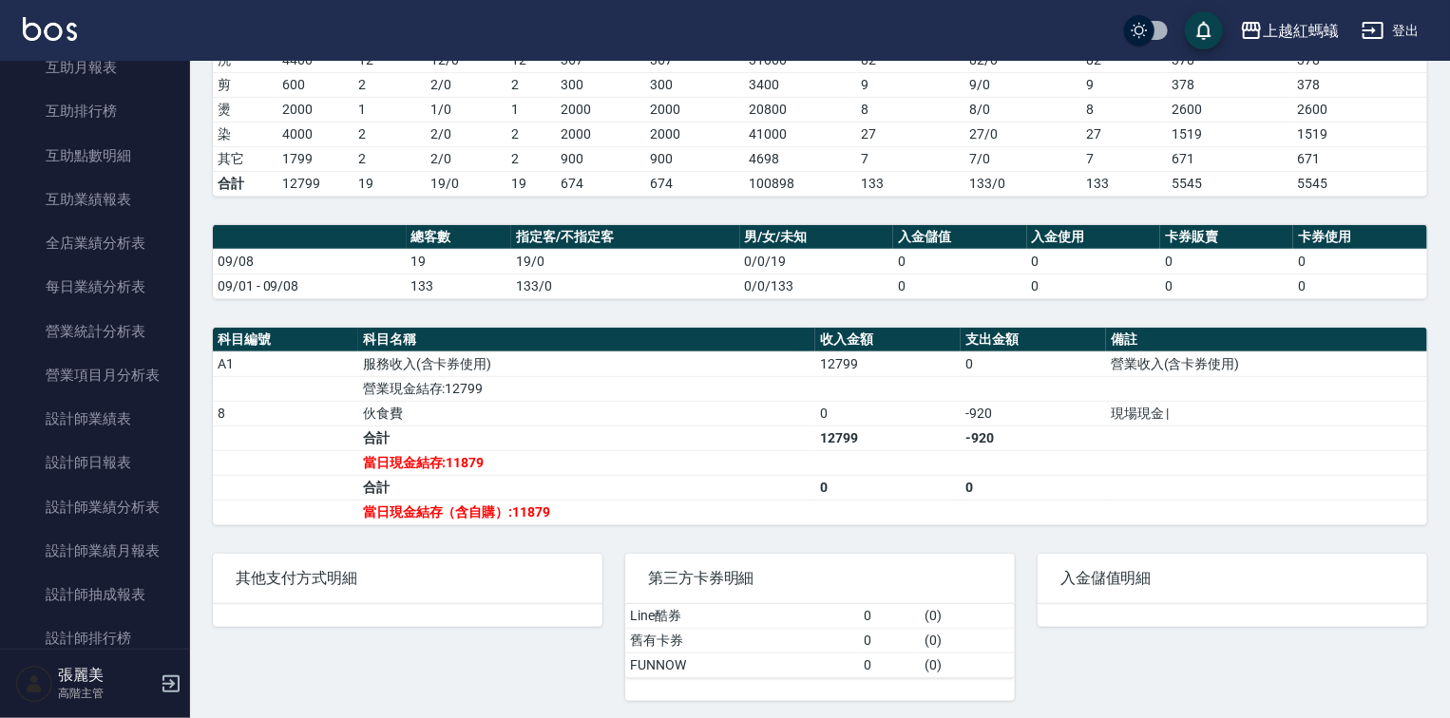
scroll to position [456, 0]
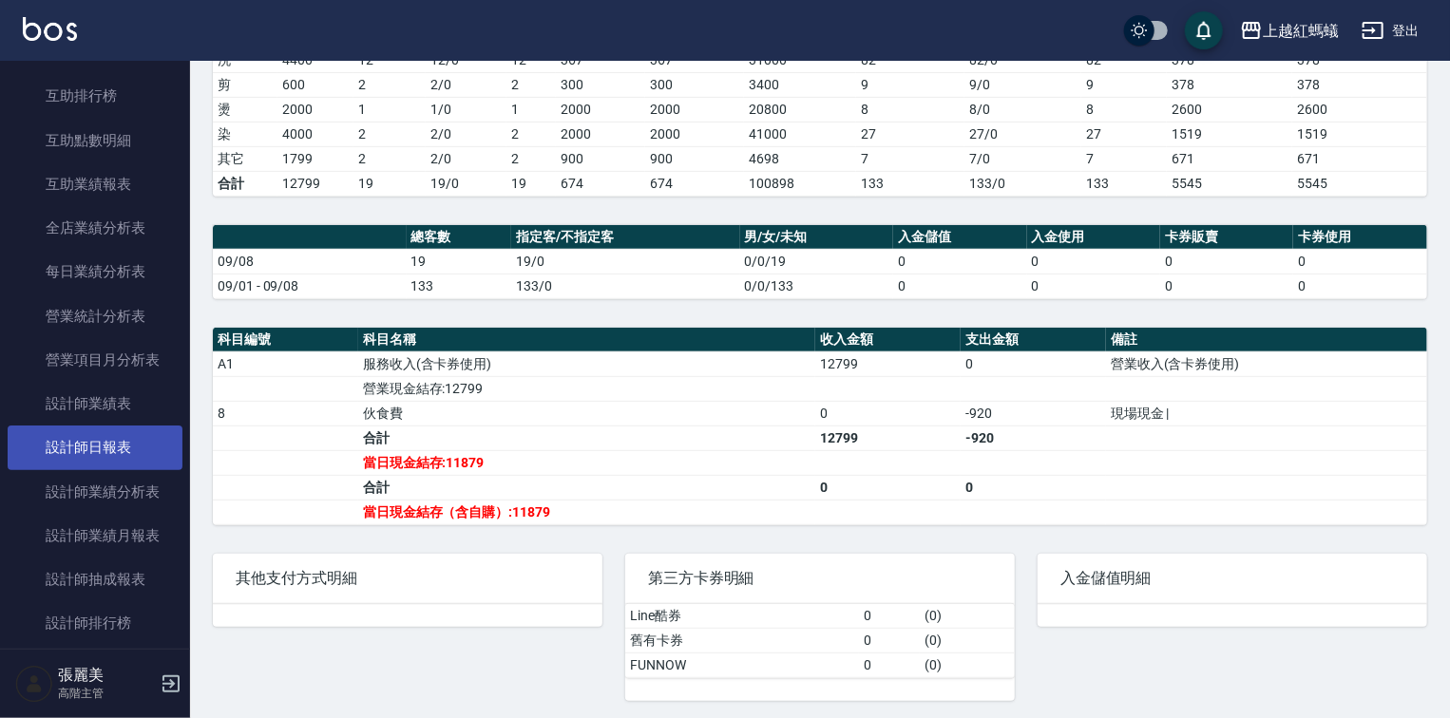
click at [54, 460] on link "設計師日報表" at bounding box center [95, 448] width 175 height 44
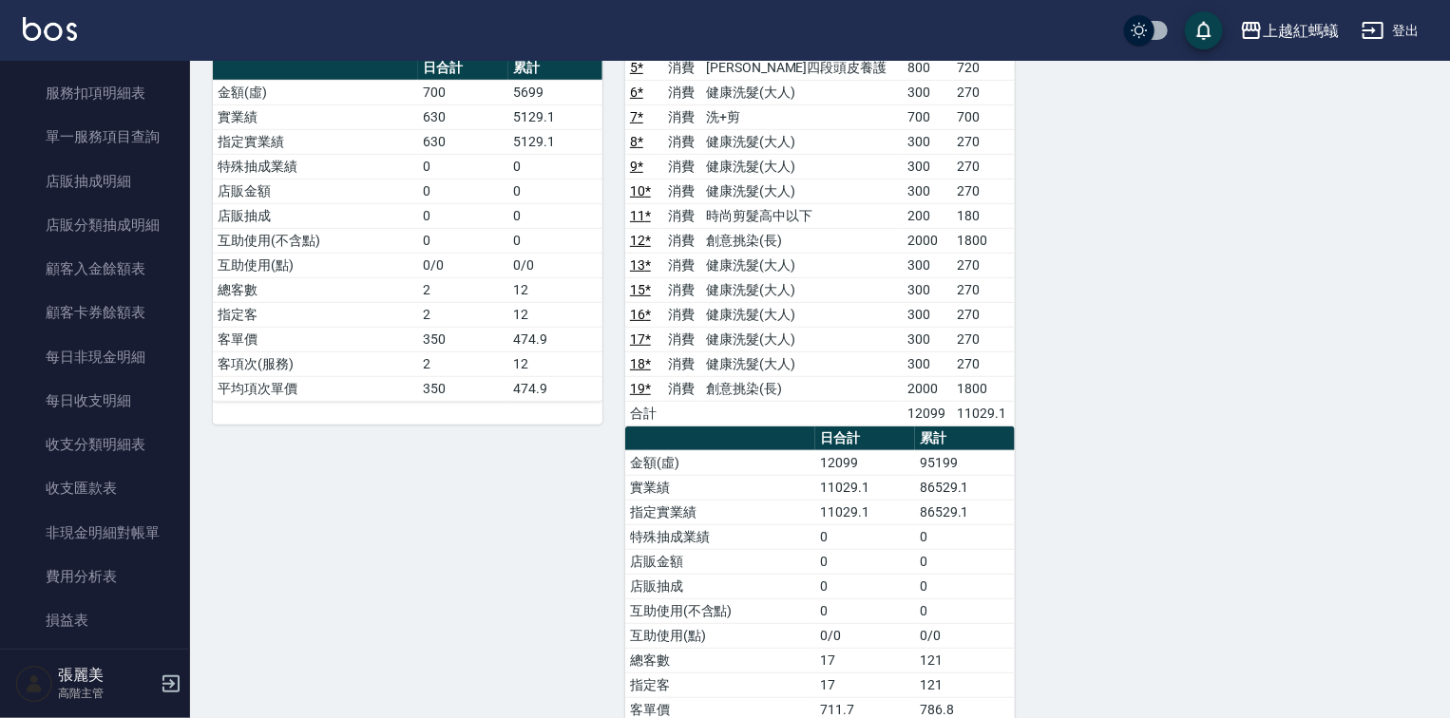
scroll to position [1520, 0]
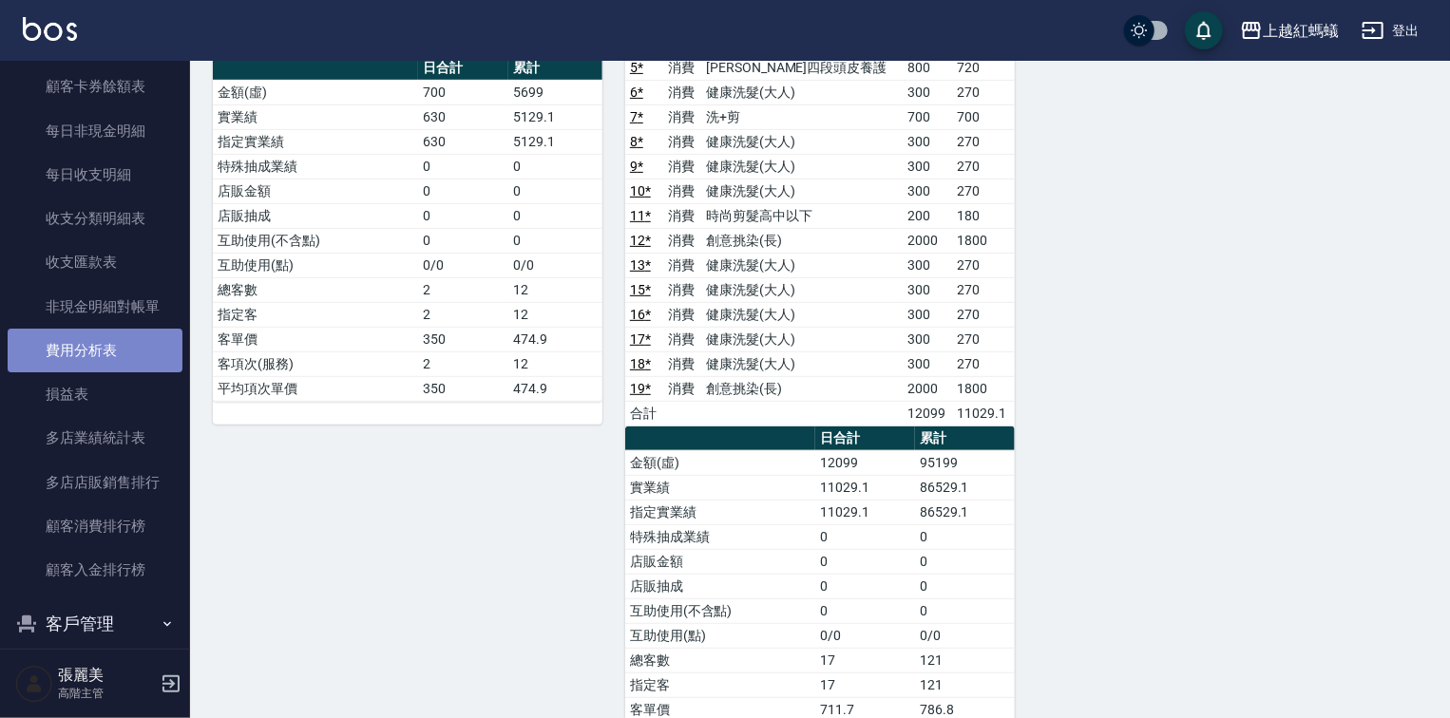
click at [115, 349] on link "費用分析表" at bounding box center [95, 351] width 175 height 44
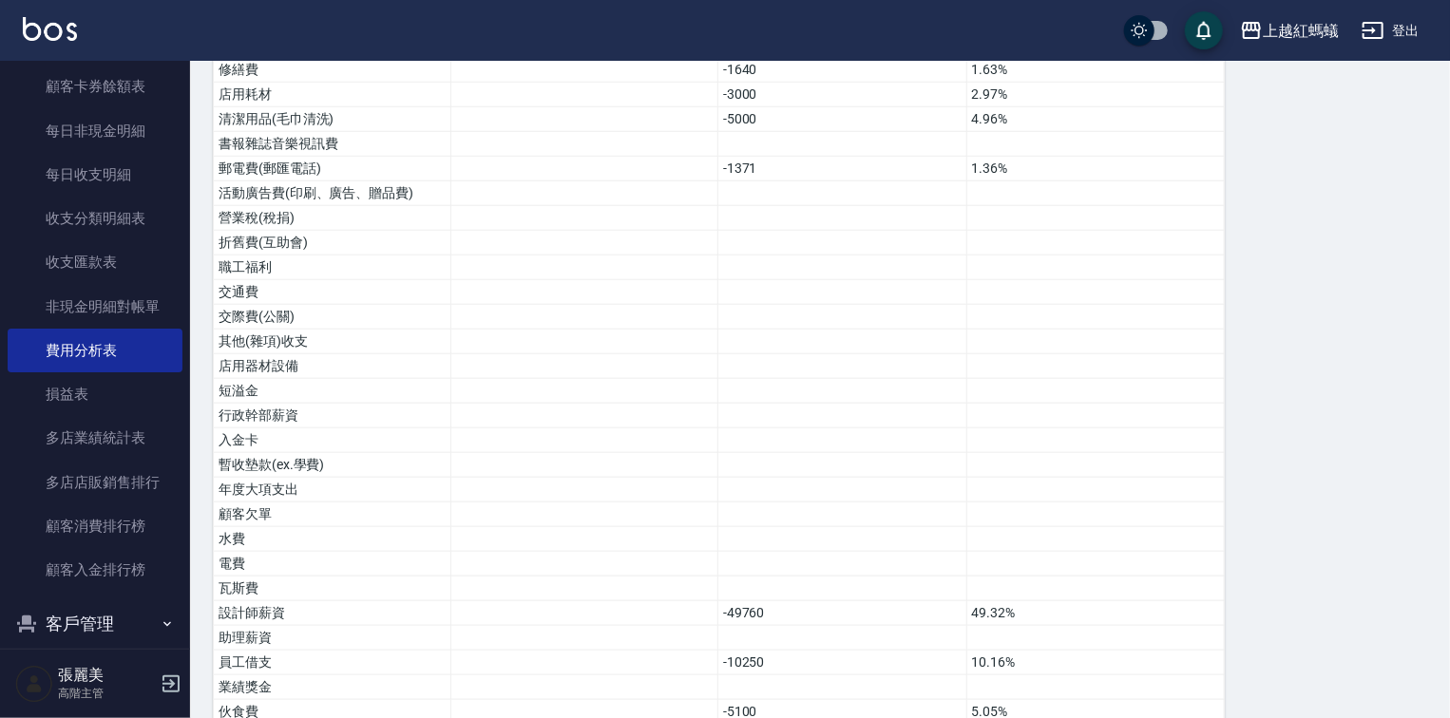
scroll to position [922, 0]
